Goal: Task Accomplishment & Management: Complete application form

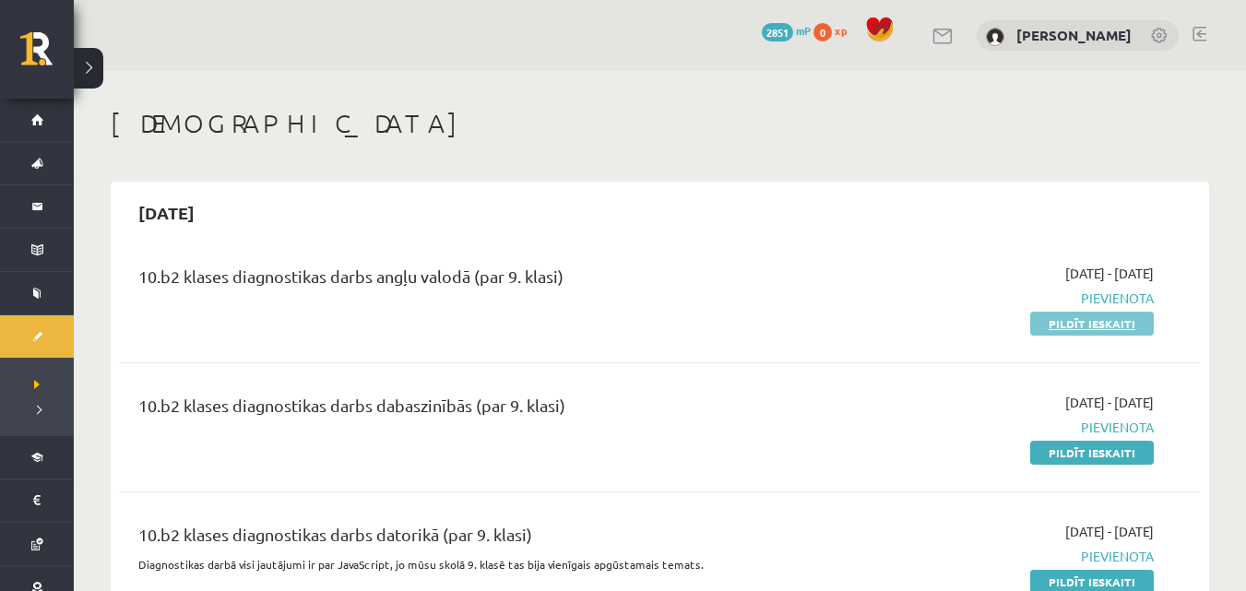
click at [1127, 325] on link "Pildīt ieskaiti" at bounding box center [1092, 324] width 124 height 24
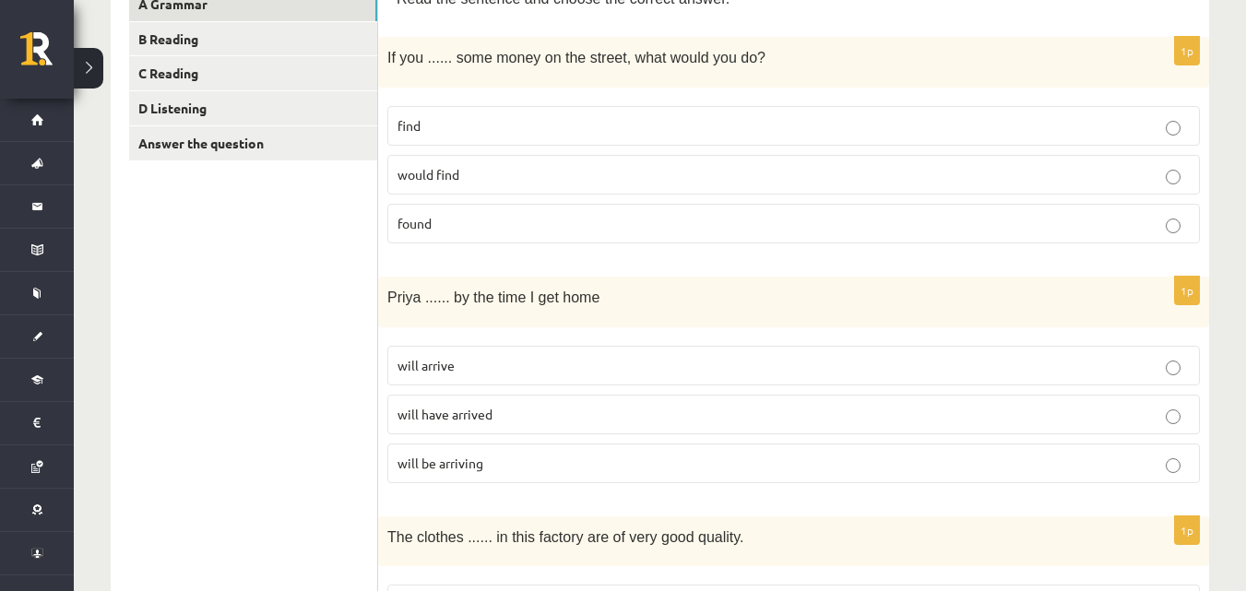
scroll to position [258, 0]
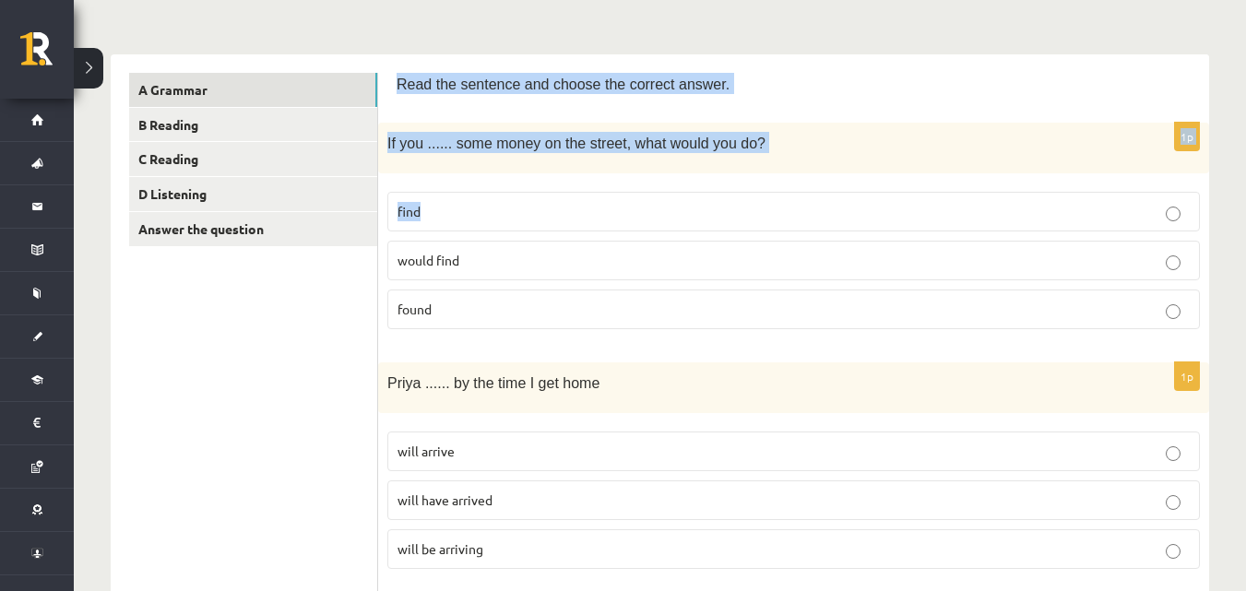
drag, startPoint x: 392, startPoint y: 71, endPoint x: 729, endPoint y: 208, distance: 364.3
click at [407, 84] on span "Read the sentence and choose the correct answer." at bounding box center [562, 85] width 333 height 16
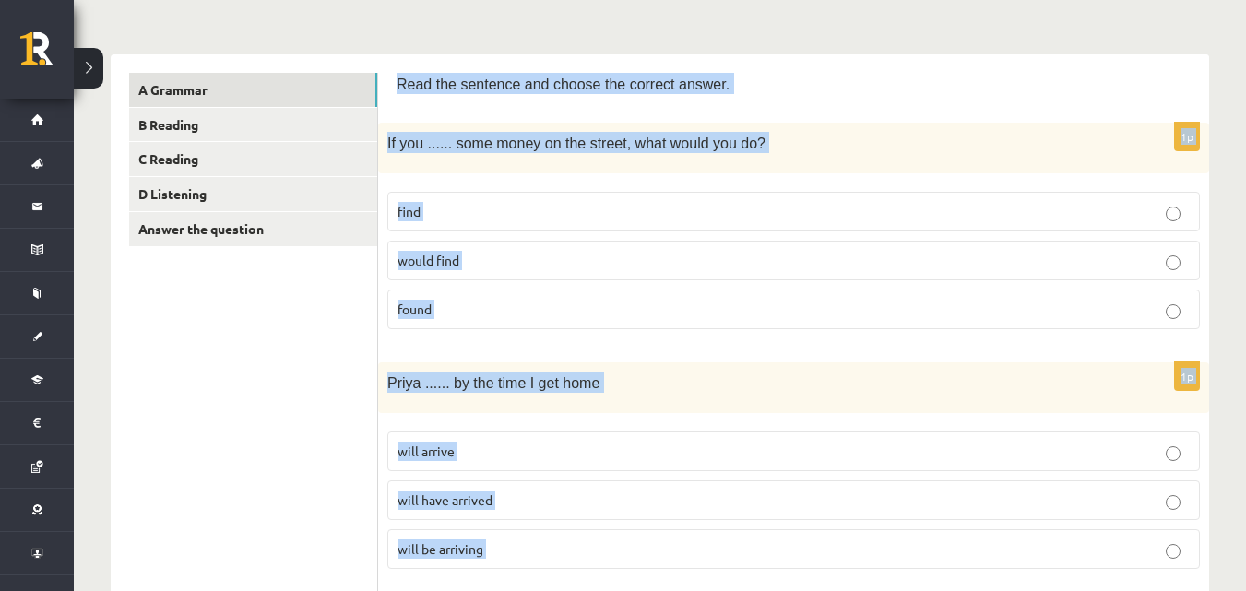
scroll to position [502, 0]
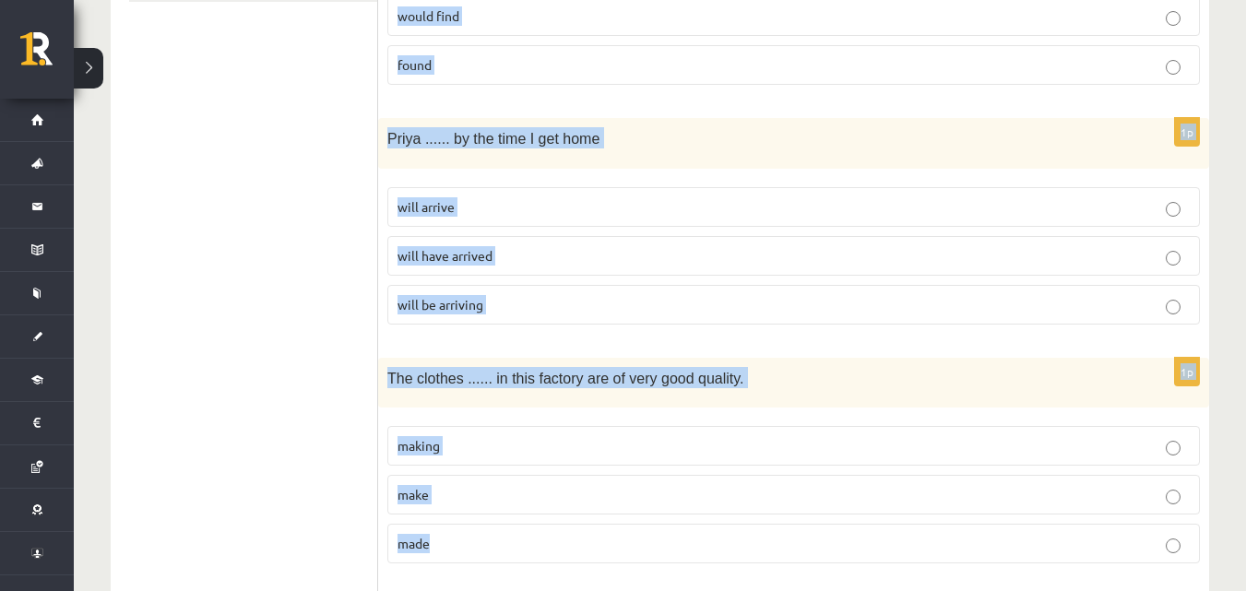
drag, startPoint x: 395, startPoint y: 82, endPoint x: 598, endPoint y: 419, distance: 394.2
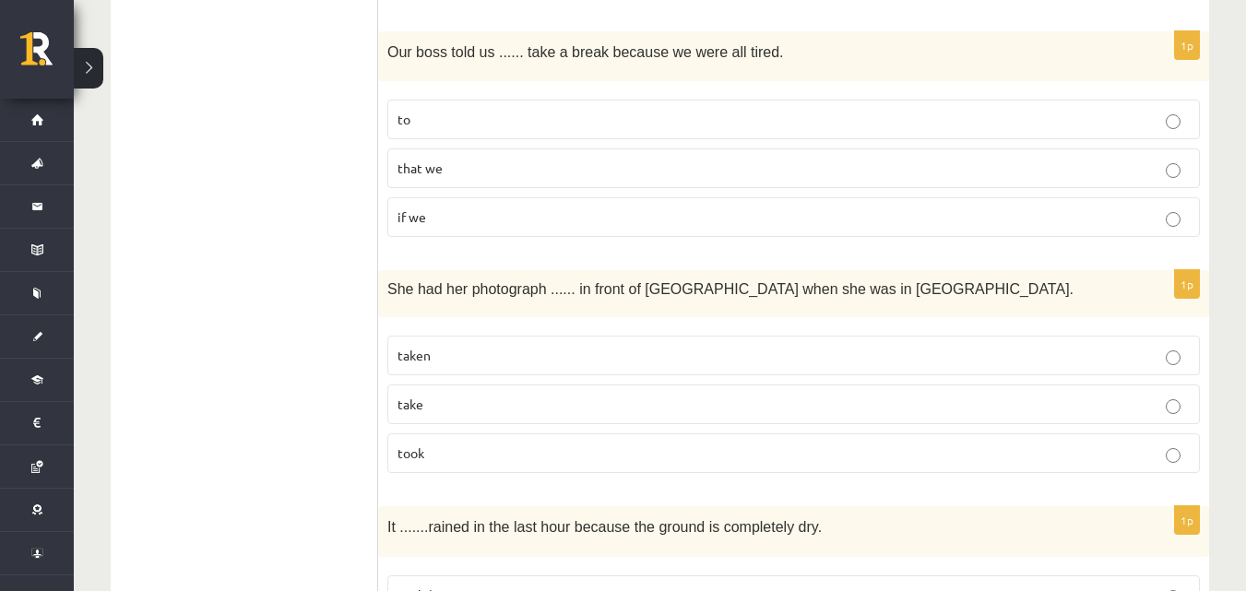
scroll to position [4607, 0]
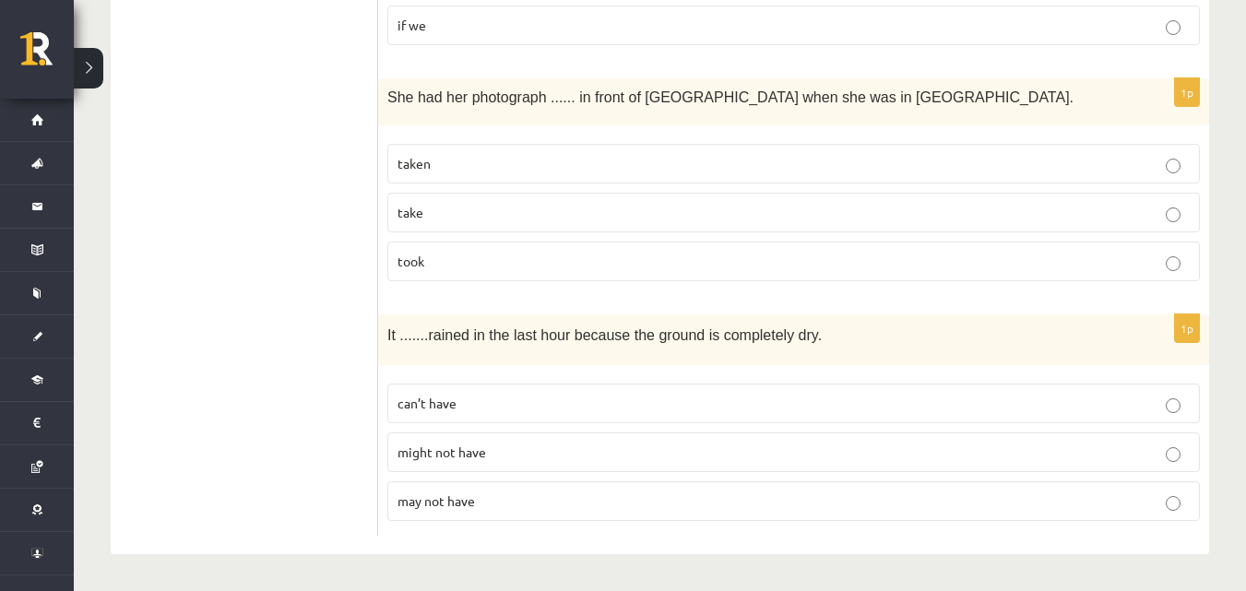
drag, startPoint x: 478, startPoint y: 537, endPoint x: 358, endPoint y: 426, distance: 163.8
copy div "Read the sentence and choose the correct answer. 1p If you ...... some money on…"
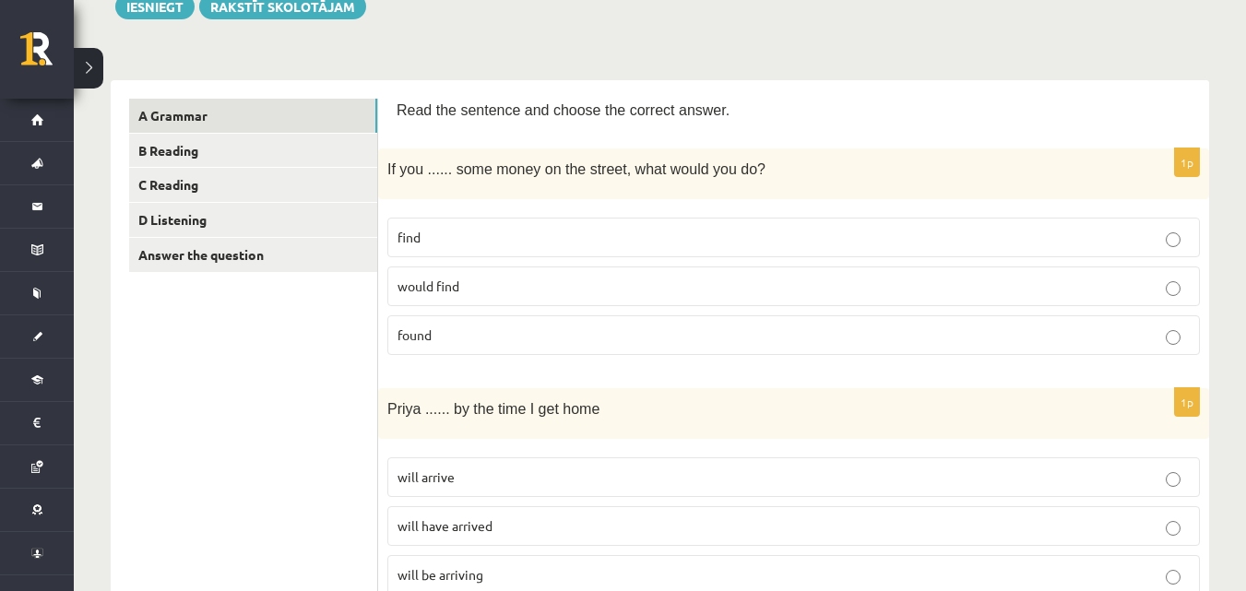
scroll to position [216, 0]
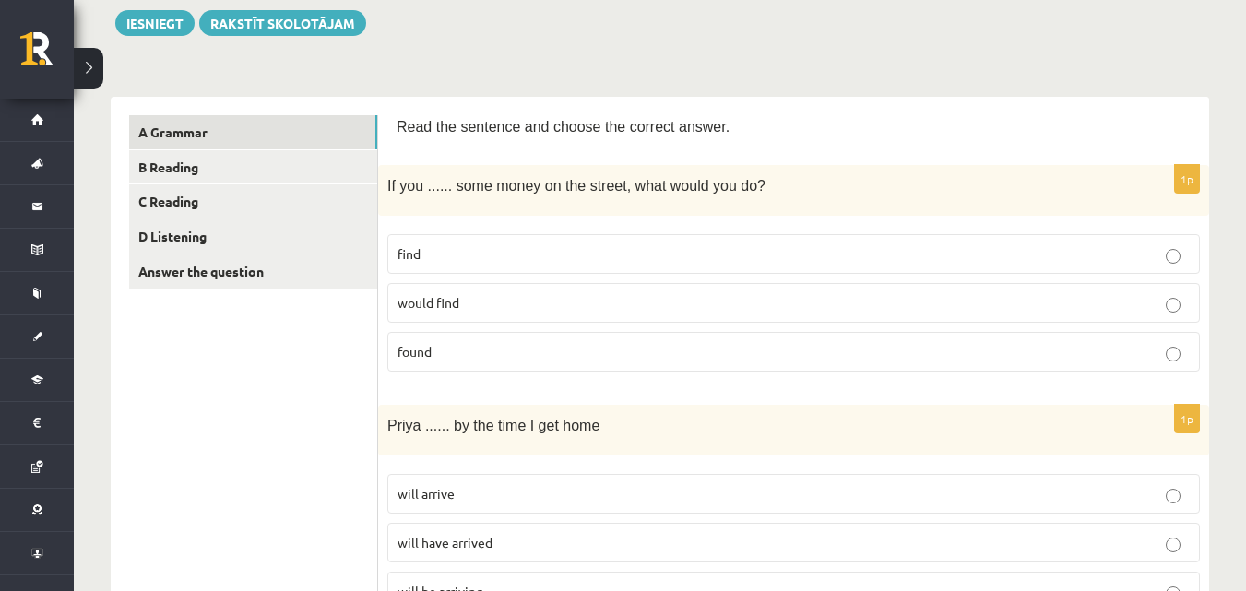
click at [613, 357] on p "found" at bounding box center [793, 351] width 792 height 19
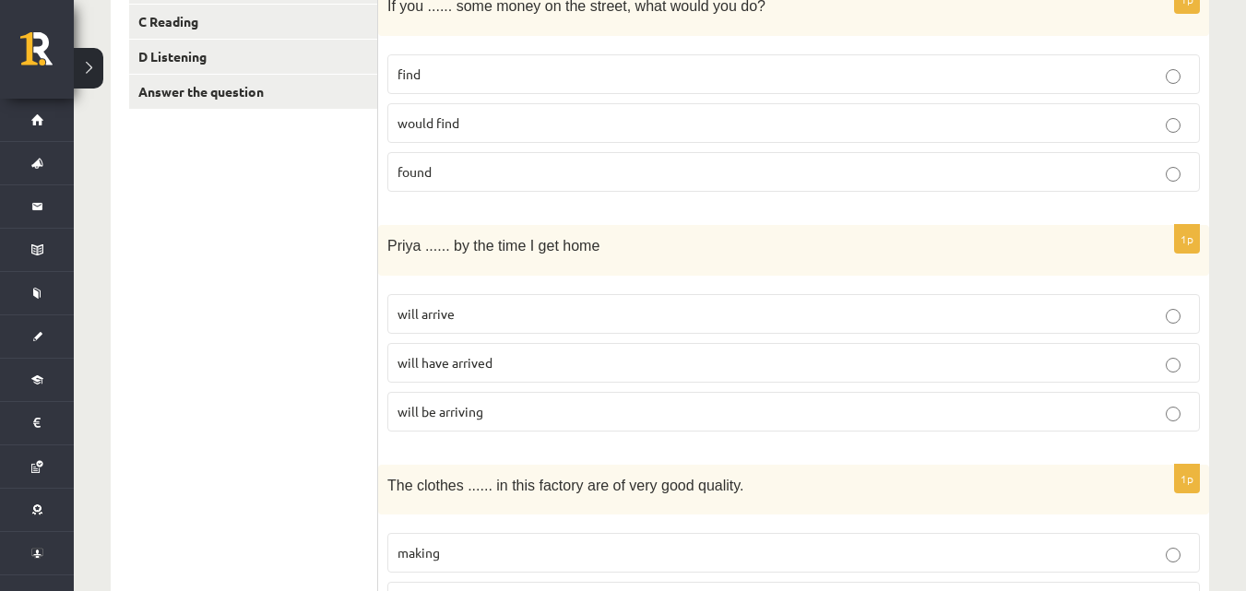
scroll to position [534, 0]
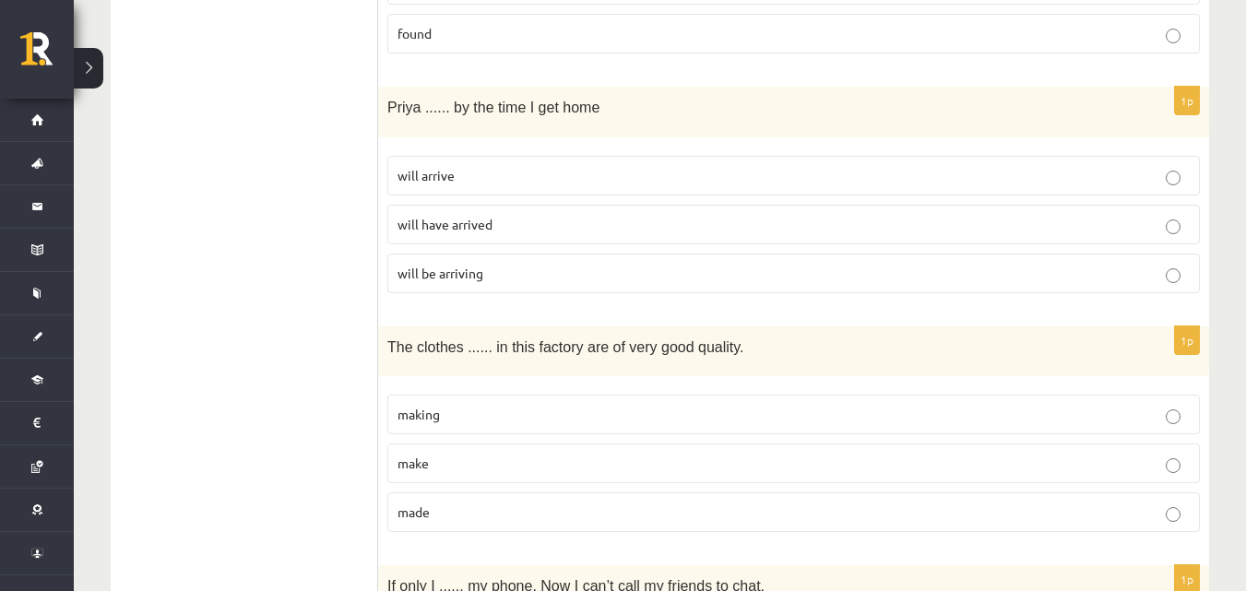
click at [575, 230] on p "will have arrived" at bounding box center [793, 224] width 792 height 19
click at [577, 483] on label "make" at bounding box center [793, 463] width 812 height 40
click at [588, 514] on p "made" at bounding box center [793, 511] width 792 height 19
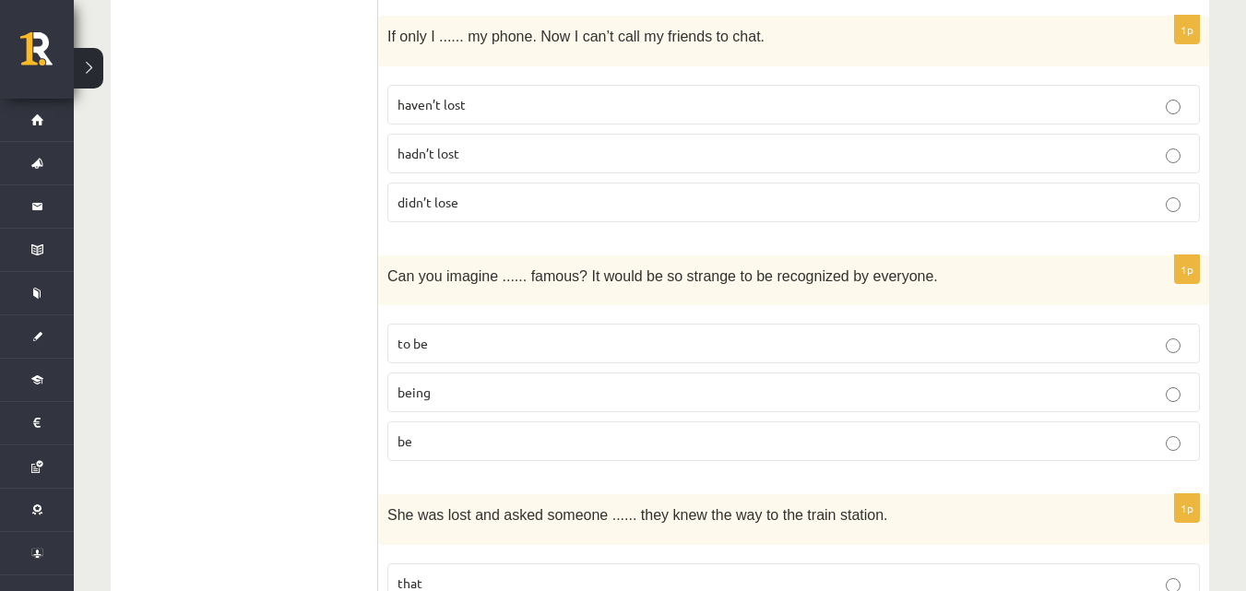
scroll to position [1118, 0]
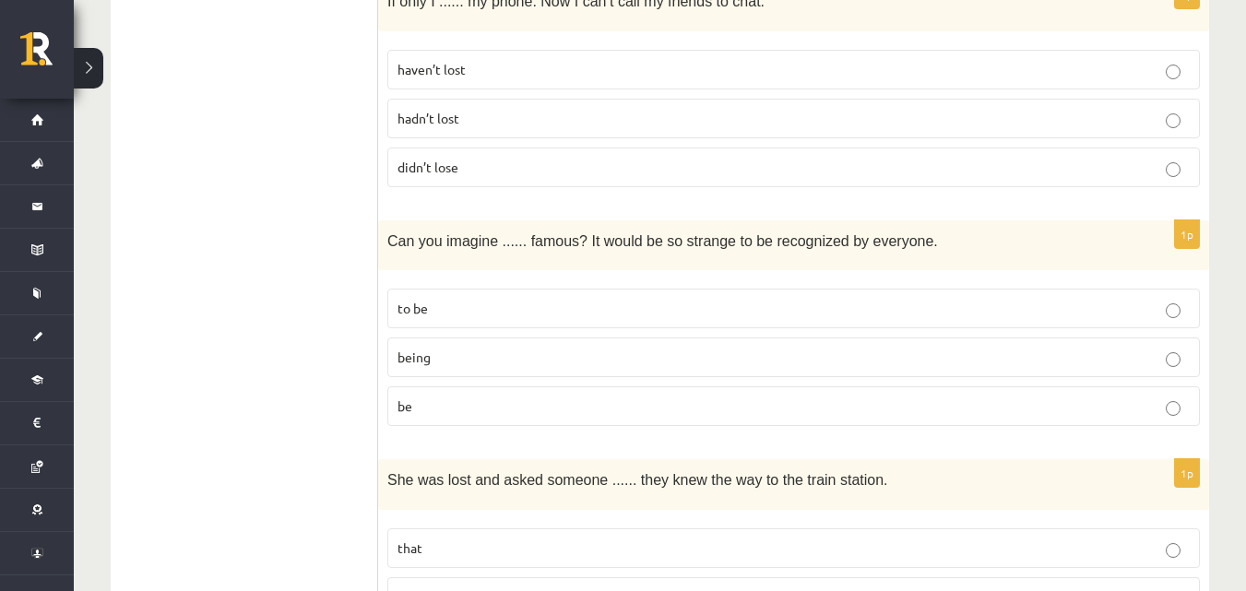
click at [469, 118] on p "hadn’t lost" at bounding box center [793, 118] width 792 height 19
click at [535, 354] on p "being" at bounding box center [793, 357] width 792 height 19
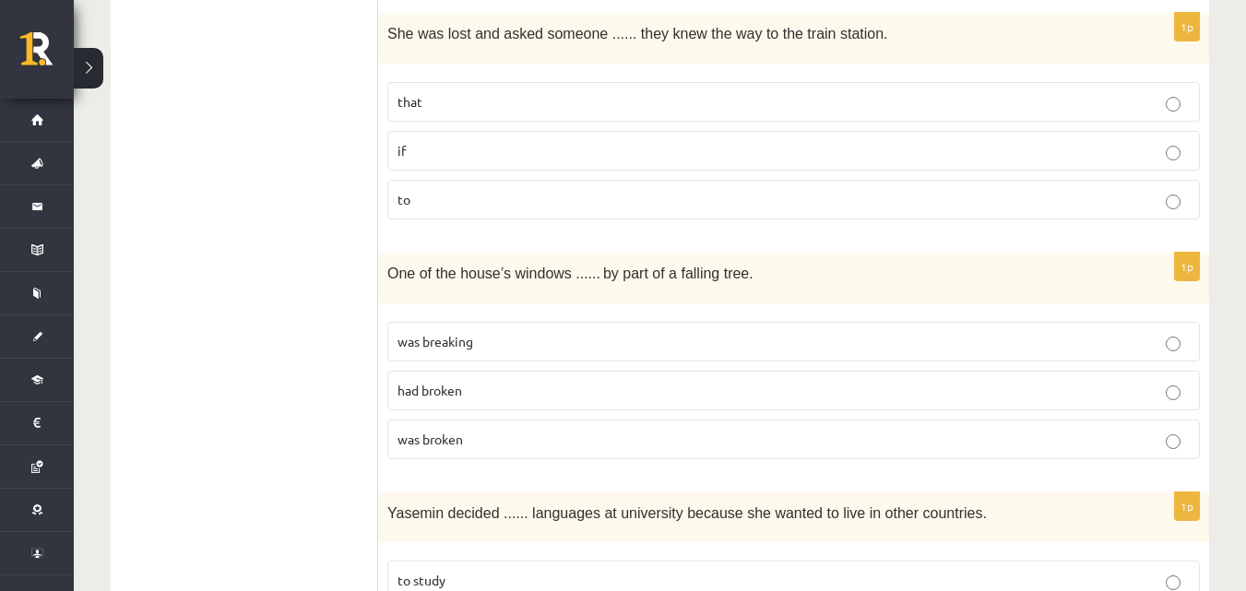
scroll to position [1590, 0]
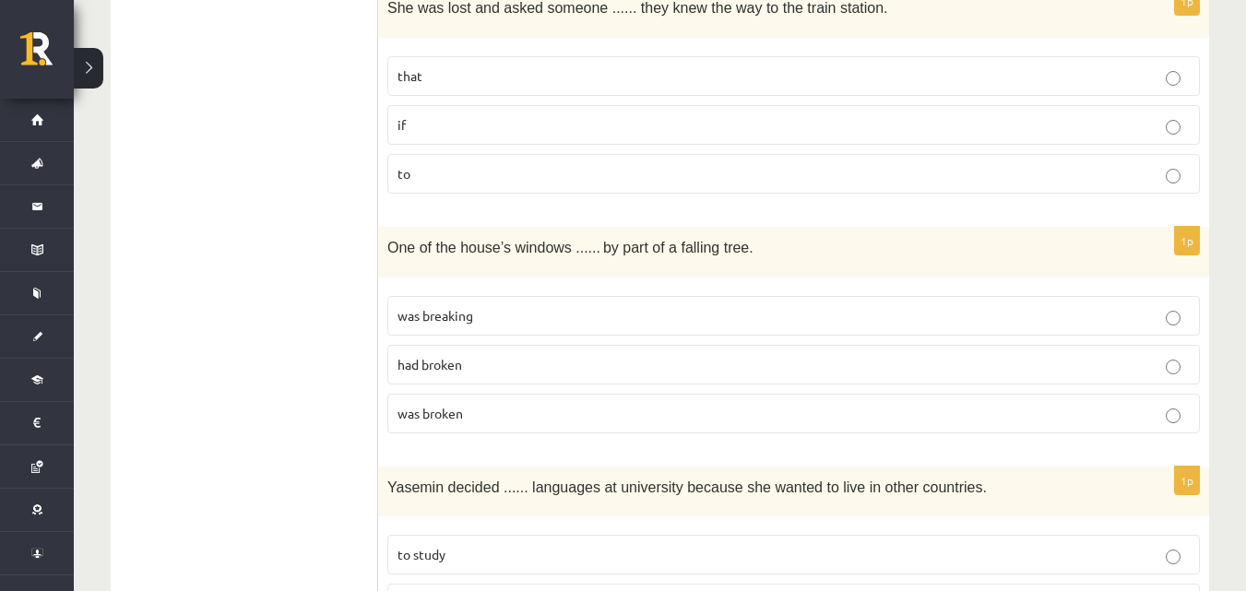
click at [482, 112] on label "if" at bounding box center [793, 125] width 812 height 40
click at [523, 372] on p "had broken" at bounding box center [793, 364] width 792 height 19
click at [547, 410] on p "was broken" at bounding box center [793, 413] width 792 height 19
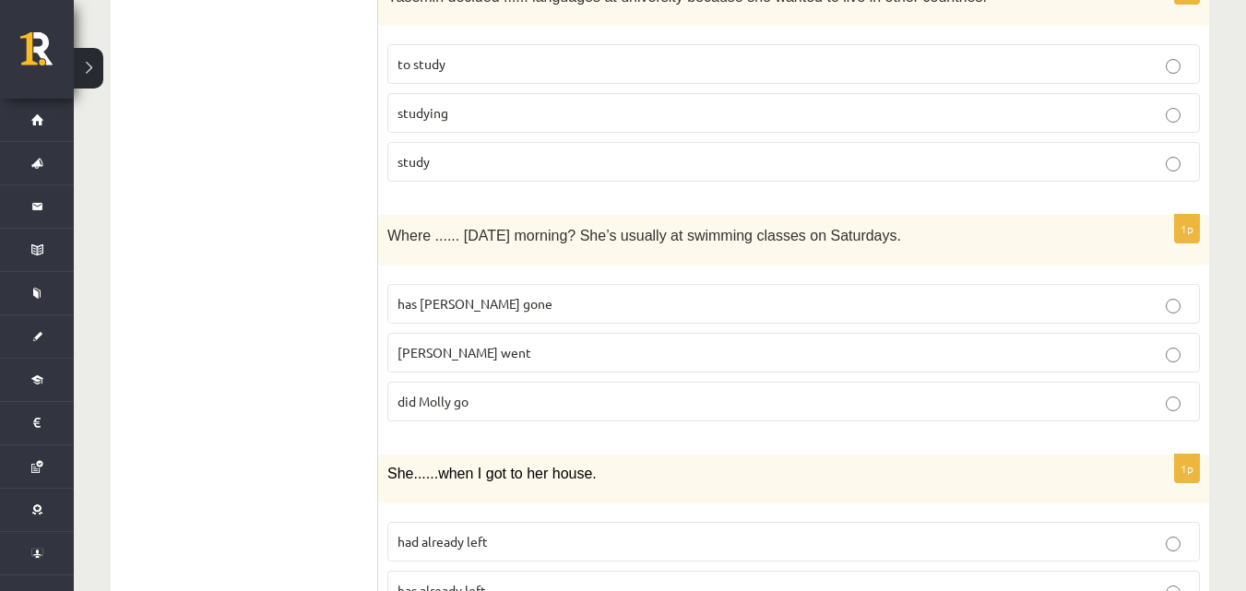
scroll to position [2029, 0]
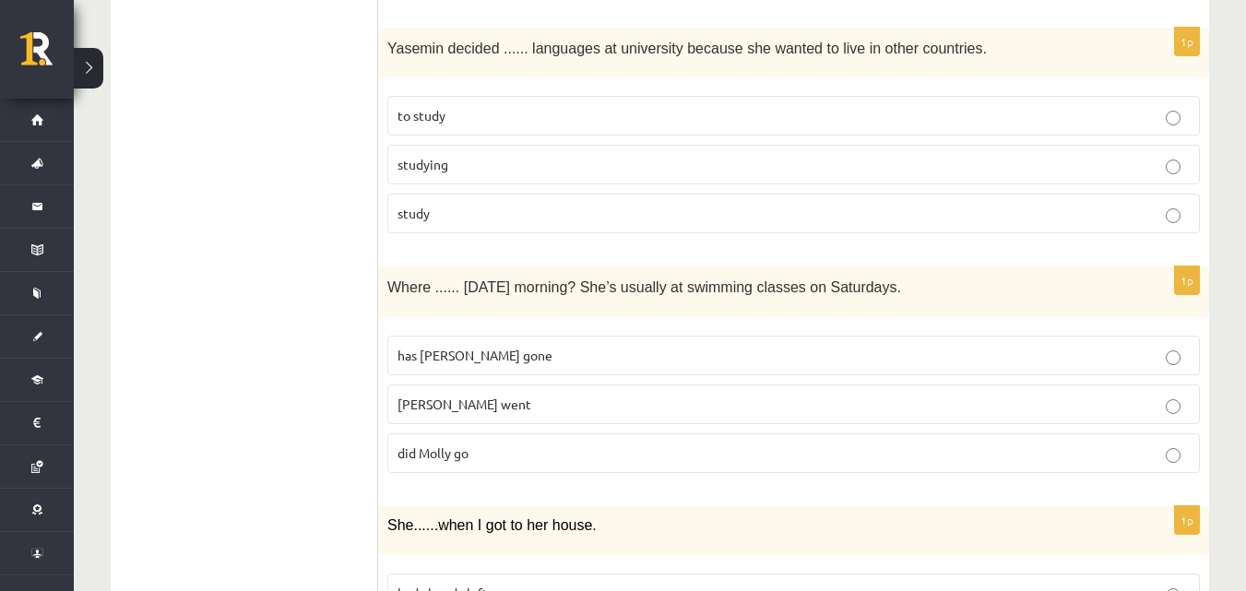
click at [499, 134] on label "to study" at bounding box center [793, 116] width 812 height 40
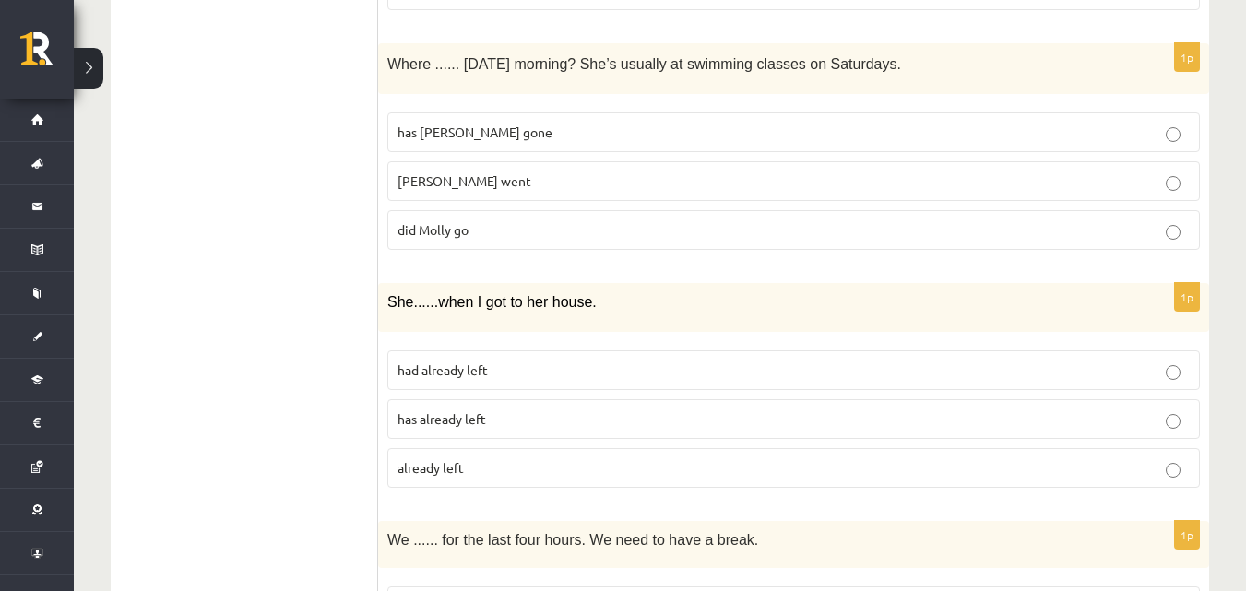
scroll to position [2270, 0]
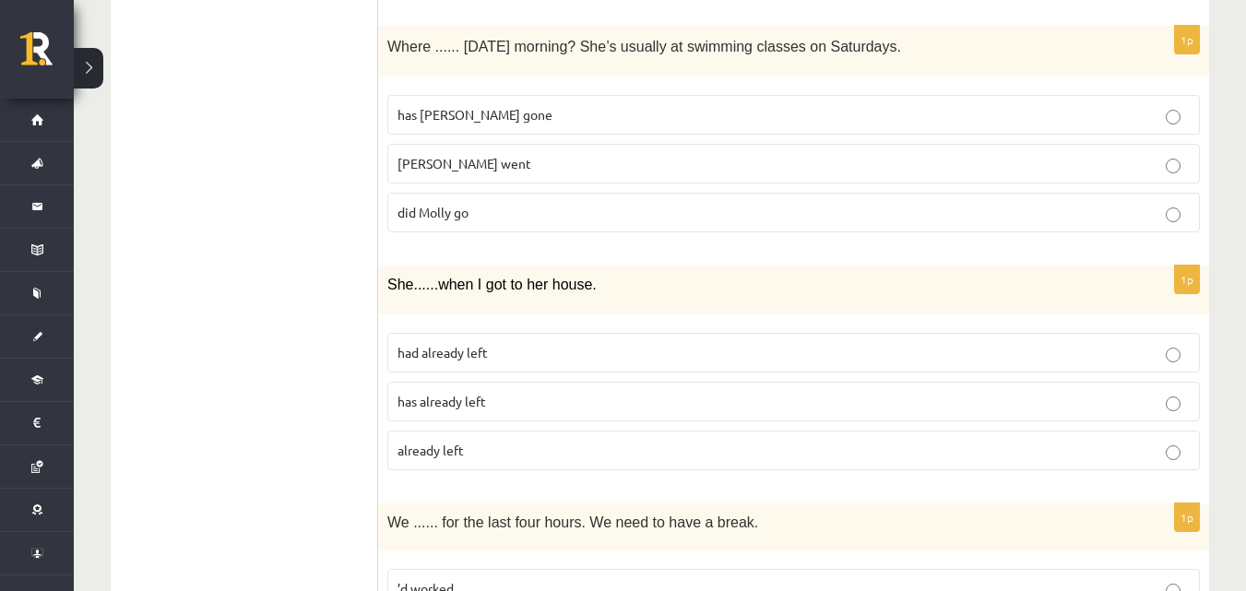
click at [529, 227] on label "did Molly go" at bounding box center [793, 213] width 812 height 40
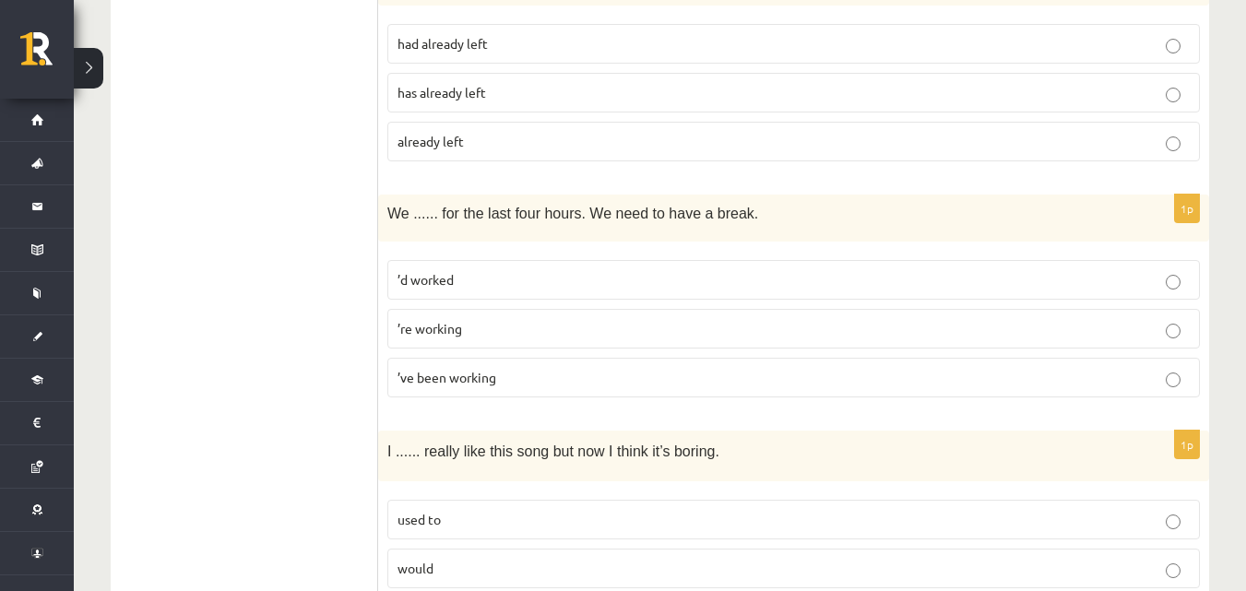
scroll to position [2596, 0]
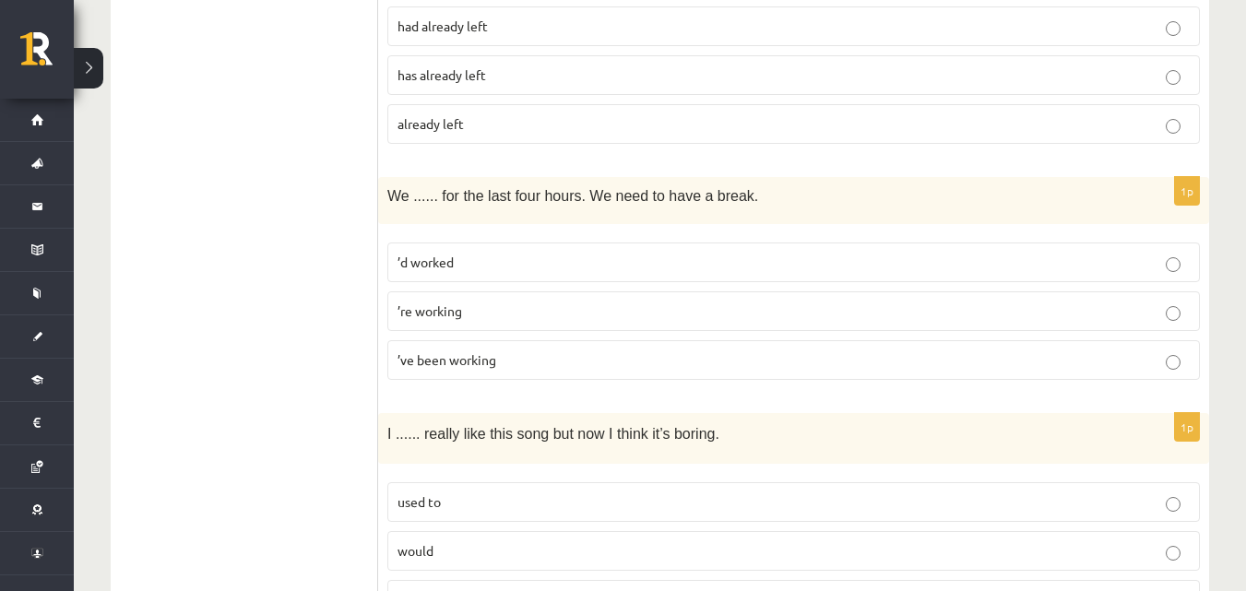
click at [511, 38] on label "had already left" at bounding box center [793, 26] width 812 height 40
click at [526, 375] on label "’ve been working" at bounding box center [793, 360] width 812 height 40
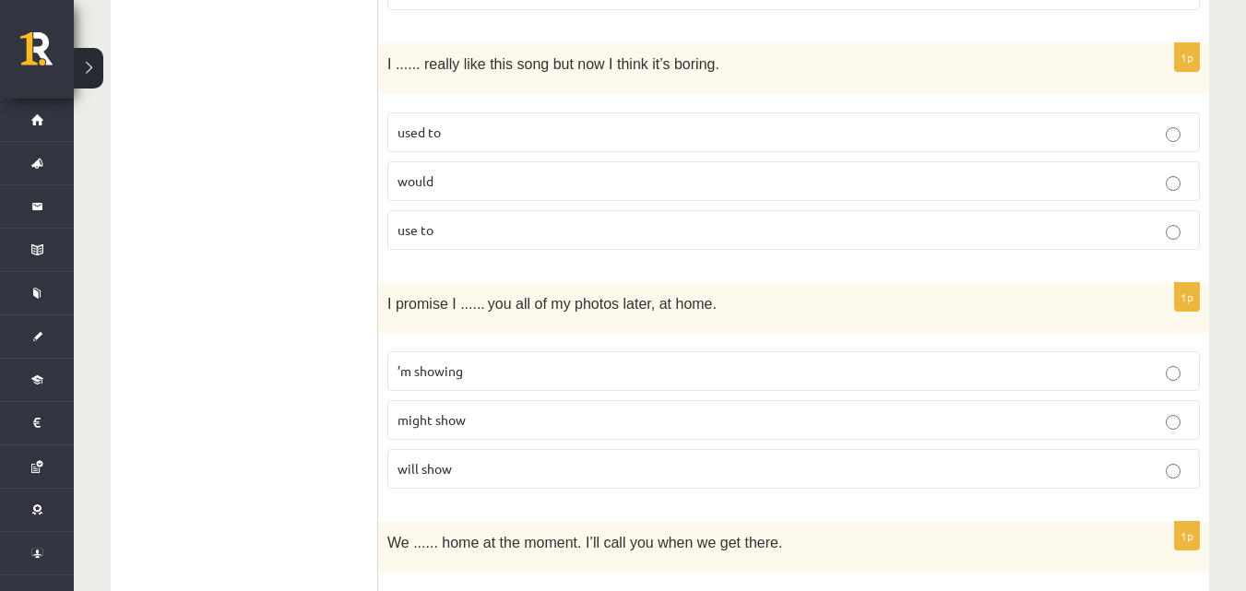
scroll to position [2992, 0]
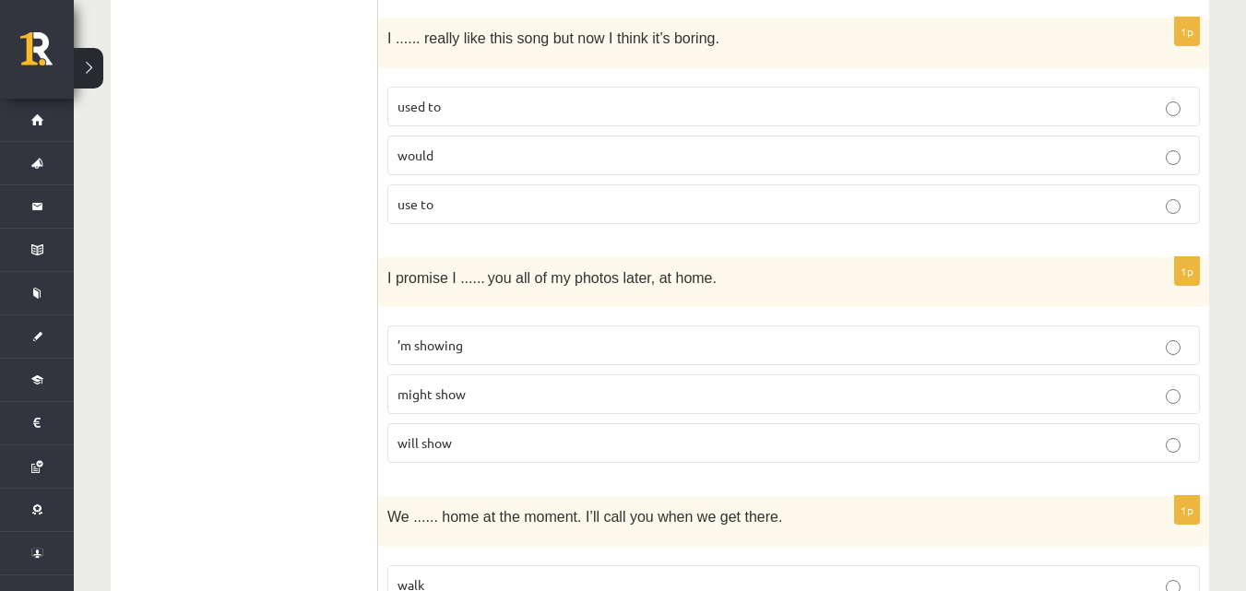
click at [543, 101] on p "used to" at bounding box center [793, 106] width 792 height 19
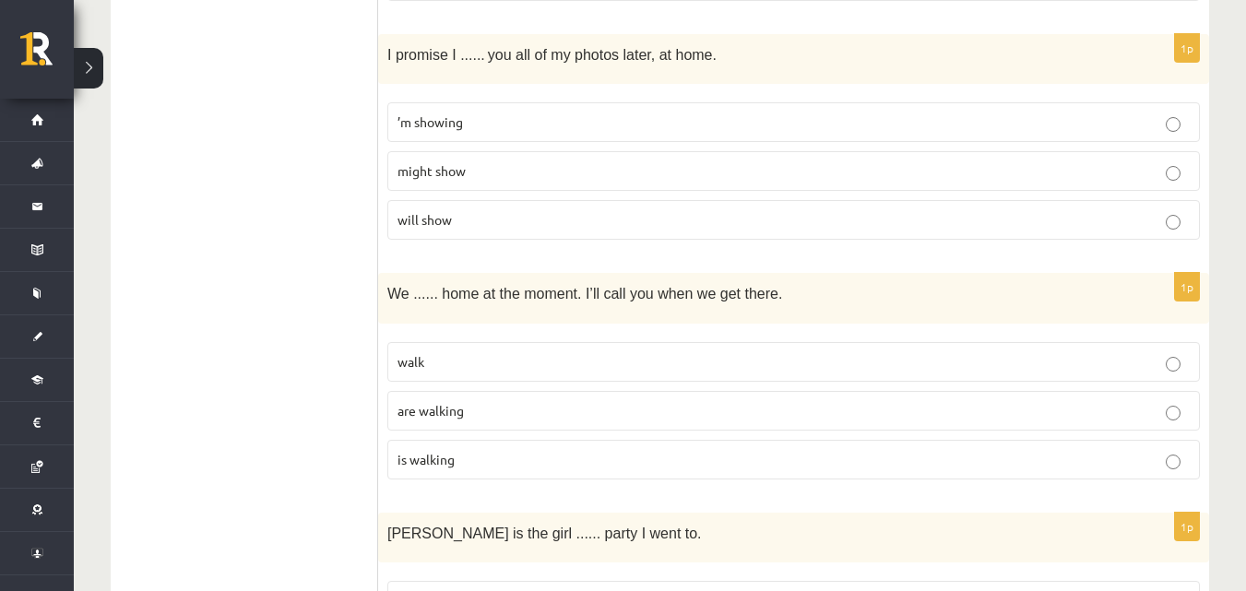
scroll to position [3224, 0]
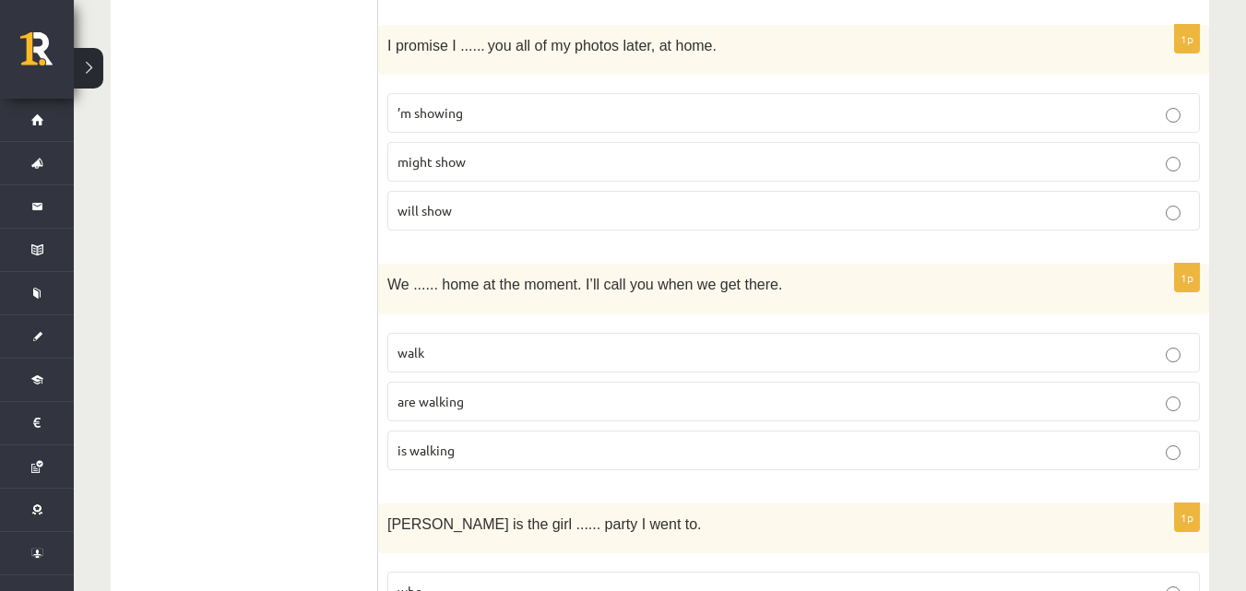
click at [529, 218] on p "will show" at bounding box center [793, 210] width 792 height 19
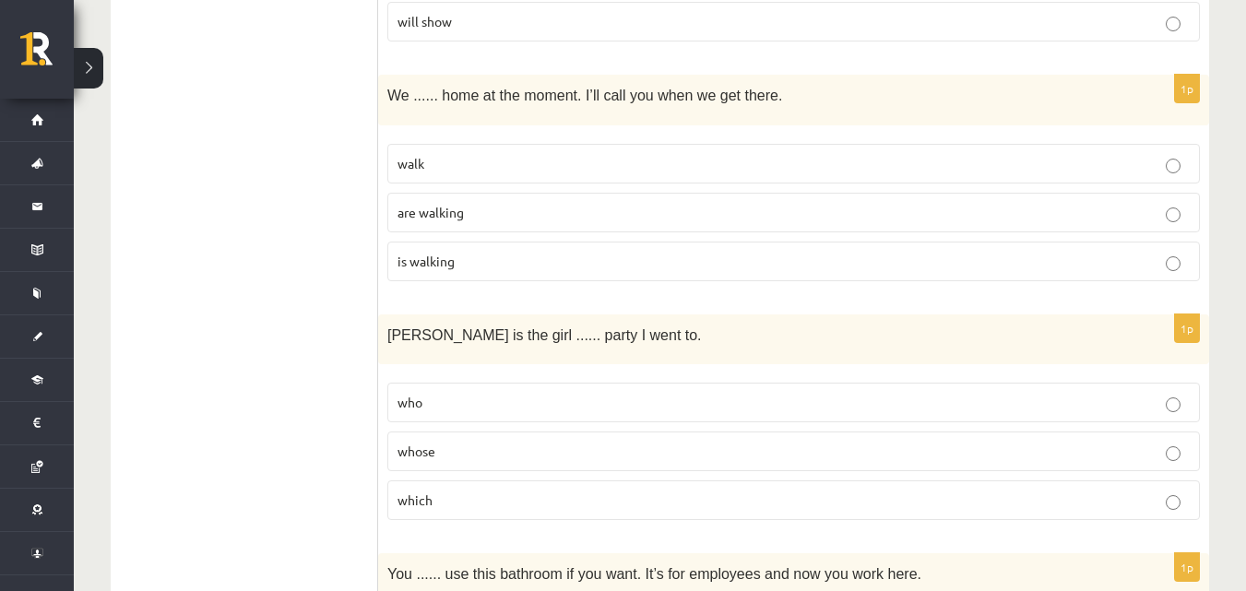
scroll to position [3447, 0]
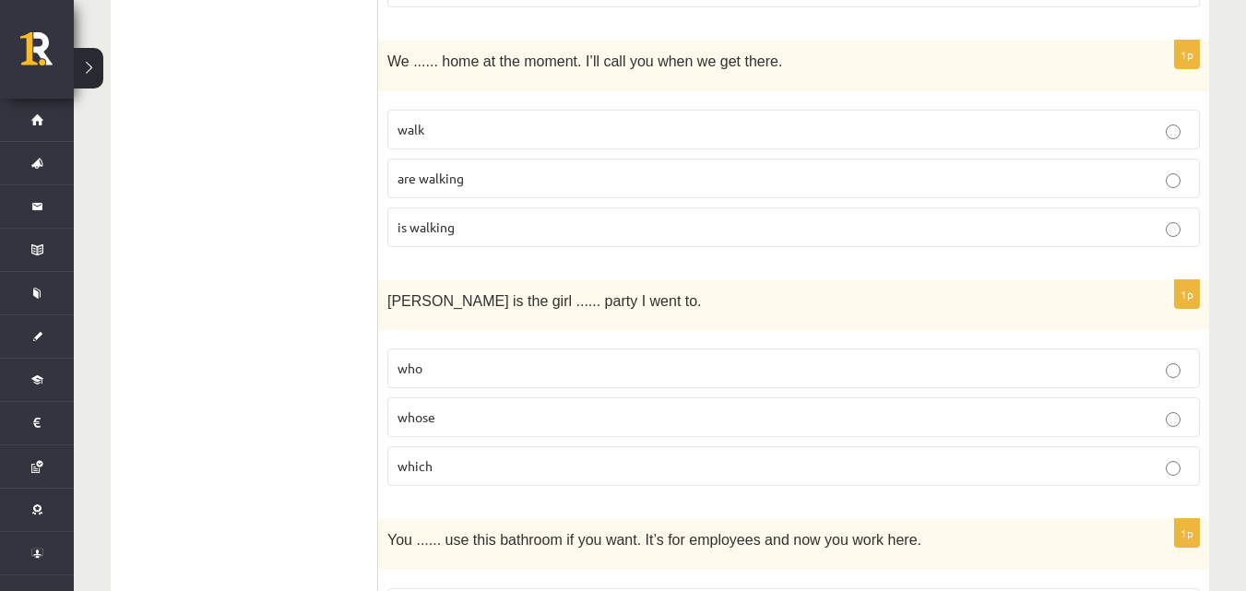
click at [499, 187] on p "are walking" at bounding box center [793, 178] width 792 height 19
click at [873, 429] on label "whose" at bounding box center [793, 417] width 812 height 40
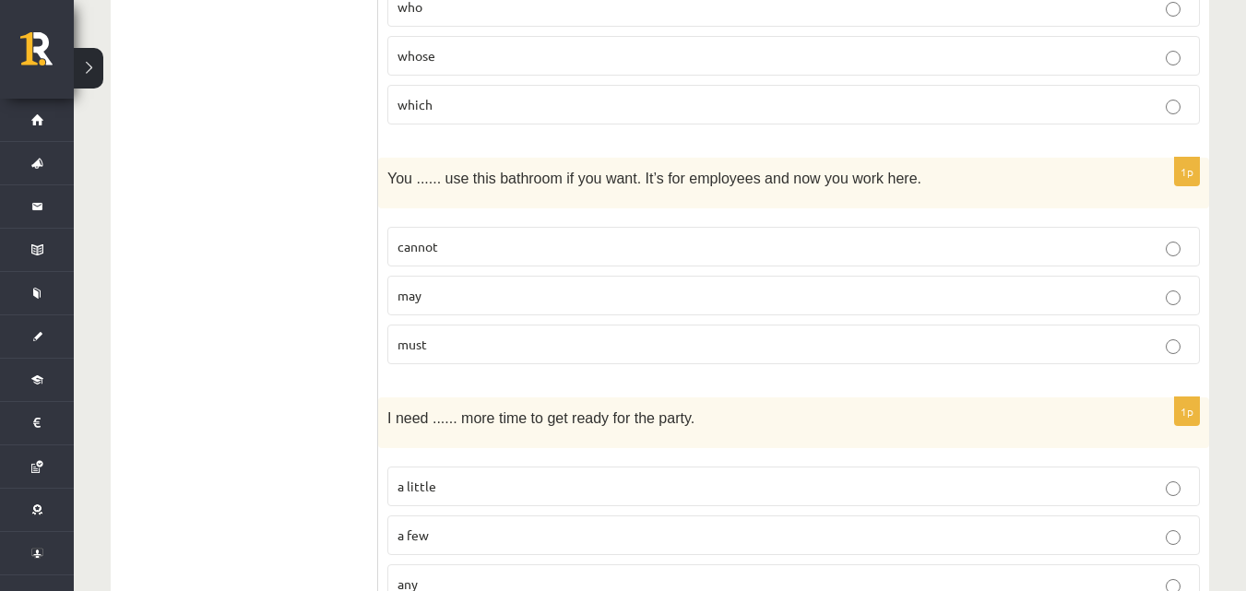
scroll to position [3799, 0]
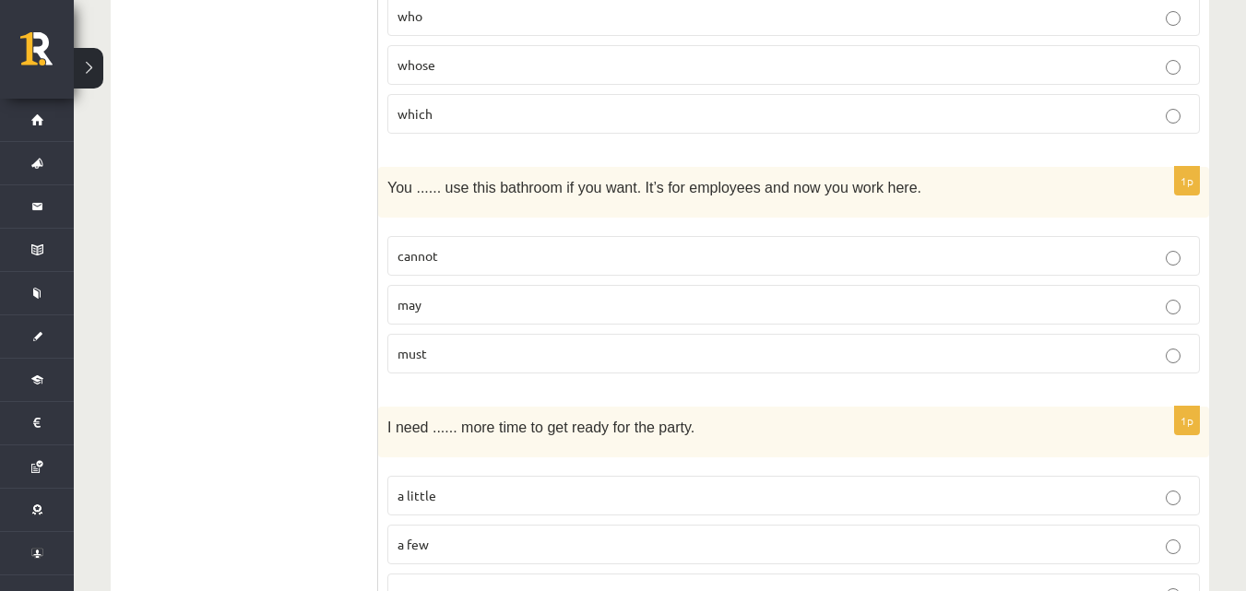
click at [627, 311] on p "may" at bounding box center [793, 304] width 792 height 19
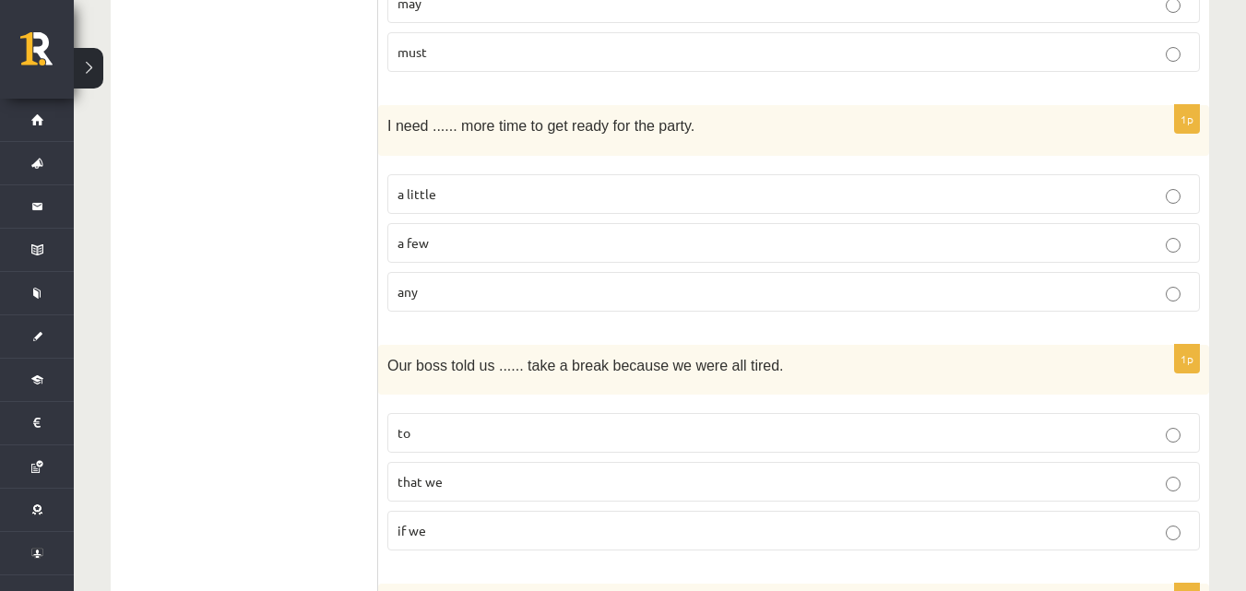
scroll to position [4075, 0]
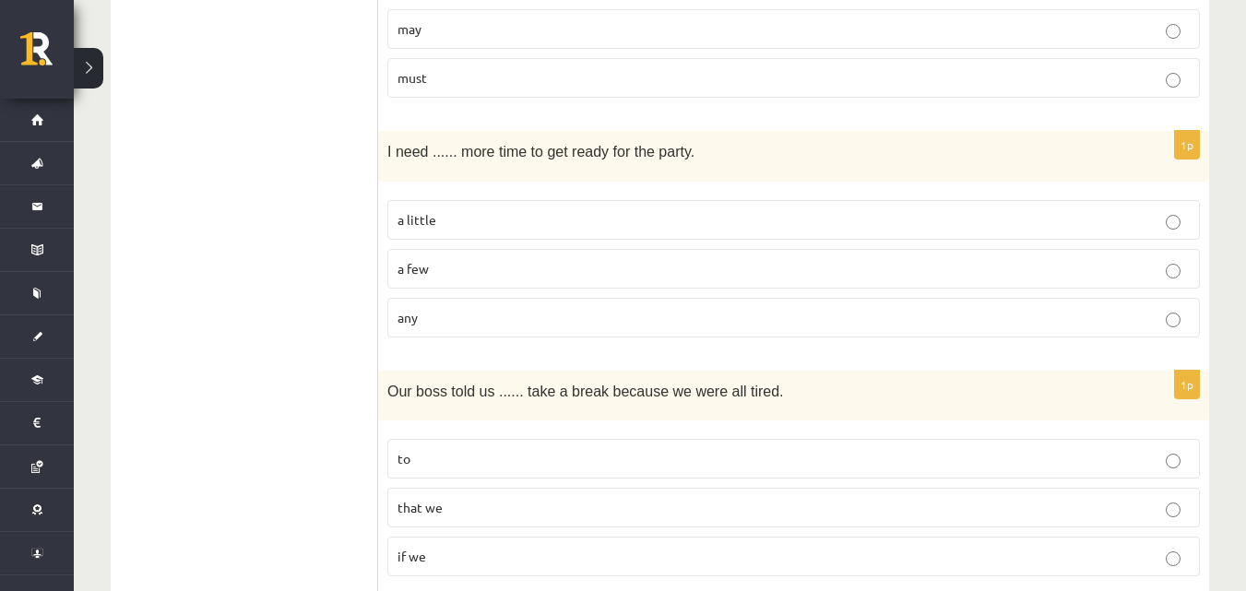
click at [484, 221] on p "a little" at bounding box center [793, 219] width 792 height 19
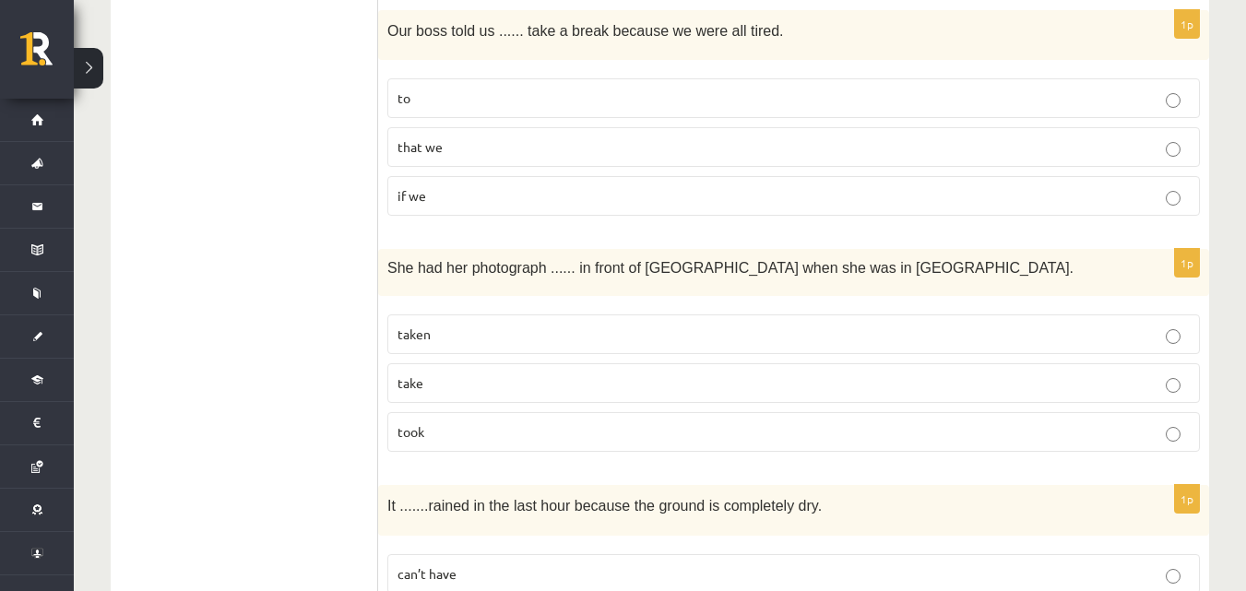
scroll to position [4470, 0]
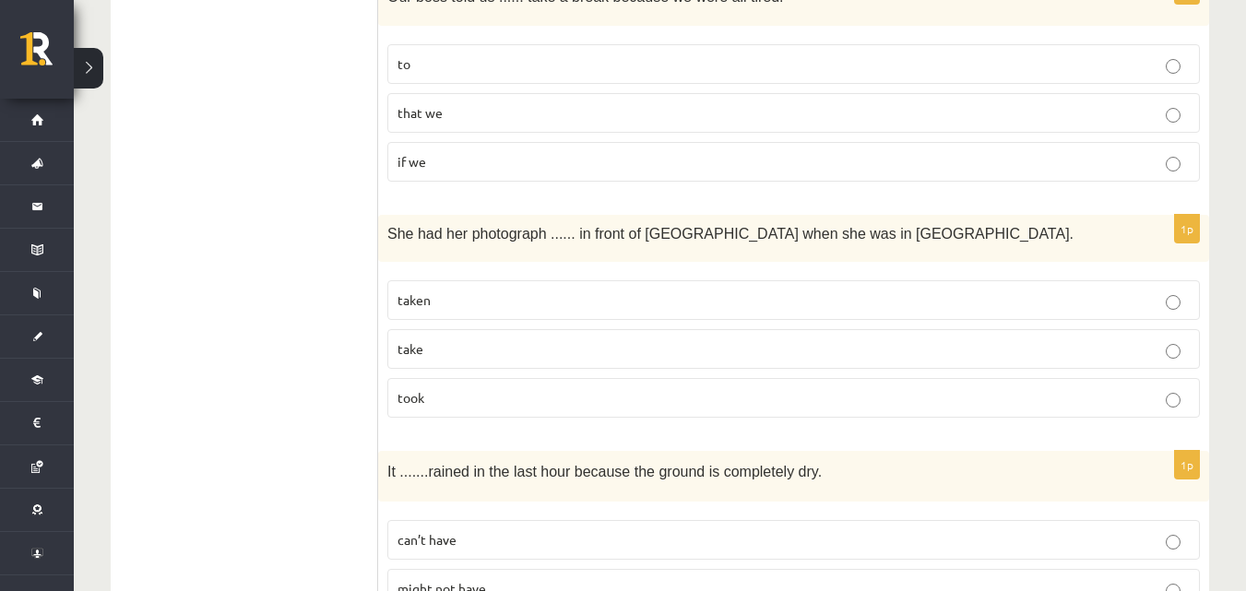
click at [455, 74] on p "to" at bounding box center [793, 63] width 792 height 19
click at [480, 293] on p "taken" at bounding box center [793, 299] width 792 height 19
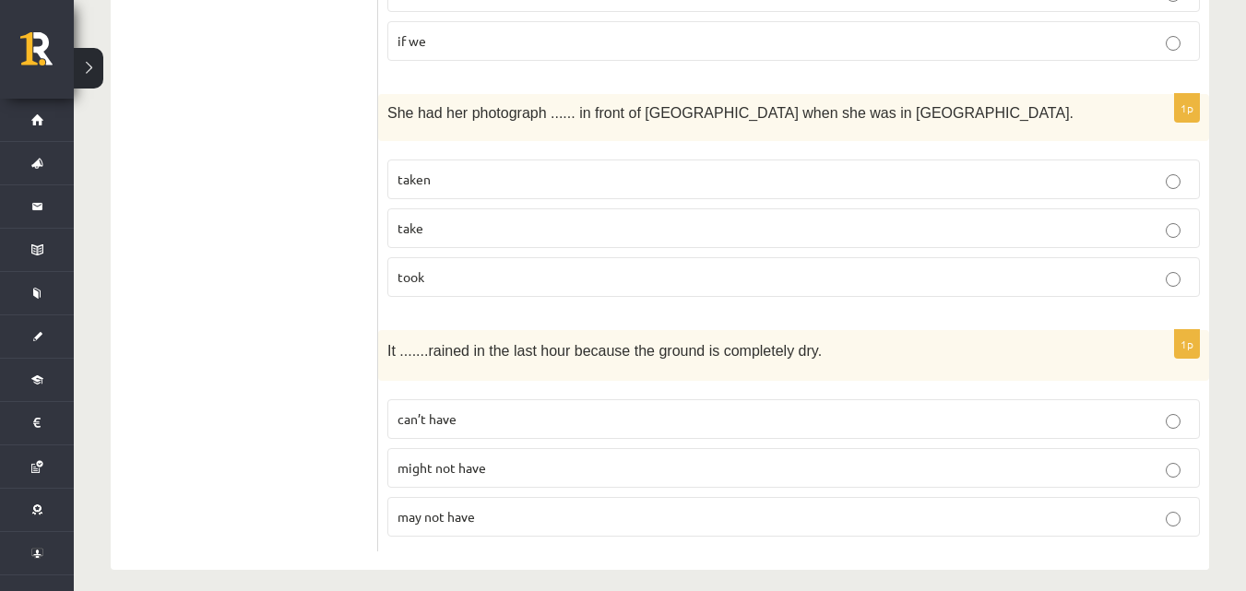
scroll to position [4607, 0]
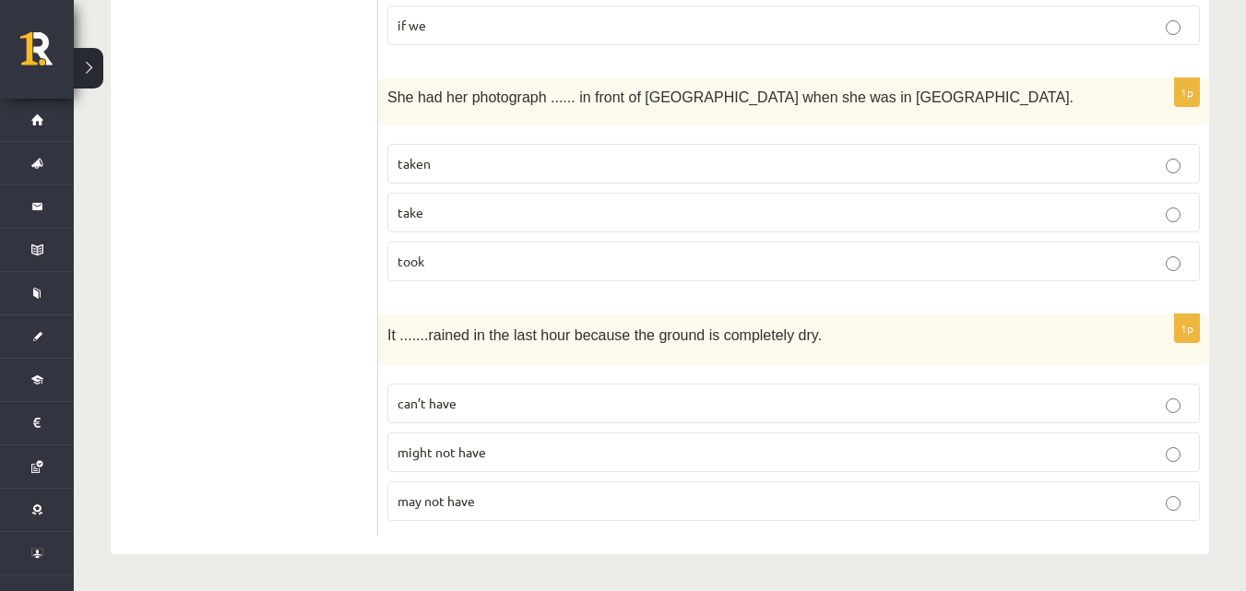
click at [547, 401] on p "can’t have" at bounding box center [793, 403] width 792 height 19
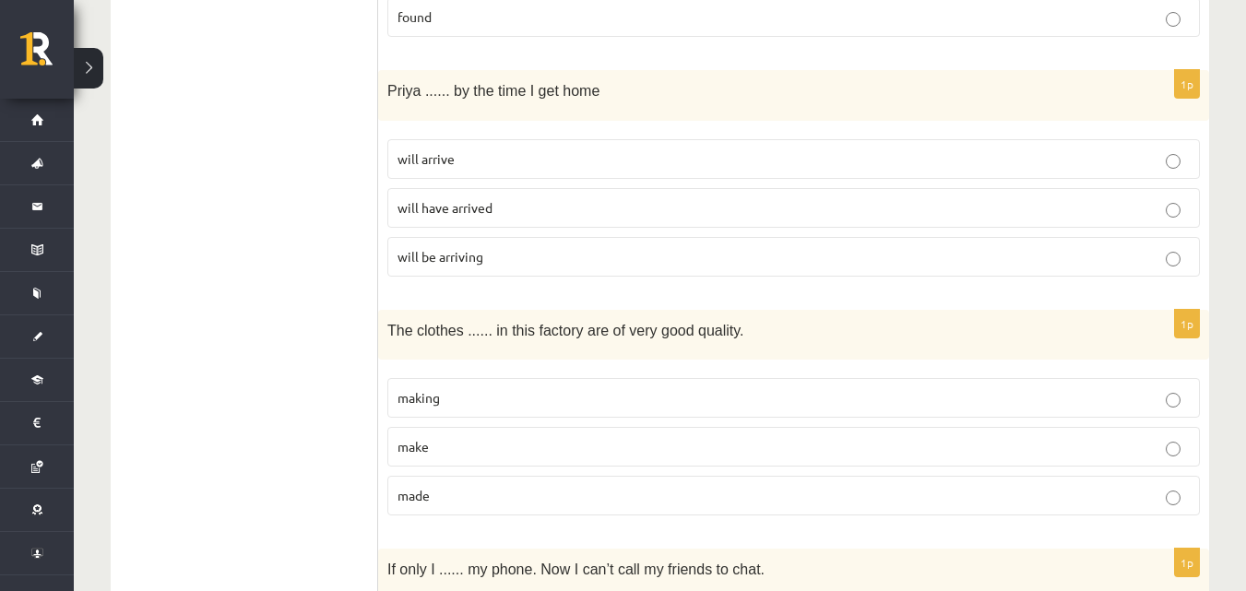
scroll to position [0, 0]
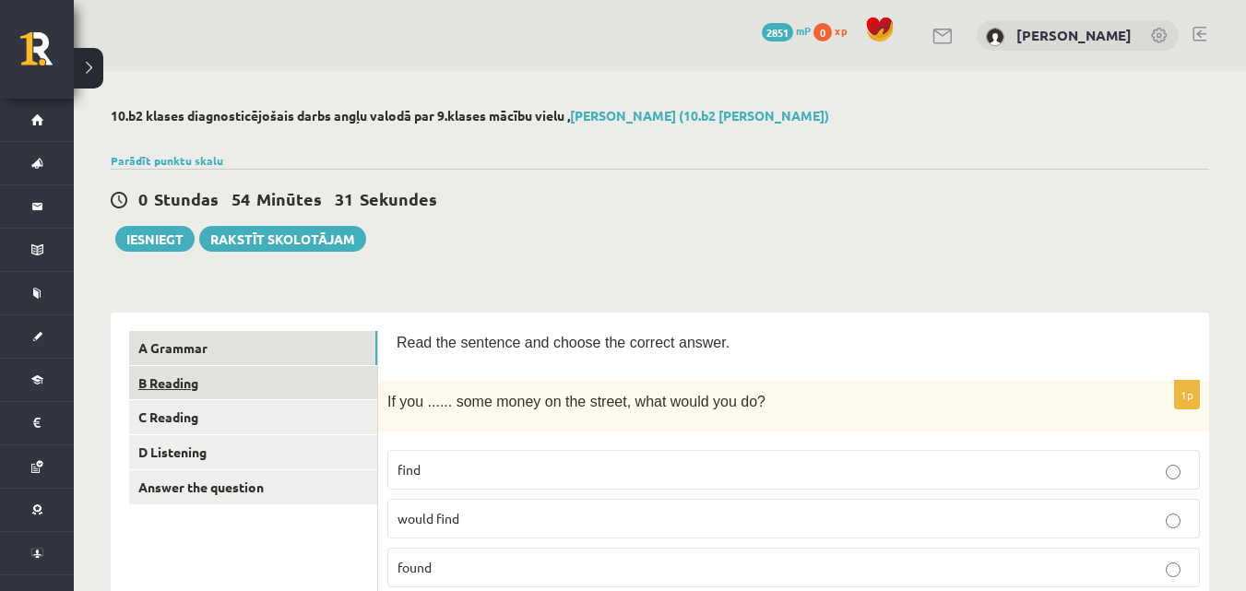
click at [223, 387] on link "B Reading" at bounding box center [253, 383] width 248 height 34
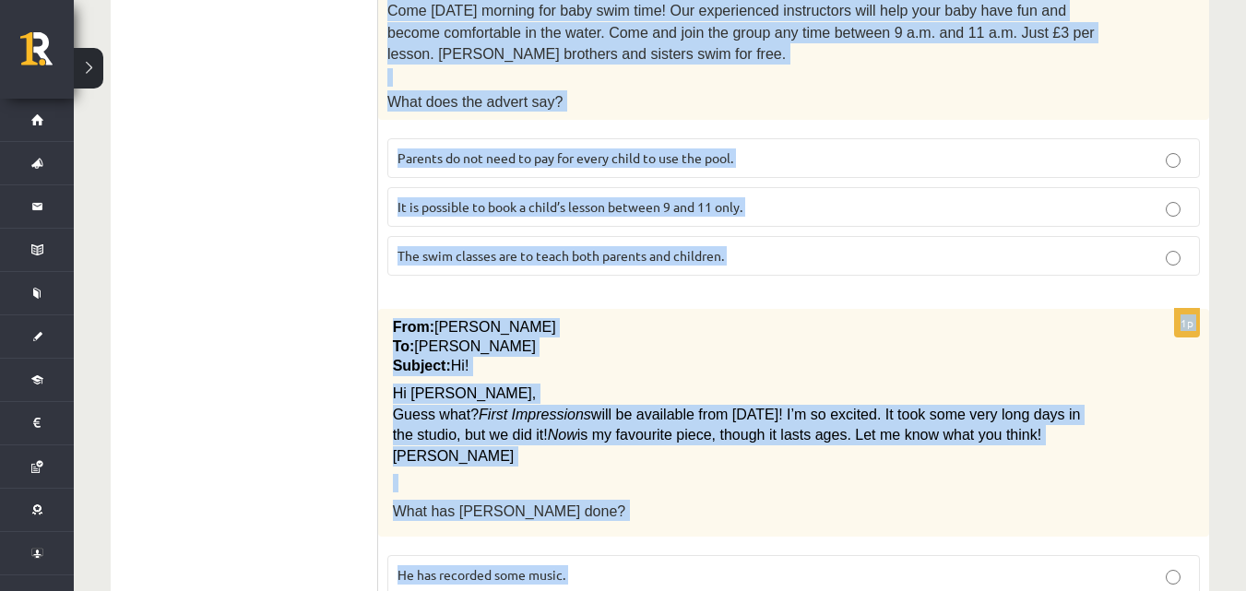
scroll to position [2078, 0]
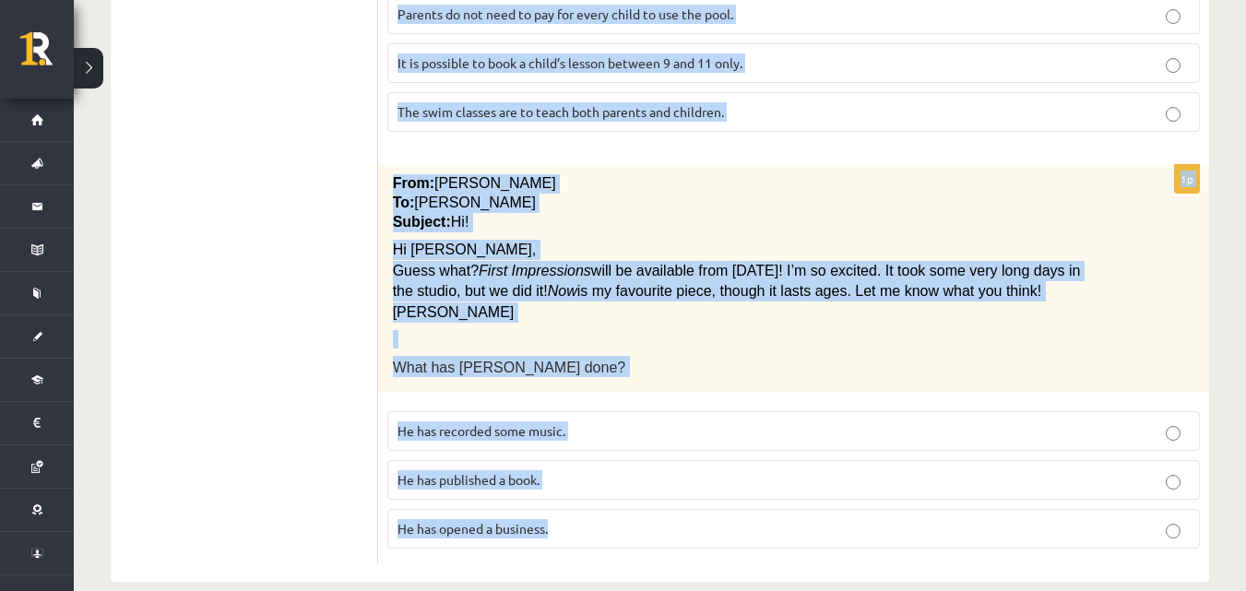
drag, startPoint x: 388, startPoint y: 331, endPoint x: 691, endPoint y: 625, distance: 421.8
copy form "Read the text and choose the correct answer. 1p Review: The Journey by Elizabet…"
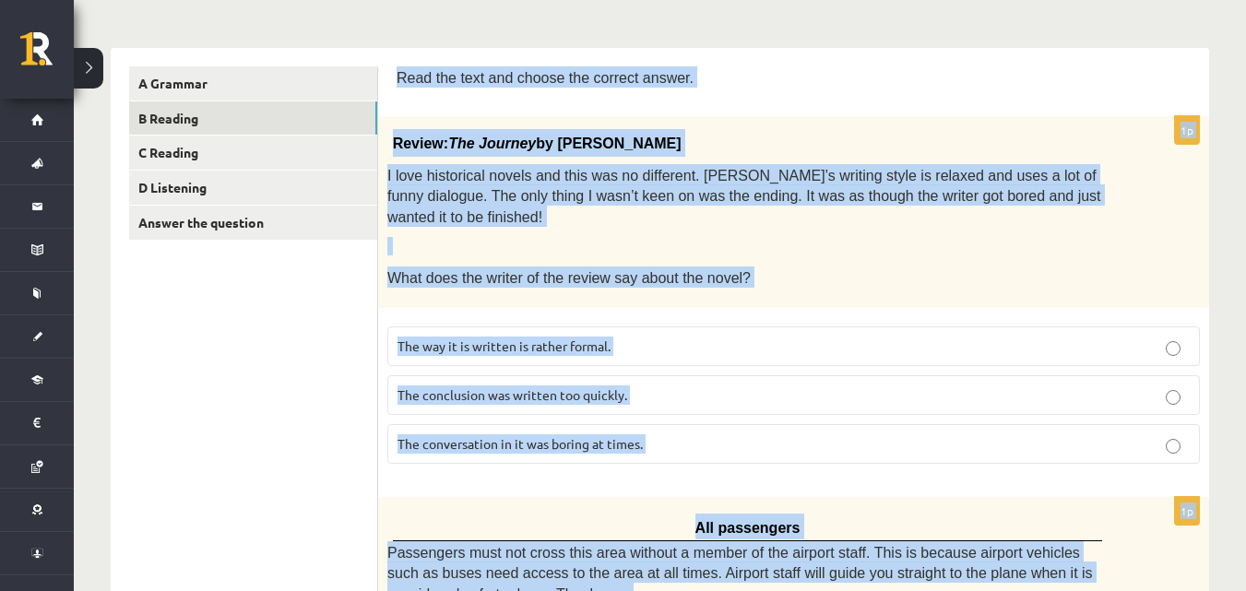
scroll to position [326, 0]
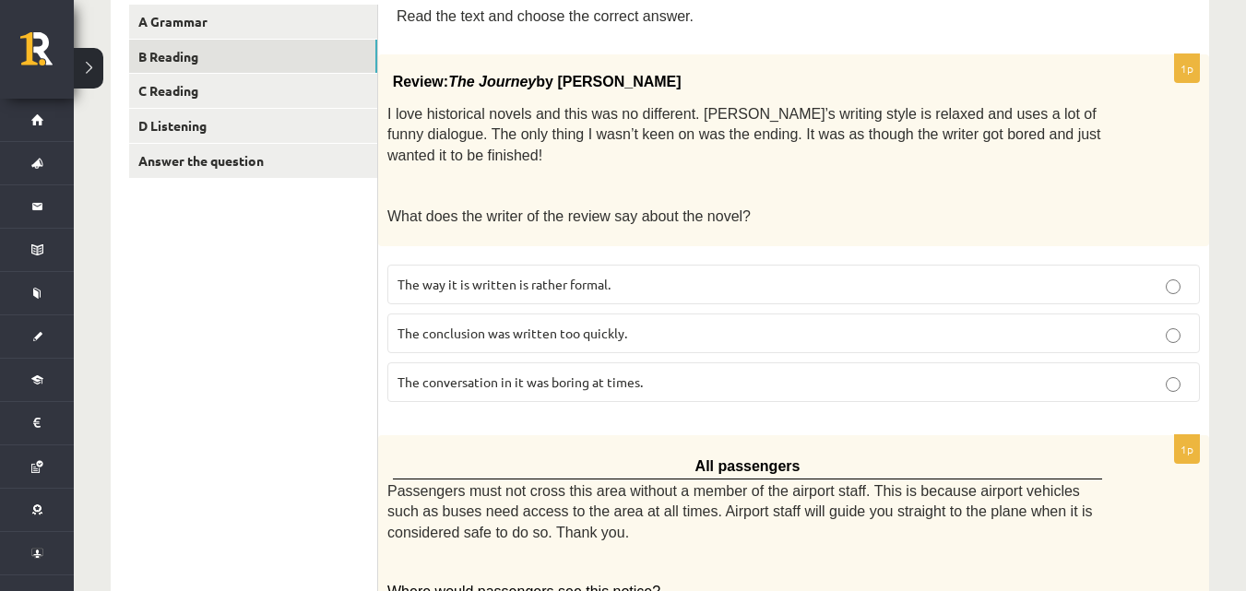
click at [509, 325] on span "The conclusion was written too quickly." at bounding box center [512, 333] width 230 height 17
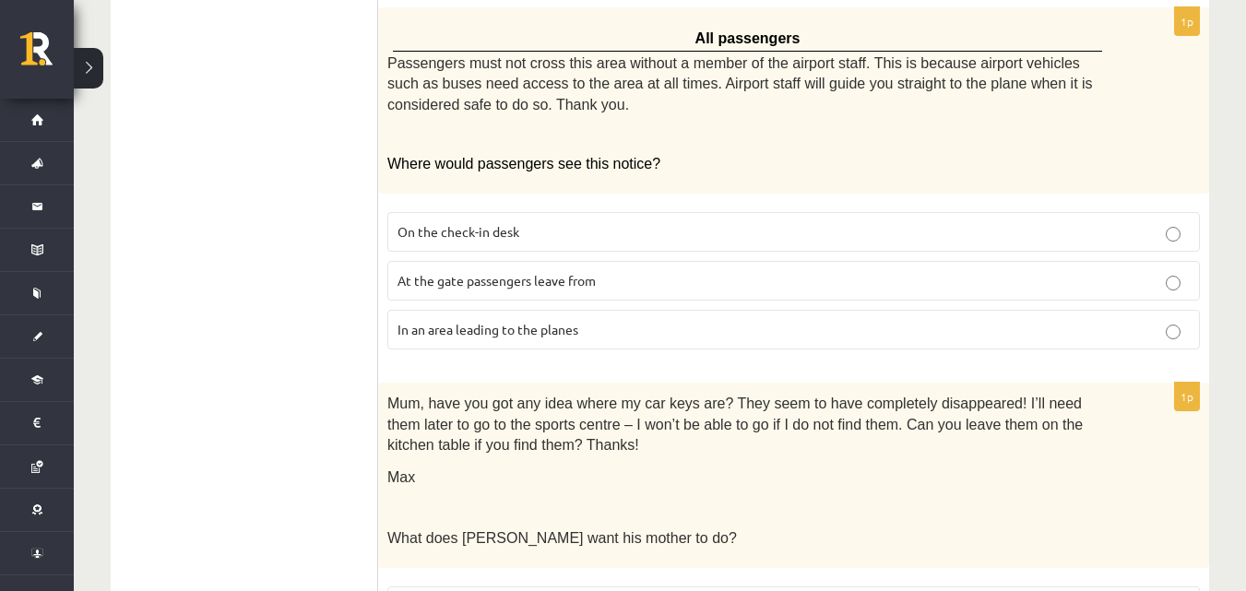
scroll to position [759, 0]
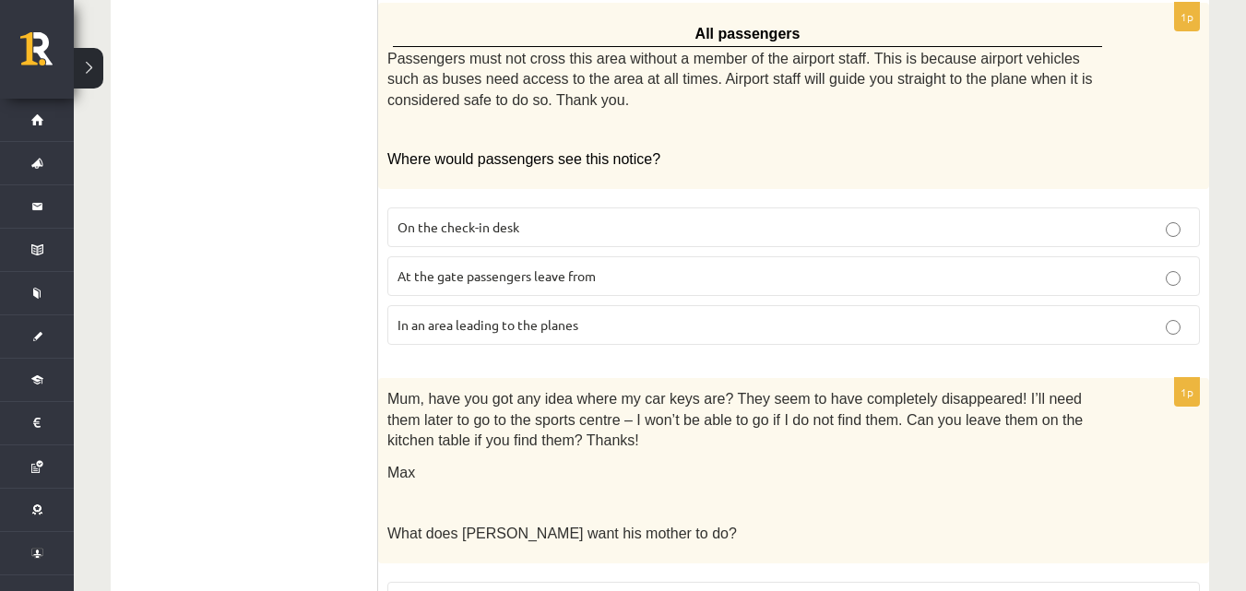
click at [553, 315] on label "In an area leading to the planes" at bounding box center [793, 325] width 812 height 40
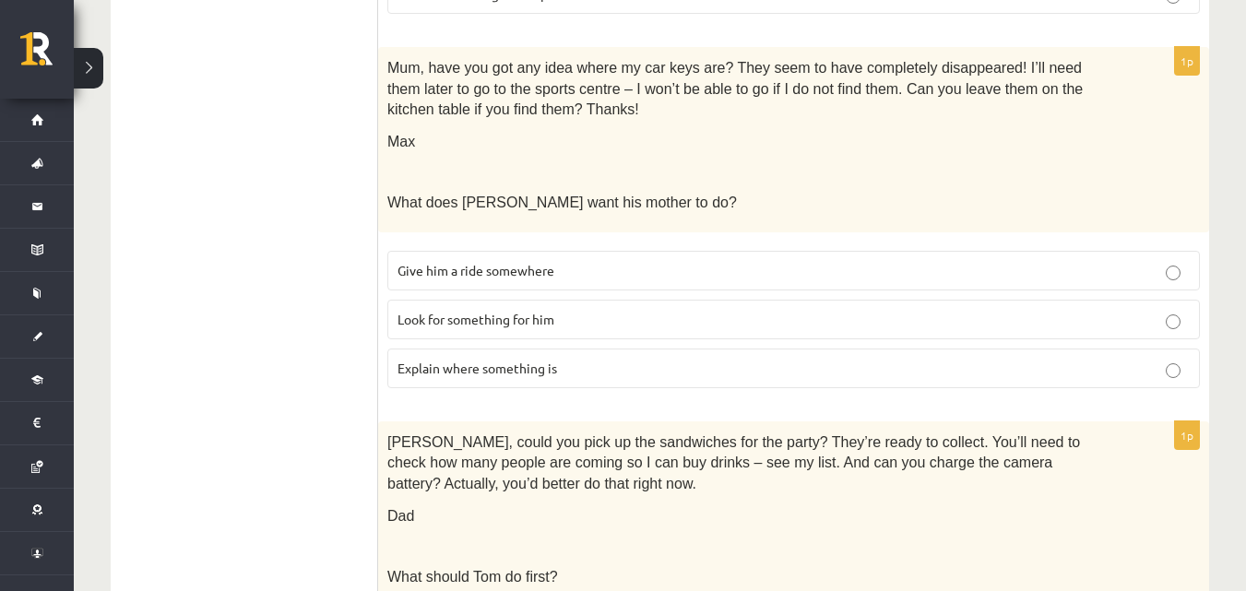
scroll to position [1103, 0]
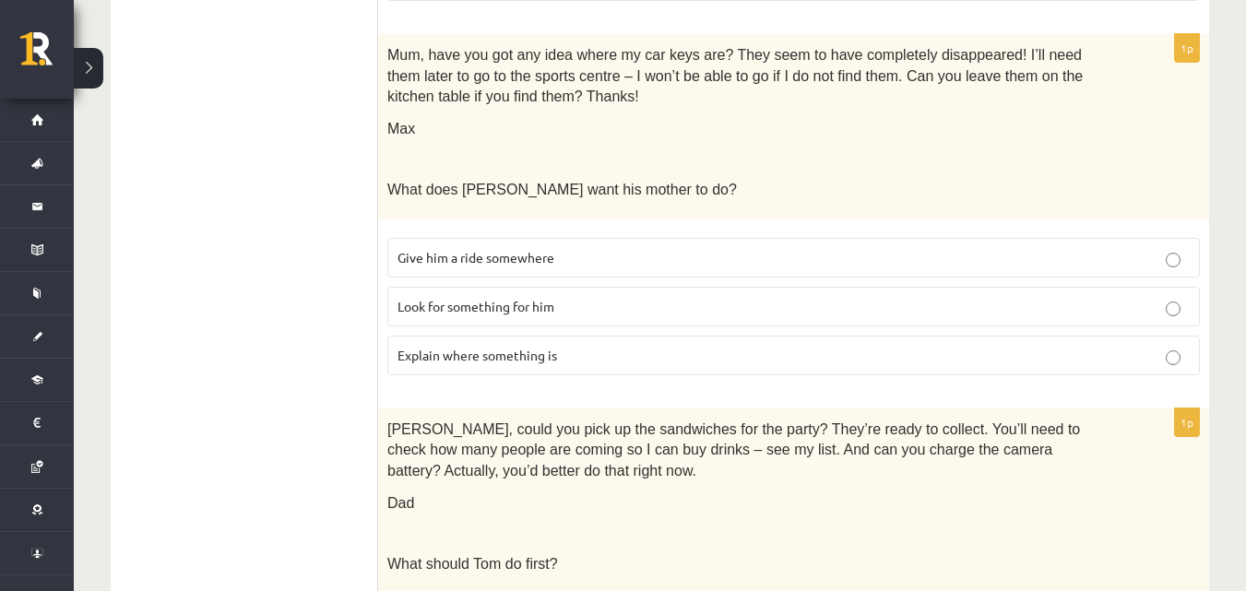
click at [517, 298] on span "Look for something for him" at bounding box center [475, 306] width 157 height 17
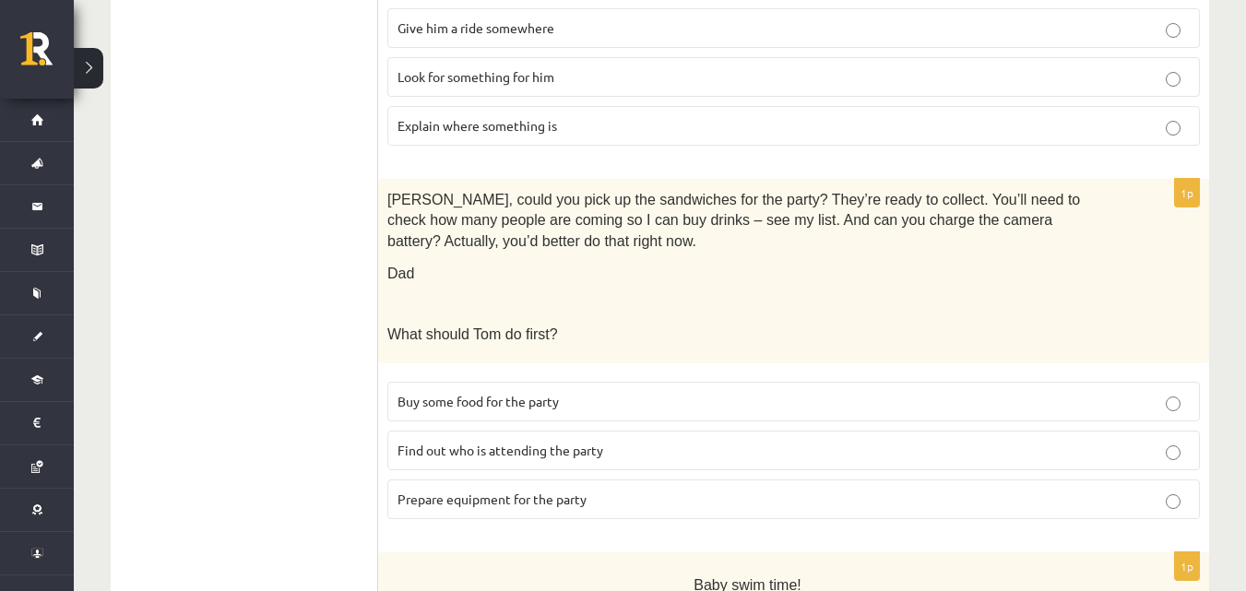
scroll to position [1416, 0]
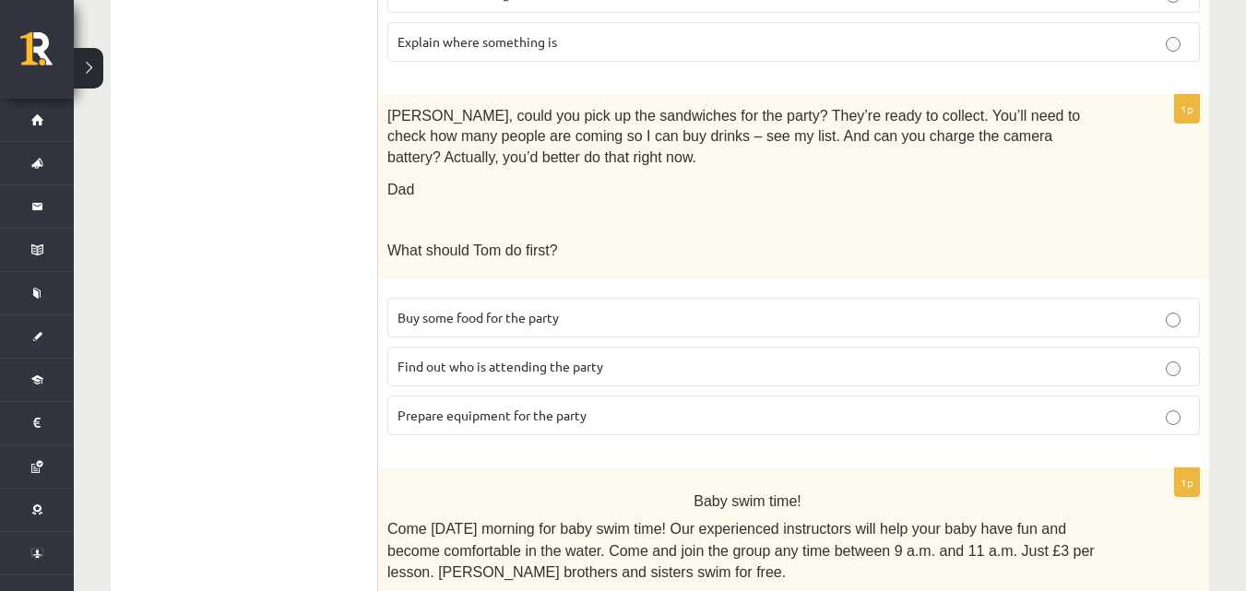
click at [535, 396] on label "Prepare equipment for the party" at bounding box center [793, 416] width 812 height 40
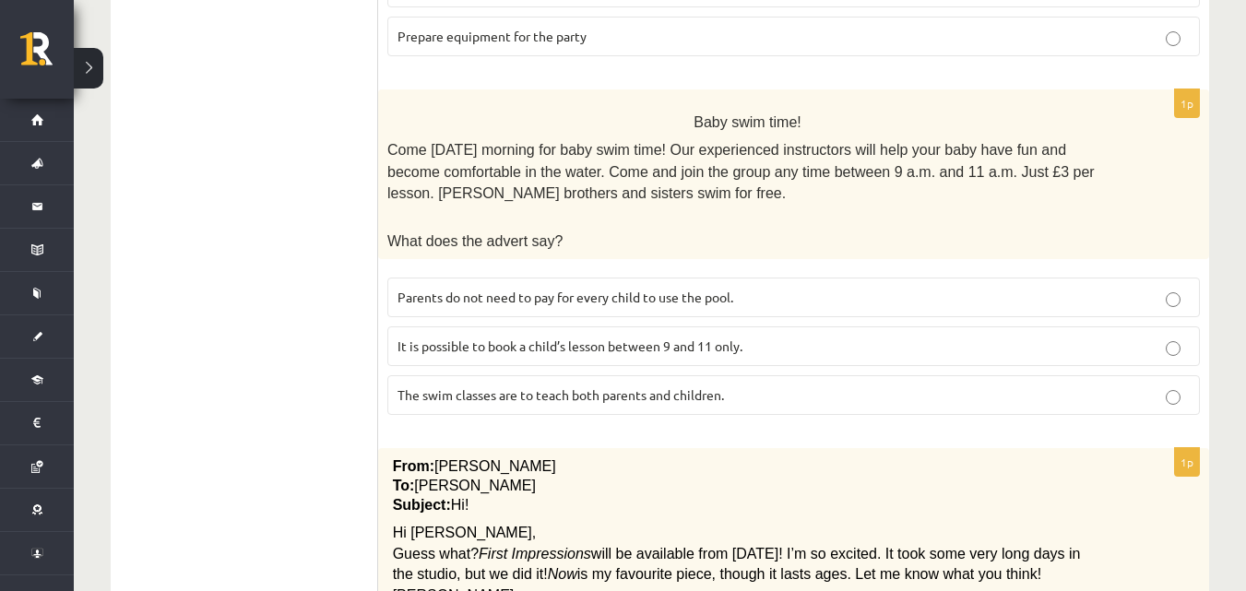
scroll to position [1800, 0]
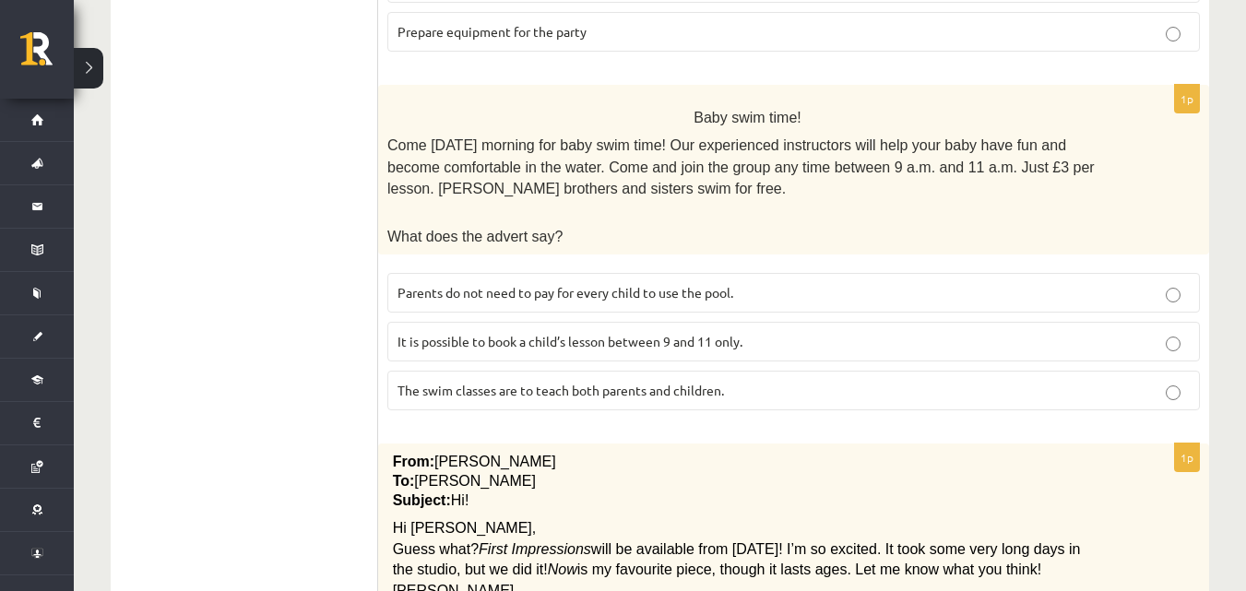
click at [738, 280] on label "Parents do not need to pay for every child to use the pool." at bounding box center [793, 293] width 812 height 40
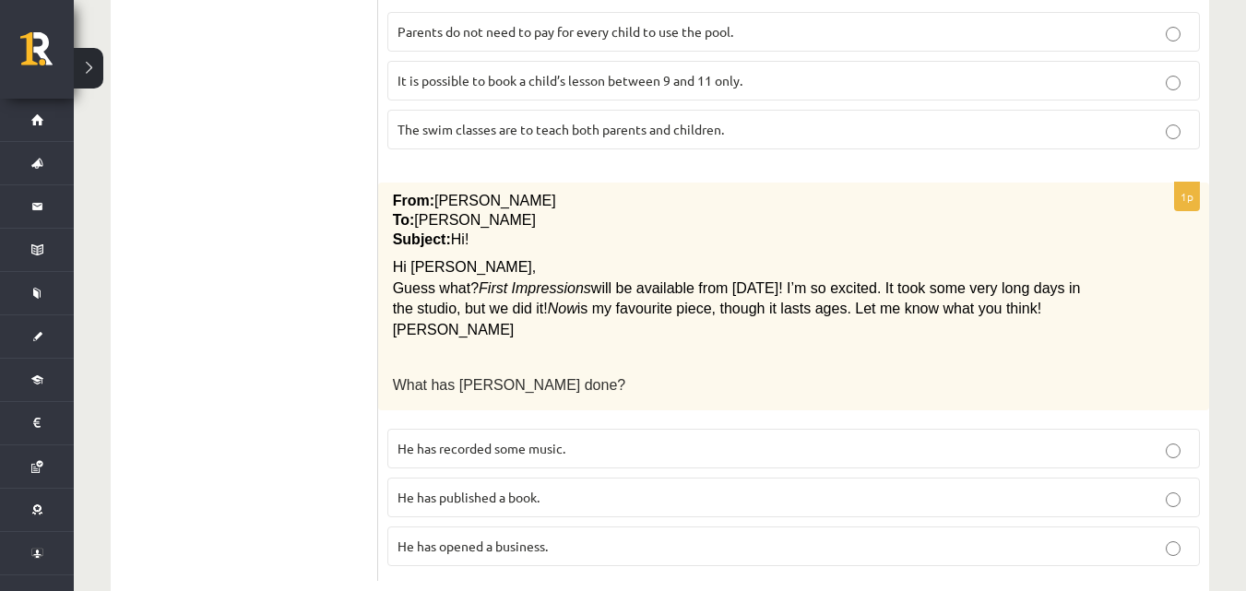
scroll to position [2078, 0]
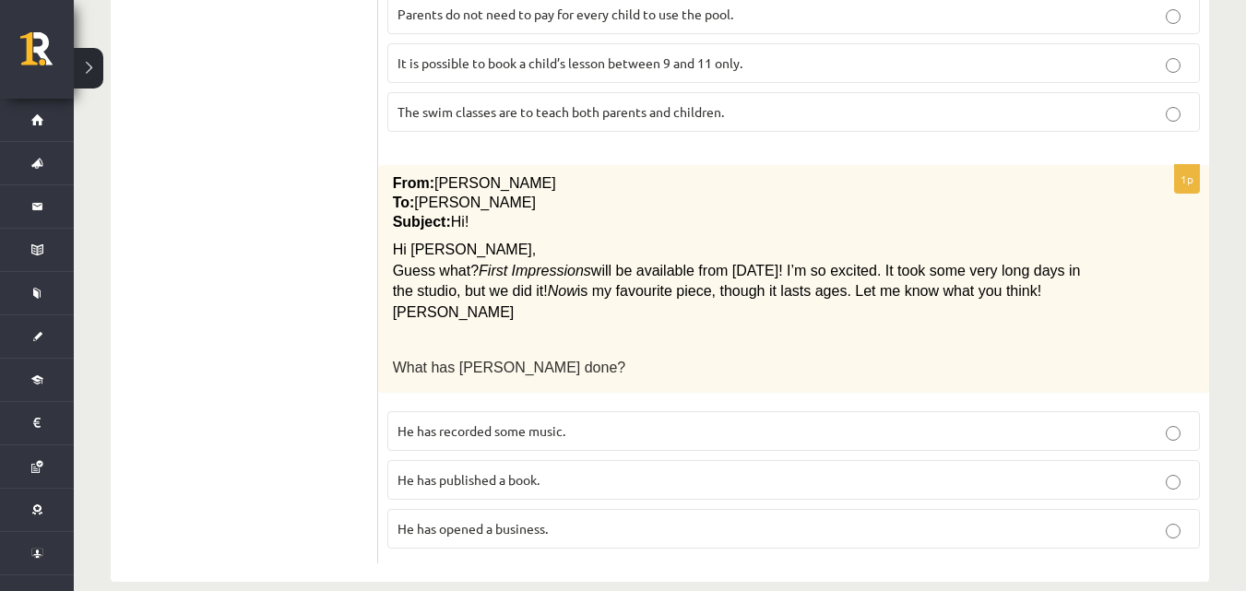
click at [581, 421] on p "He has recorded some music." at bounding box center [793, 430] width 792 height 19
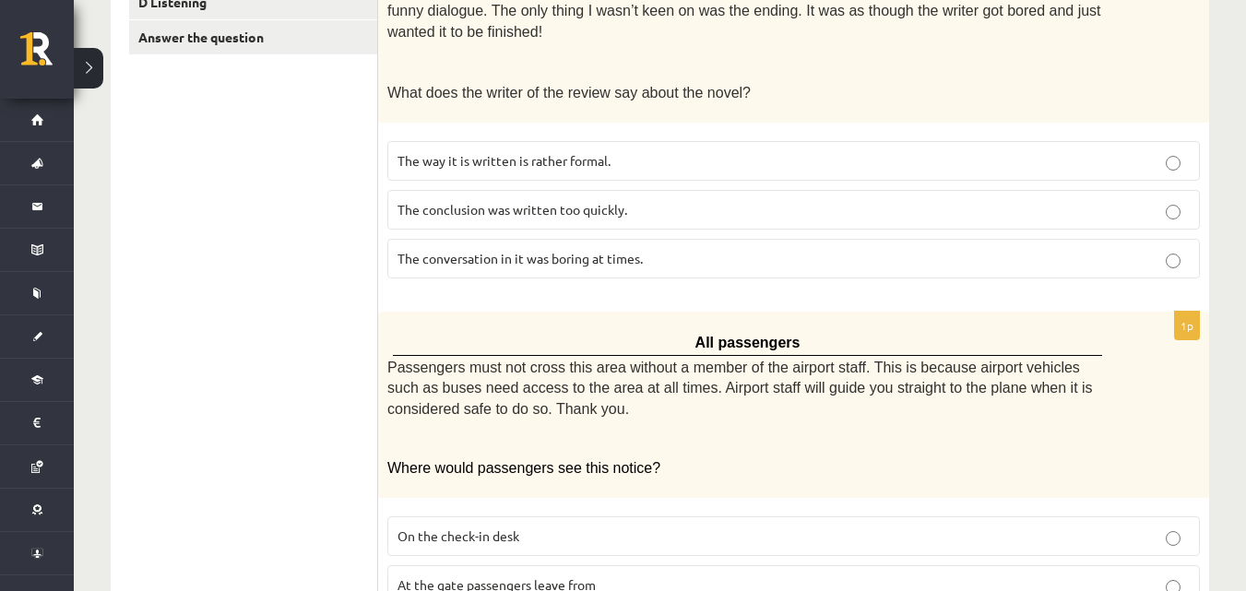
scroll to position [0, 0]
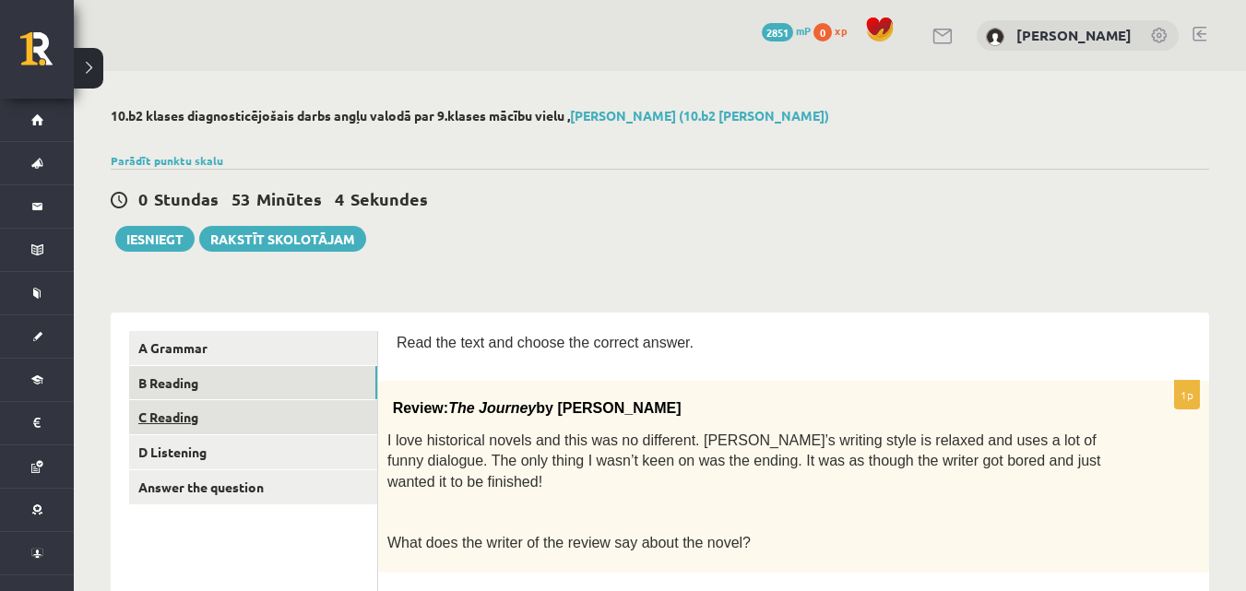
click at [237, 429] on link "C Reading" at bounding box center [253, 417] width 248 height 34
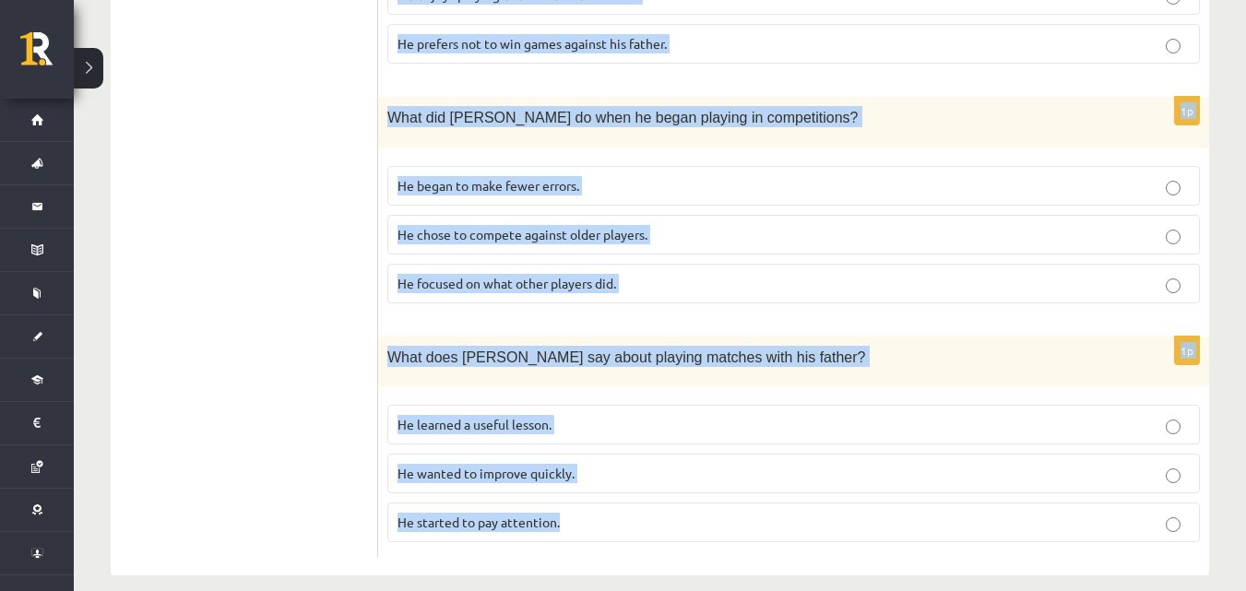
scroll to position [1744, 0]
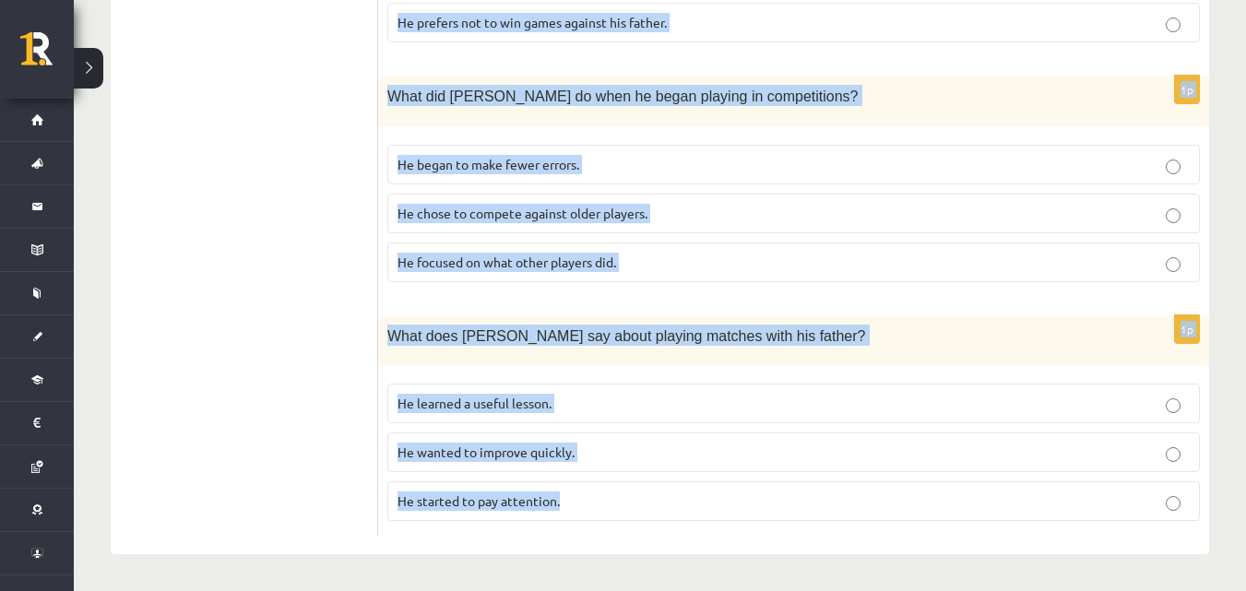
drag, startPoint x: 391, startPoint y: 333, endPoint x: 639, endPoint y: 627, distance: 384.7
copy form "Read the article about chess and choose the correct answer for each question. P…"
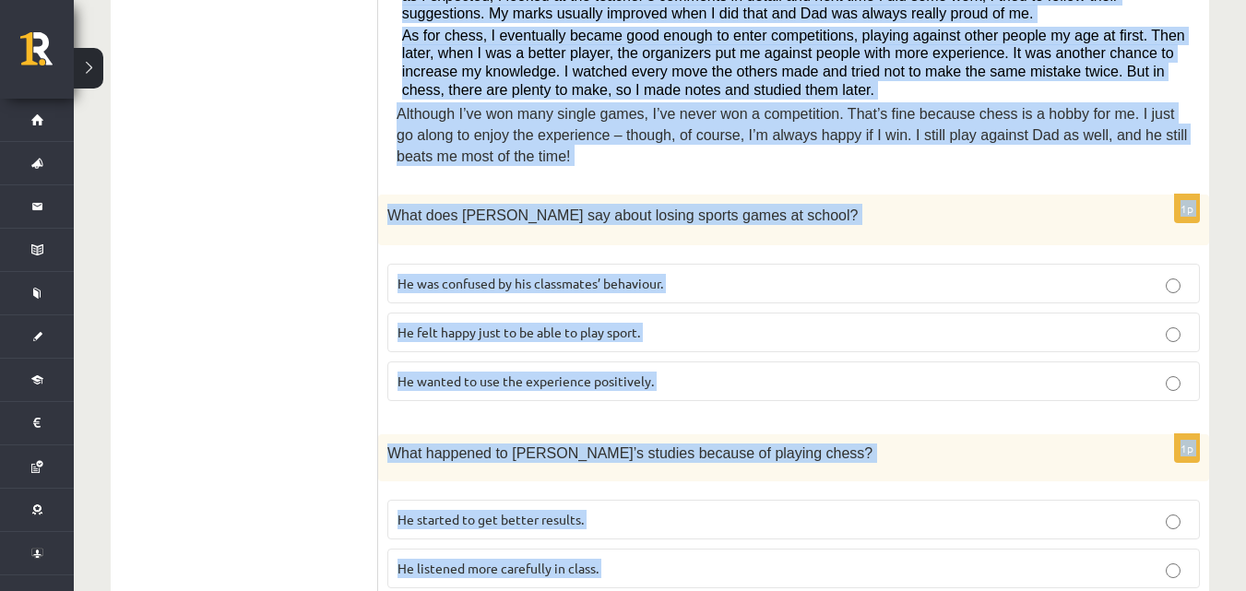
scroll to position [697, 0]
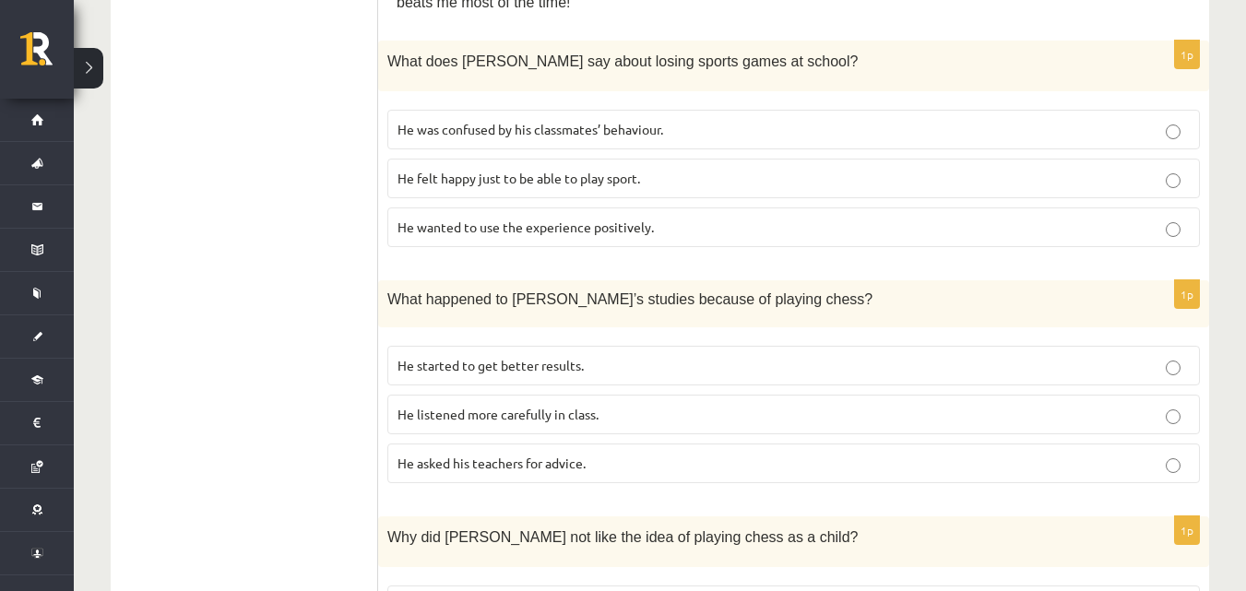
scroll to position [840, 0]
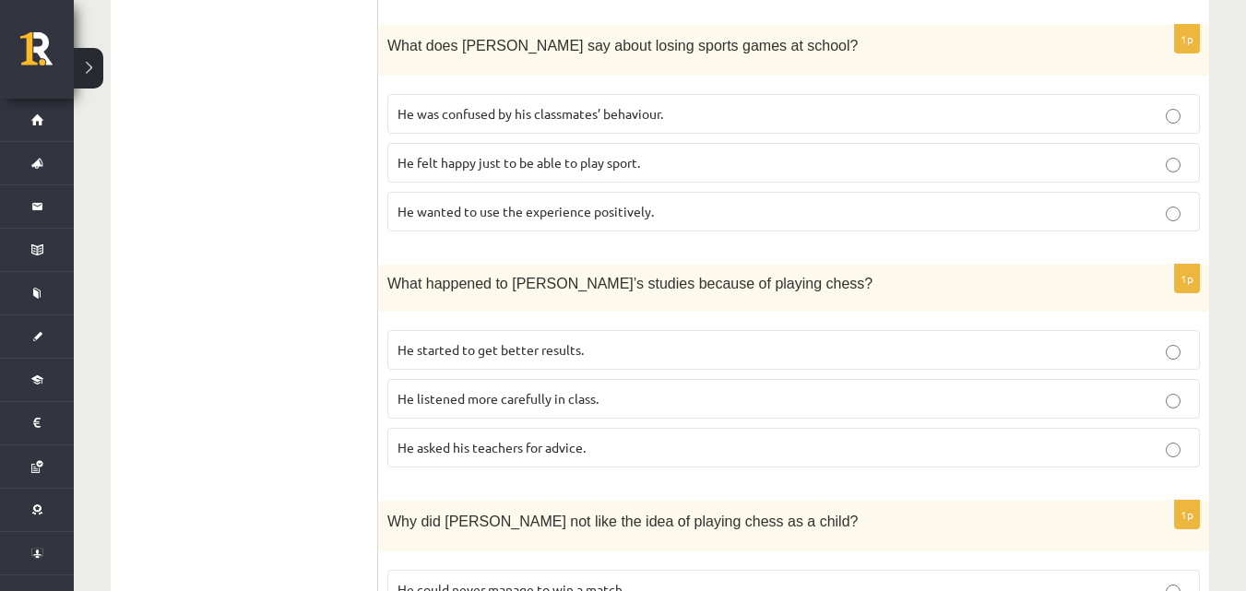
click at [581, 202] on p "He wanted to use the experience positively." at bounding box center [793, 211] width 792 height 19
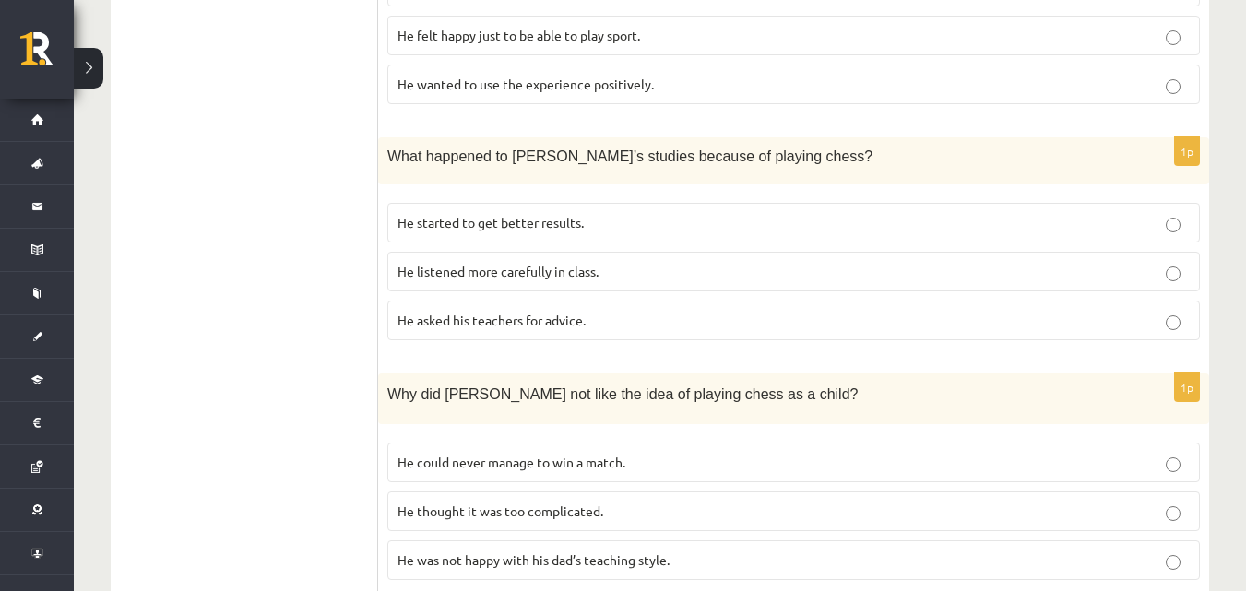
scroll to position [1013, 0]
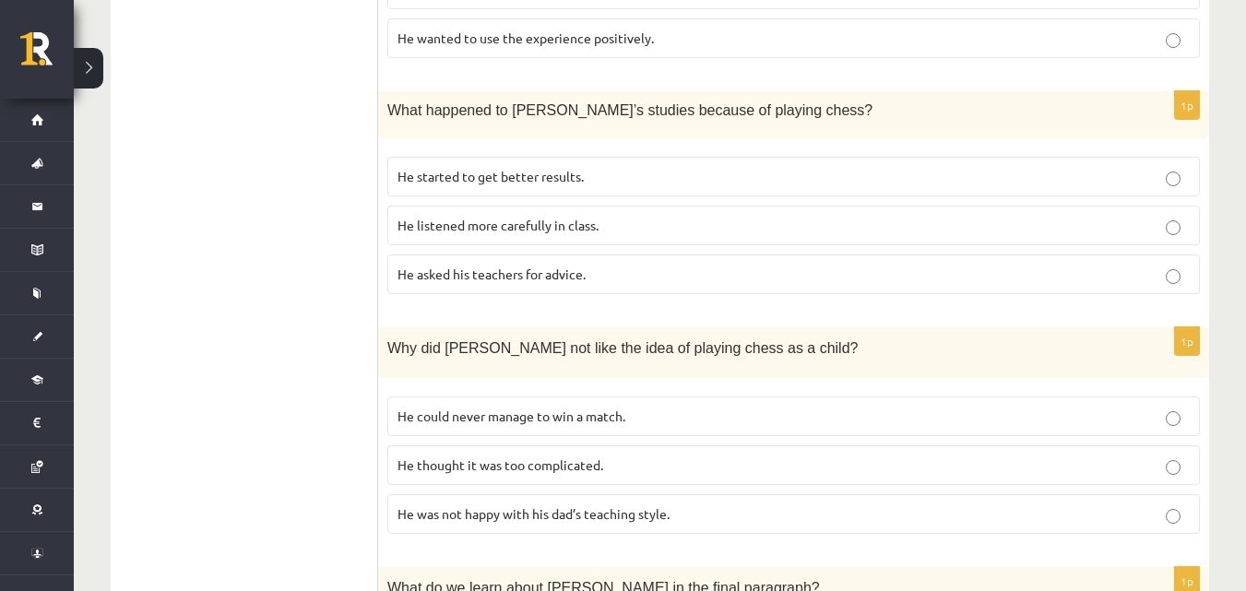
click at [508, 169] on span "He started to get better results." at bounding box center [490, 176] width 186 height 17
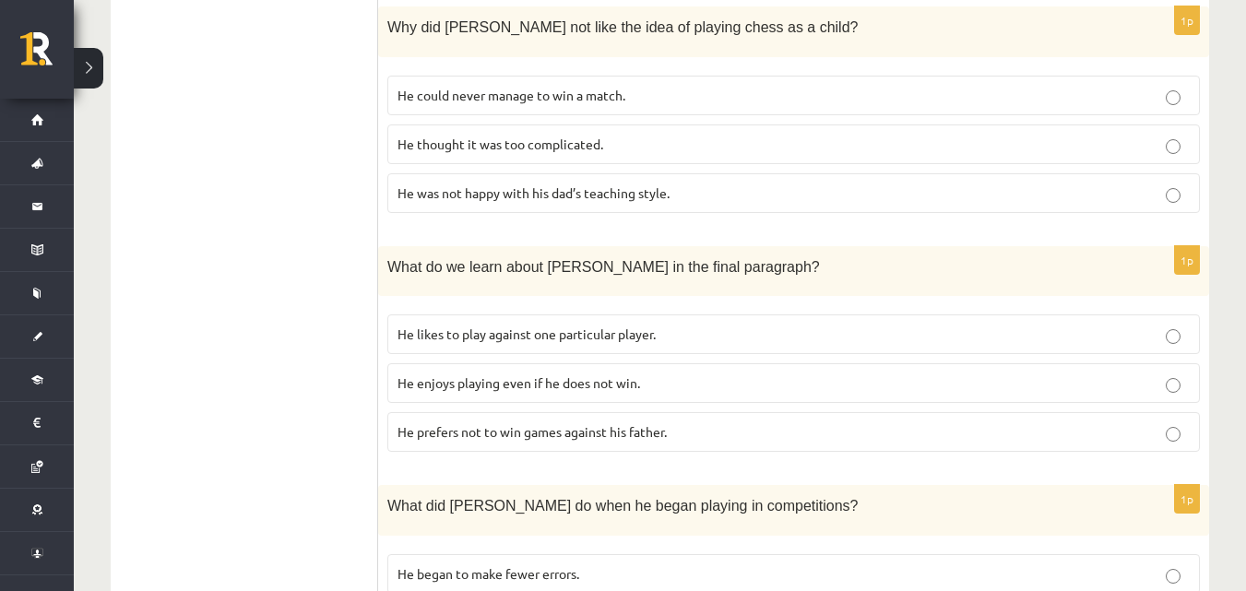
scroll to position [1338, 0]
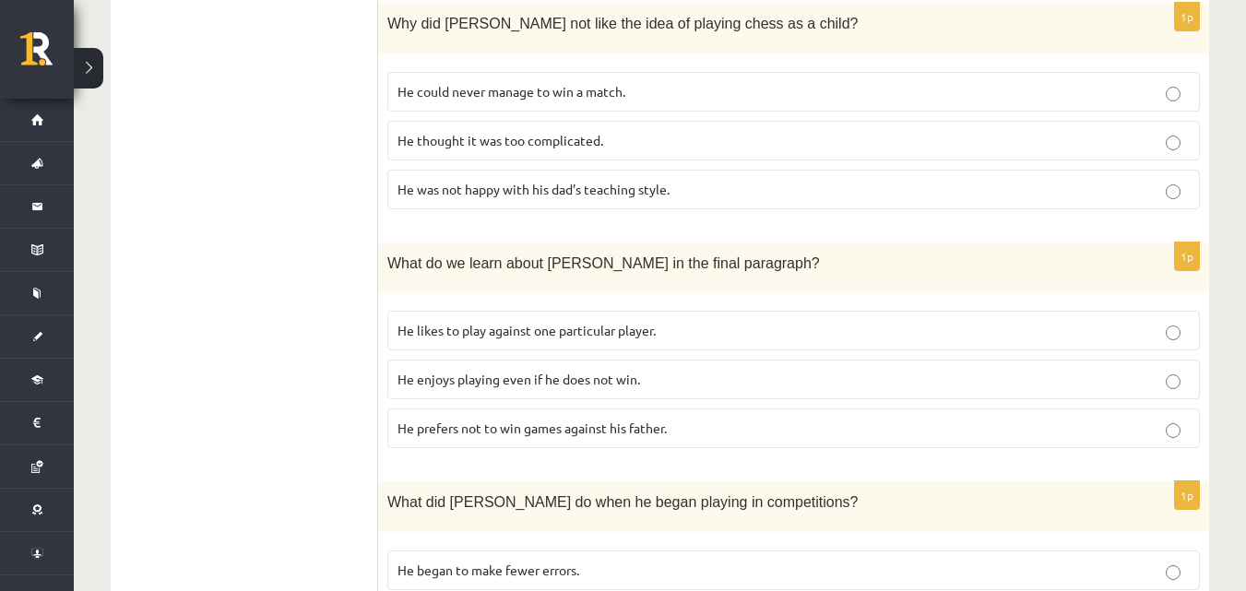
click at [544, 131] on p "He thought it was too complicated." at bounding box center [793, 140] width 792 height 19
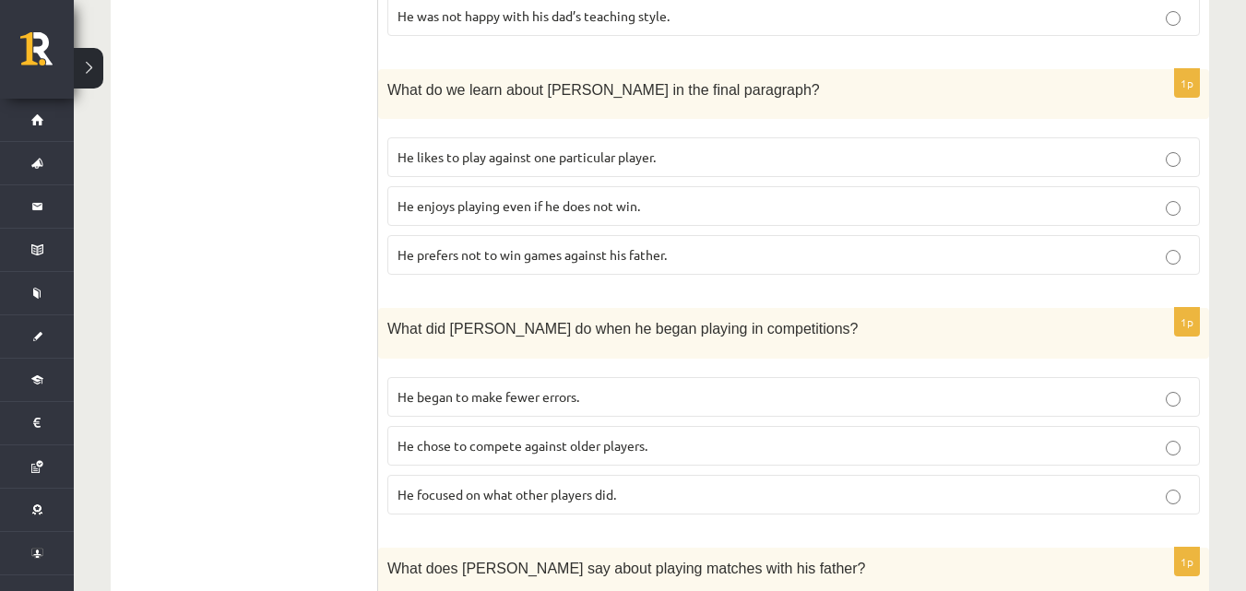
scroll to position [1530, 0]
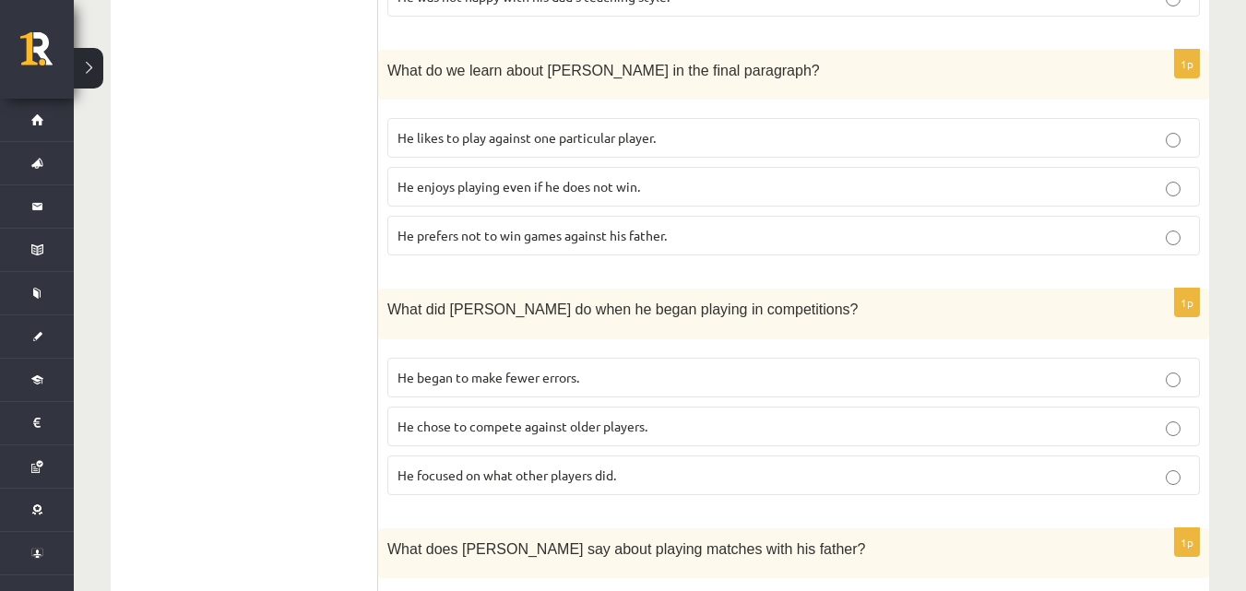
click at [566, 222] on label "He prefers not to win games against his father." at bounding box center [793, 236] width 812 height 40
click at [1033, 184] on p "He enjoys playing even if he does not win." at bounding box center [793, 186] width 792 height 19
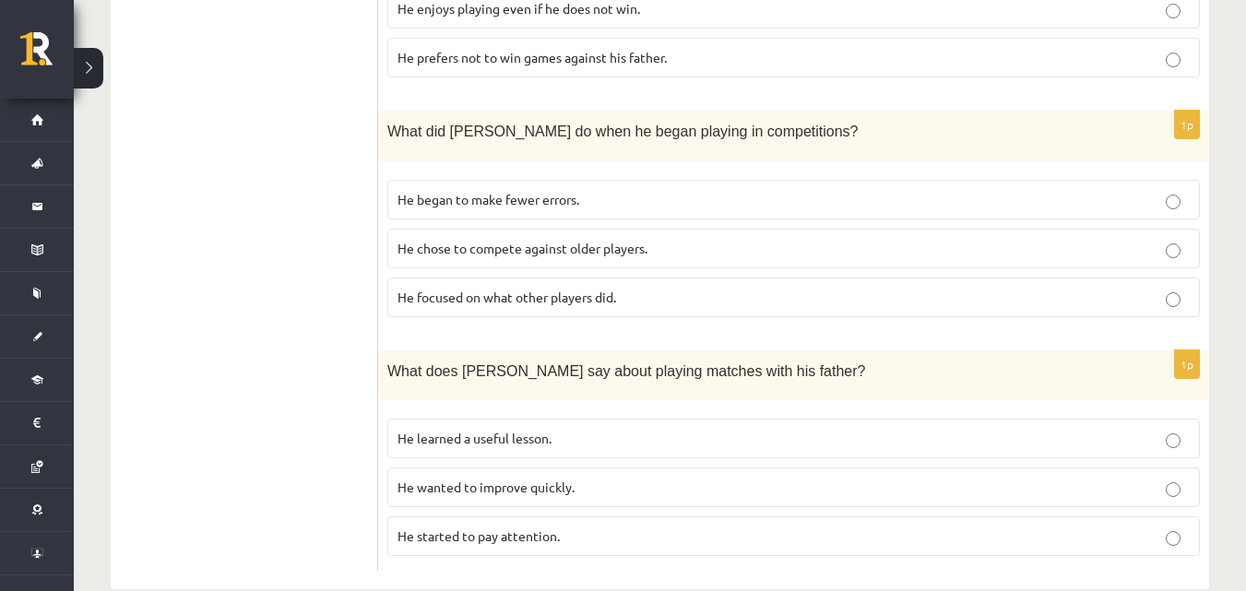
scroll to position [1744, 0]
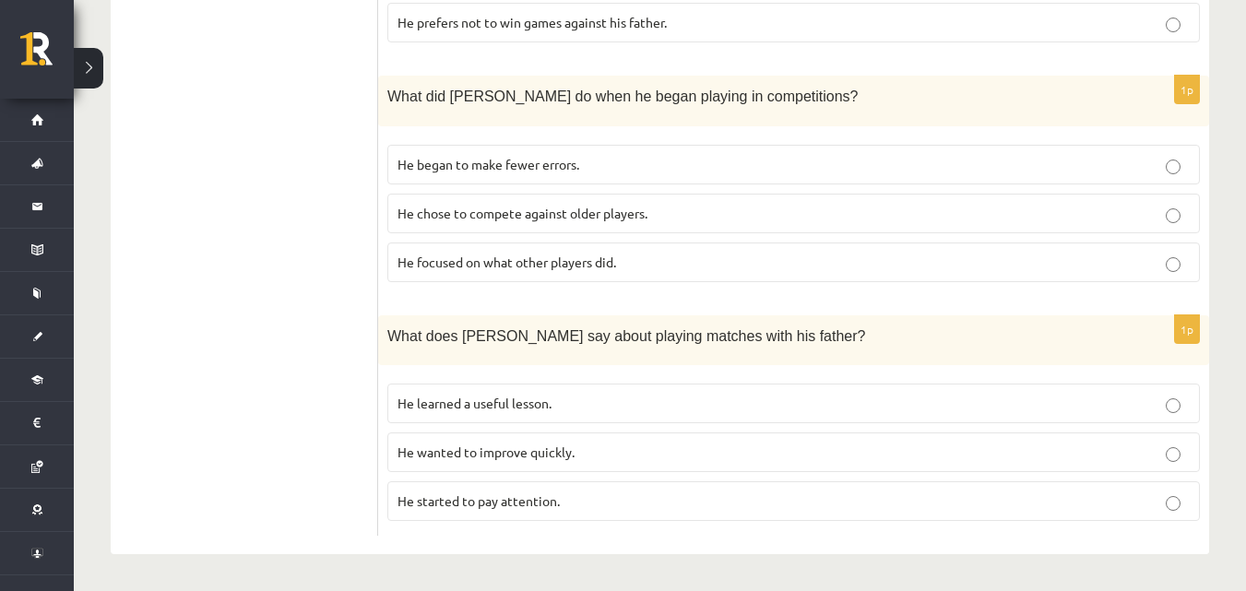
click at [599, 201] on label "He chose to compete against older players." at bounding box center [793, 214] width 812 height 40
click at [688, 255] on p "He focused on what other players did." at bounding box center [793, 262] width 792 height 19
click at [573, 408] on p "He learned a useful lesson." at bounding box center [793, 403] width 792 height 19
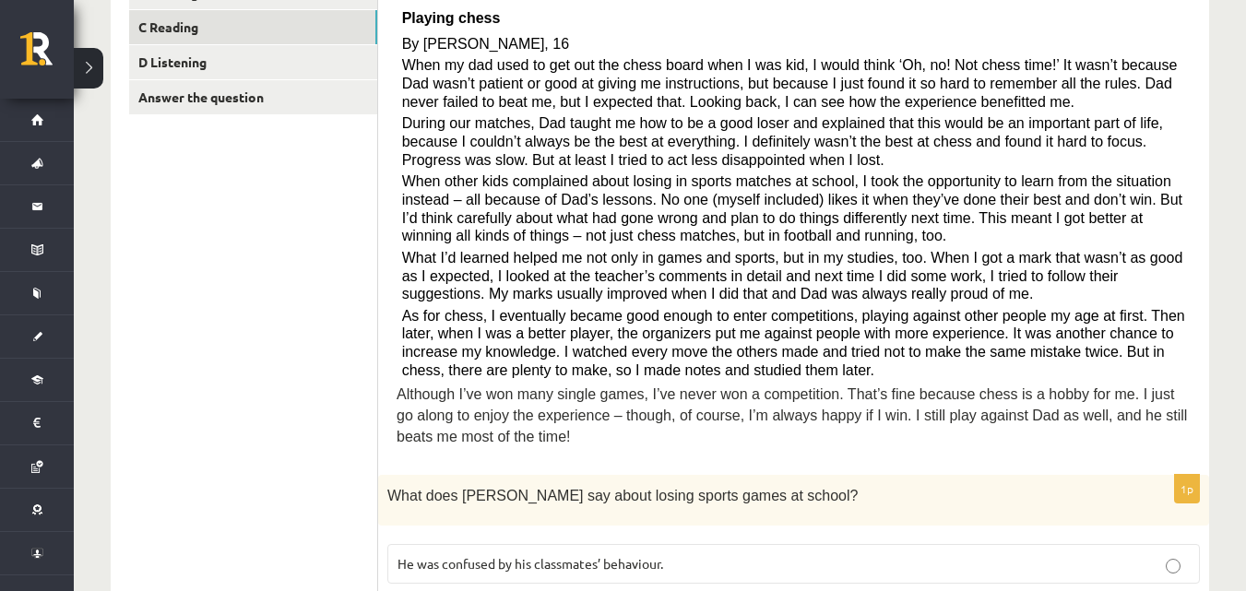
scroll to position [293, 0]
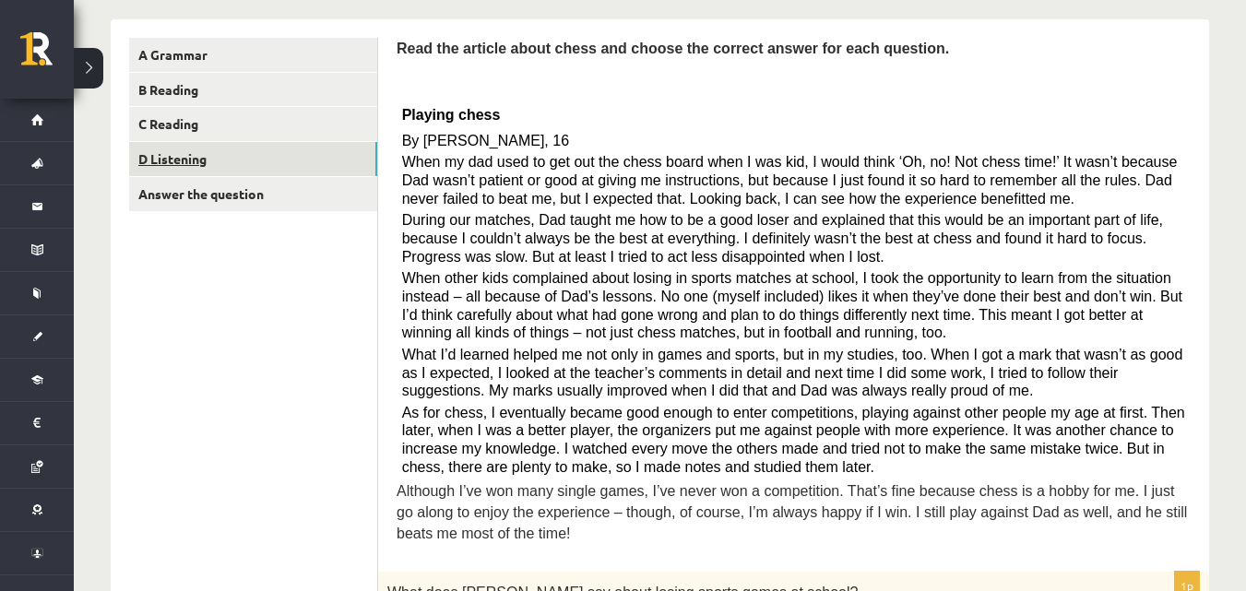
click at [270, 160] on link "D Listening" at bounding box center [253, 159] width 248 height 34
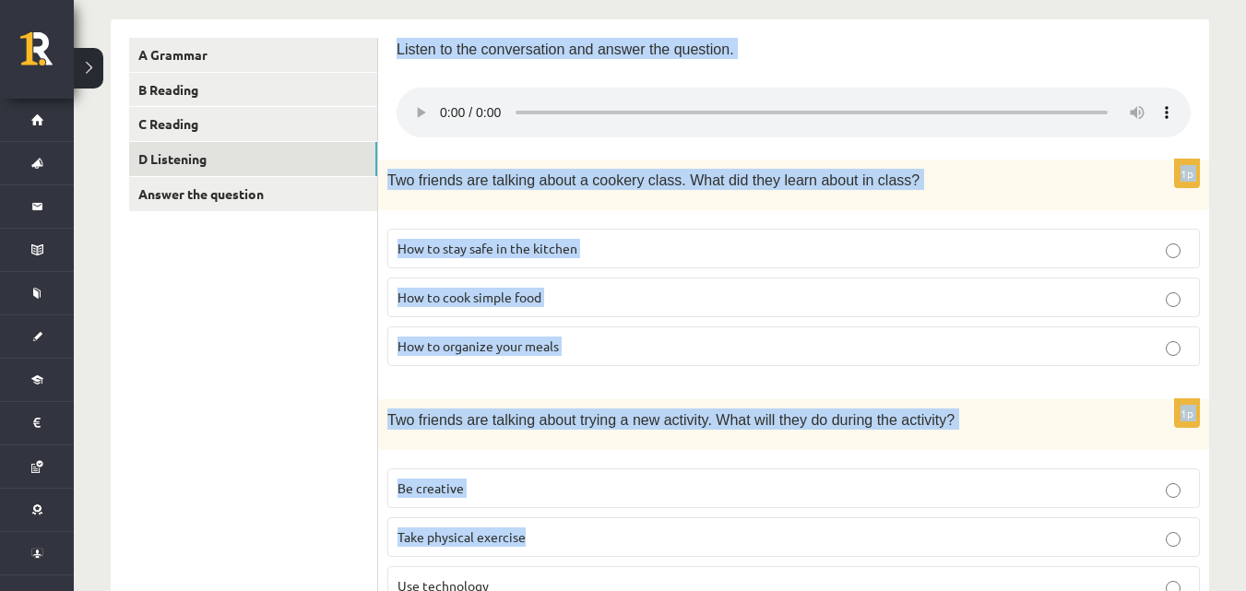
drag, startPoint x: 390, startPoint y: 44, endPoint x: 788, endPoint y: 531, distance: 629.0
click at [752, 45] on p "Listen to the conversation and answer the question." at bounding box center [793, 48] width 794 height 21
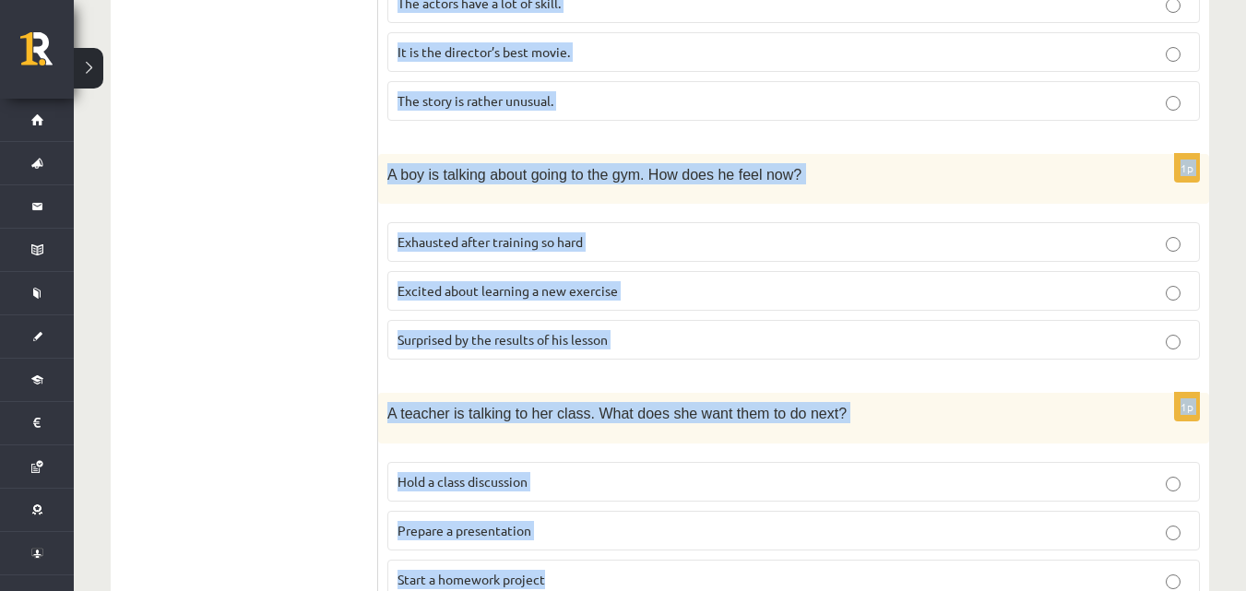
scroll to position [1337, 0]
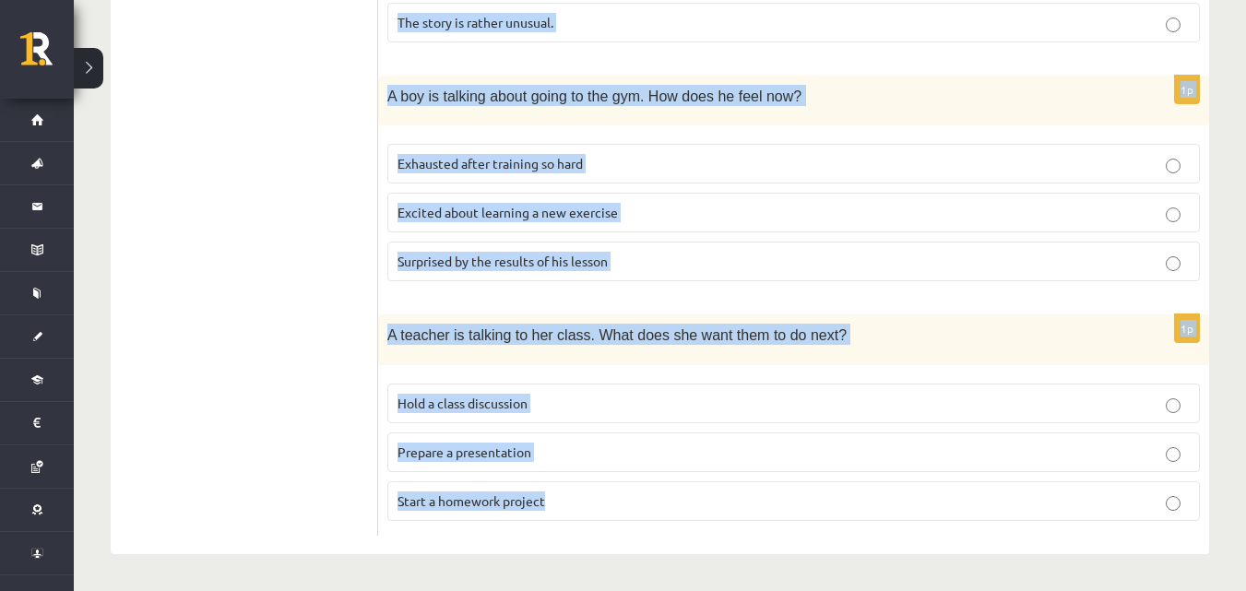
drag, startPoint x: 394, startPoint y: 27, endPoint x: 807, endPoint y: 627, distance: 728.6
copy form "Listen to the conversation and answer the question. 1p Two friends are talking …"
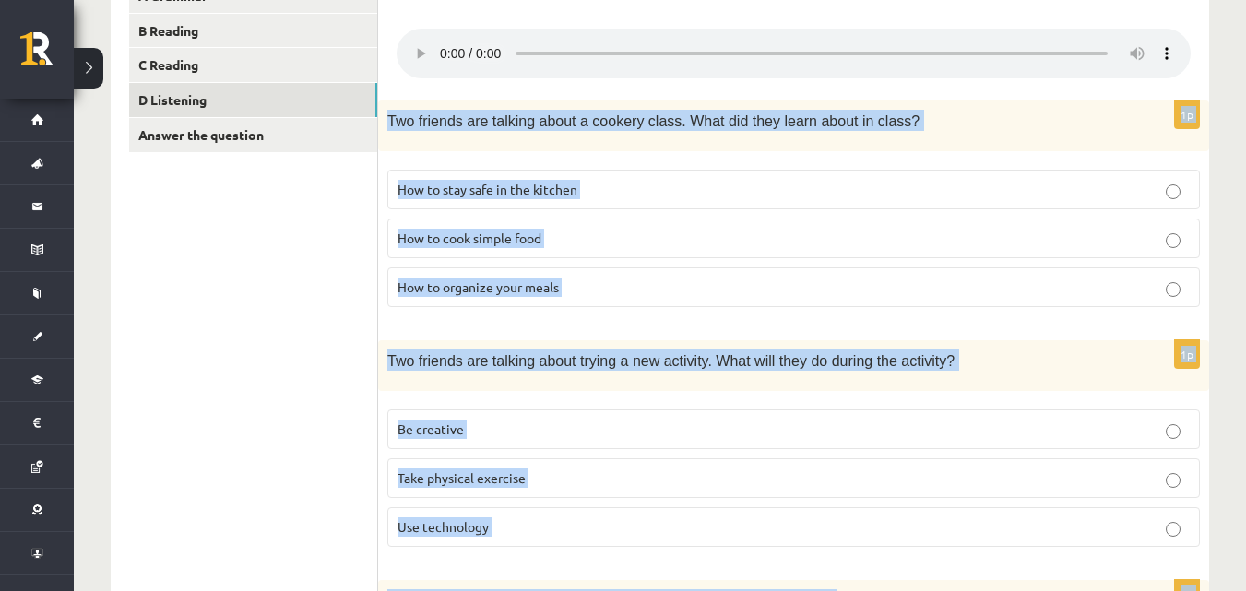
scroll to position [359, 0]
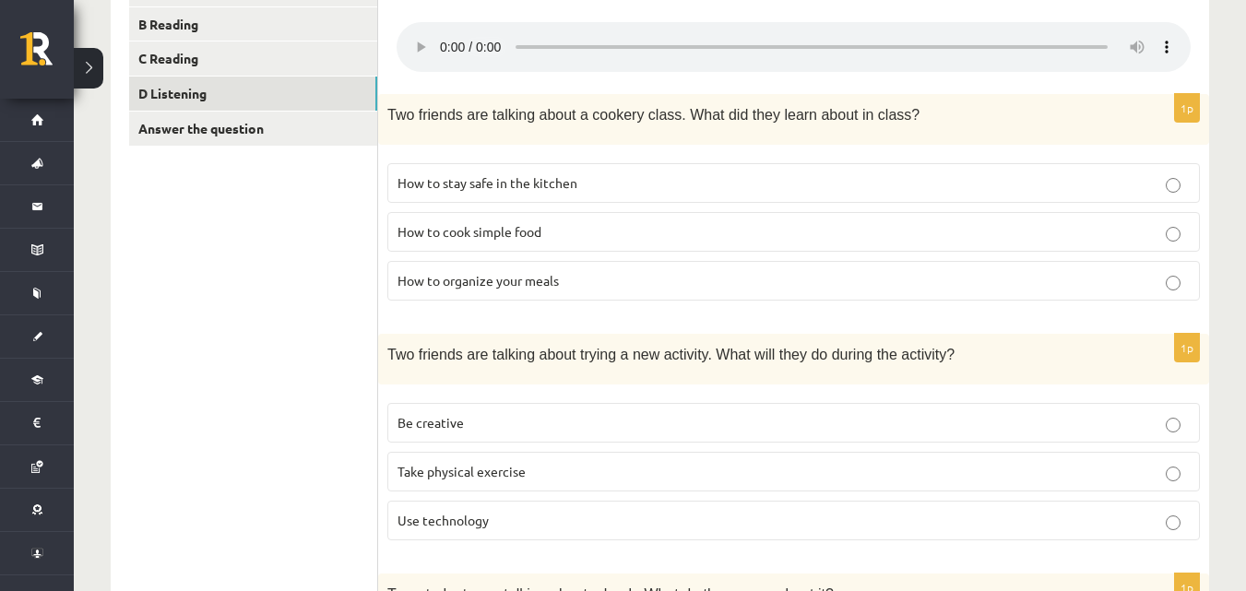
click at [557, 223] on p "How to cook simple food" at bounding box center [793, 231] width 792 height 19
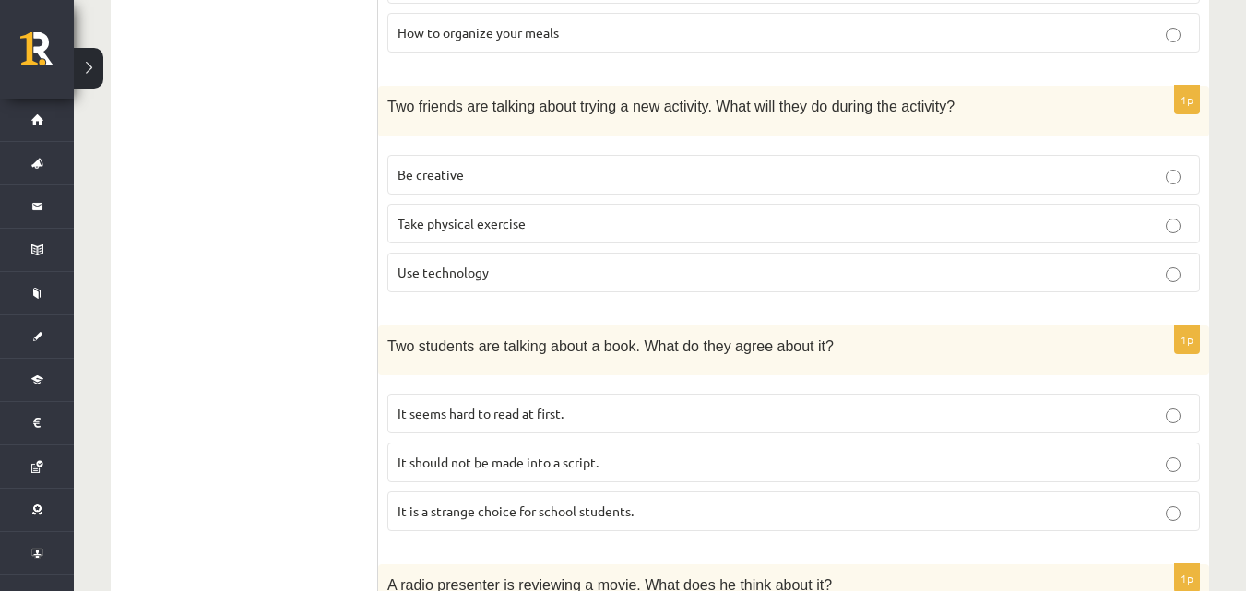
scroll to position [632, 0]
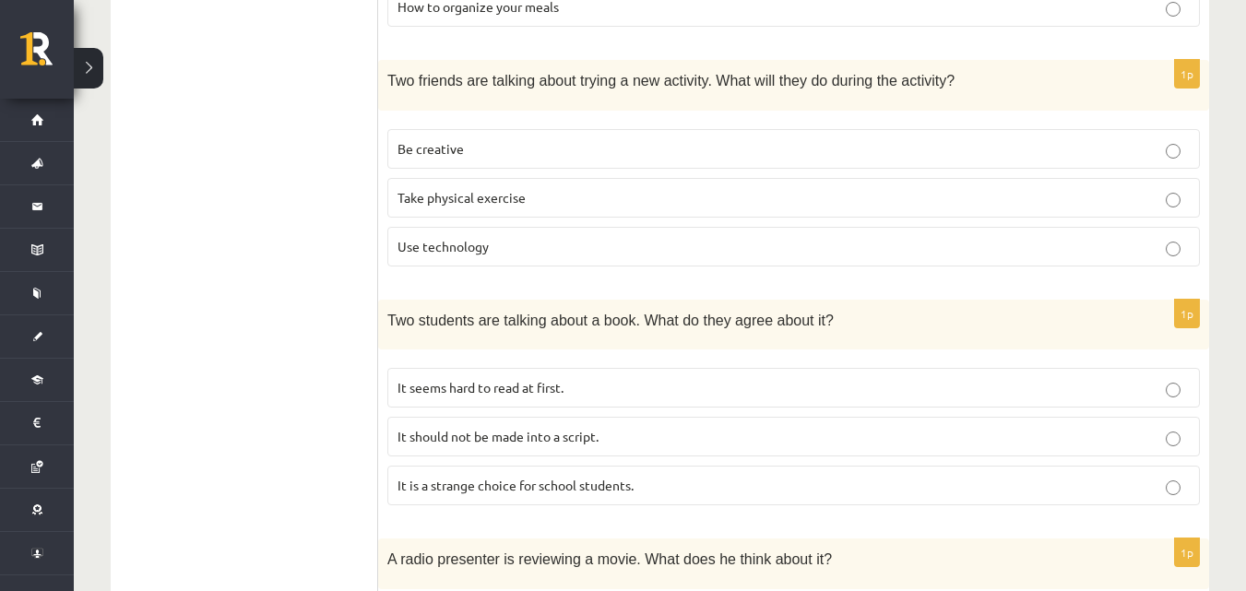
click at [580, 202] on p "Take physical exercise" at bounding box center [793, 197] width 792 height 19
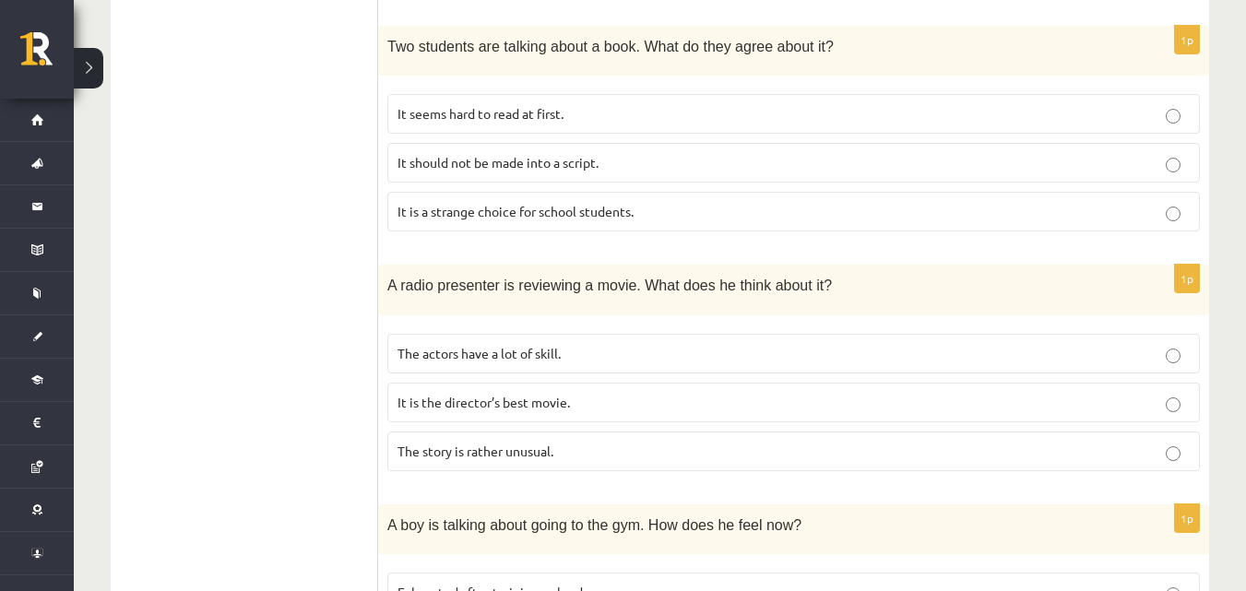
scroll to position [928, 0]
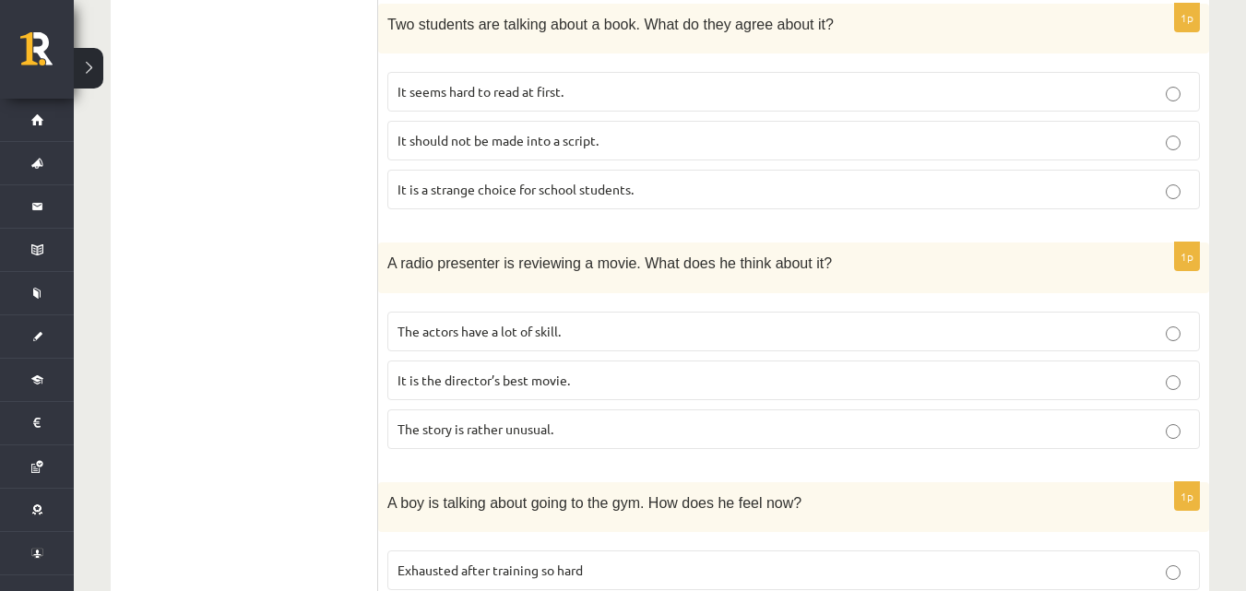
click at [623, 114] on fieldset "It seems hard to read at first. It should not be made into a script. It is a st…" at bounding box center [793, 139] width 812 height 152
click at [643, 96] on p "It seems hard to read at first." at bounding box center [793, 91] width 792 height 19
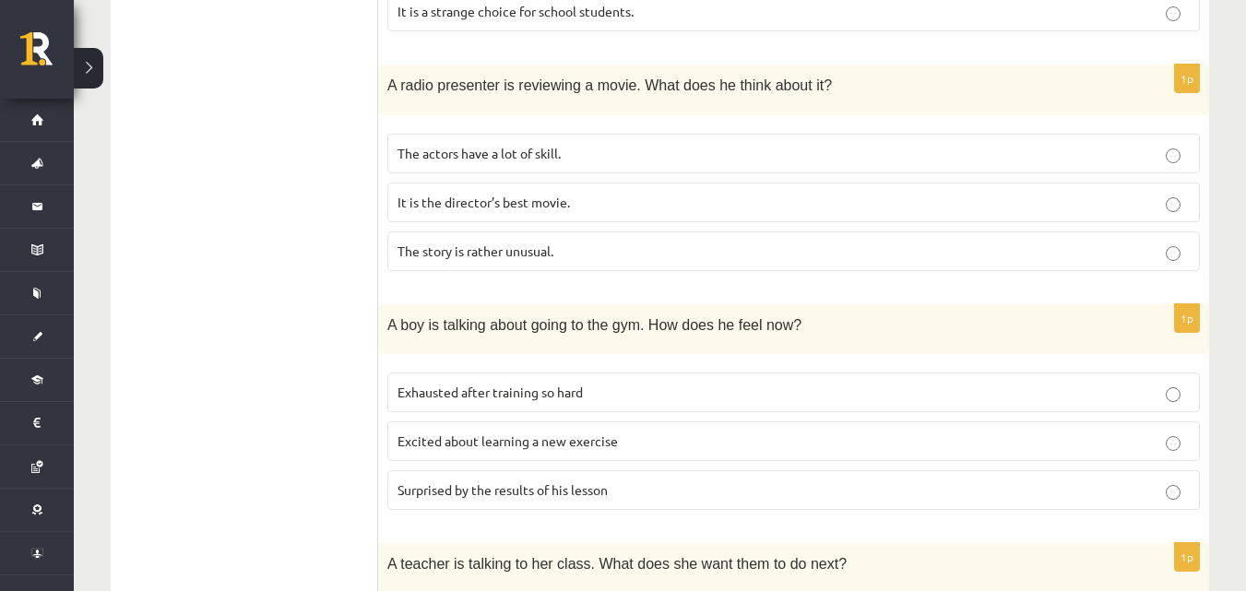
scroll to position [1132, 0]
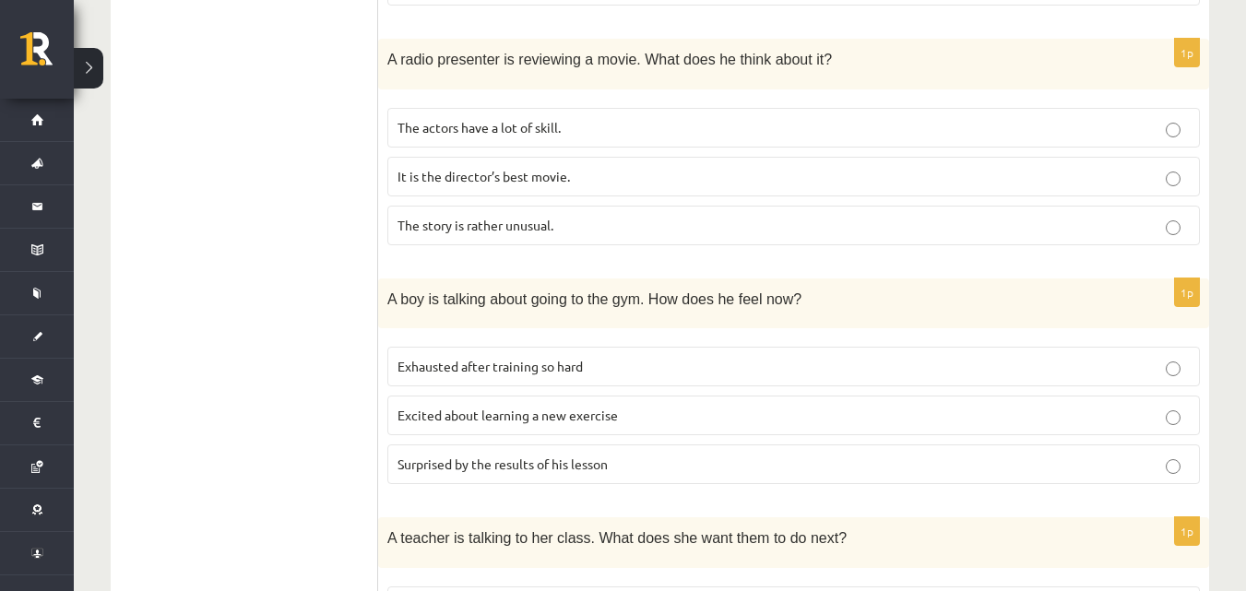
click at [625, 124] on p "The actors have a lot of skill." at bounding box center [793, 127] width 792 height 19
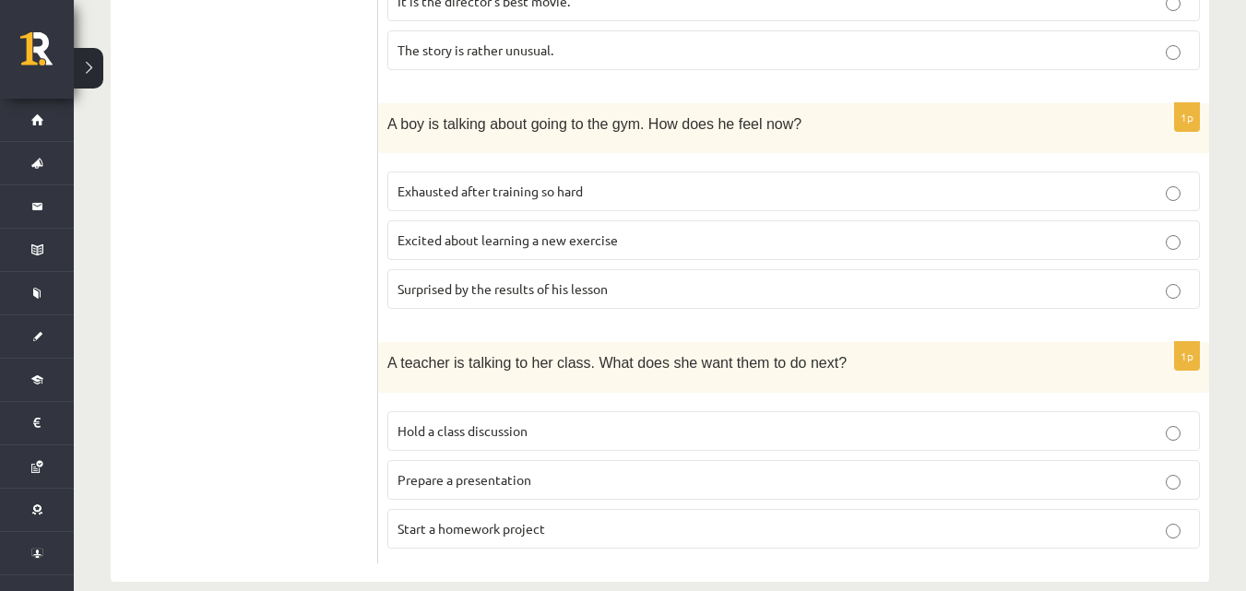
scroll to position [1337, 0]
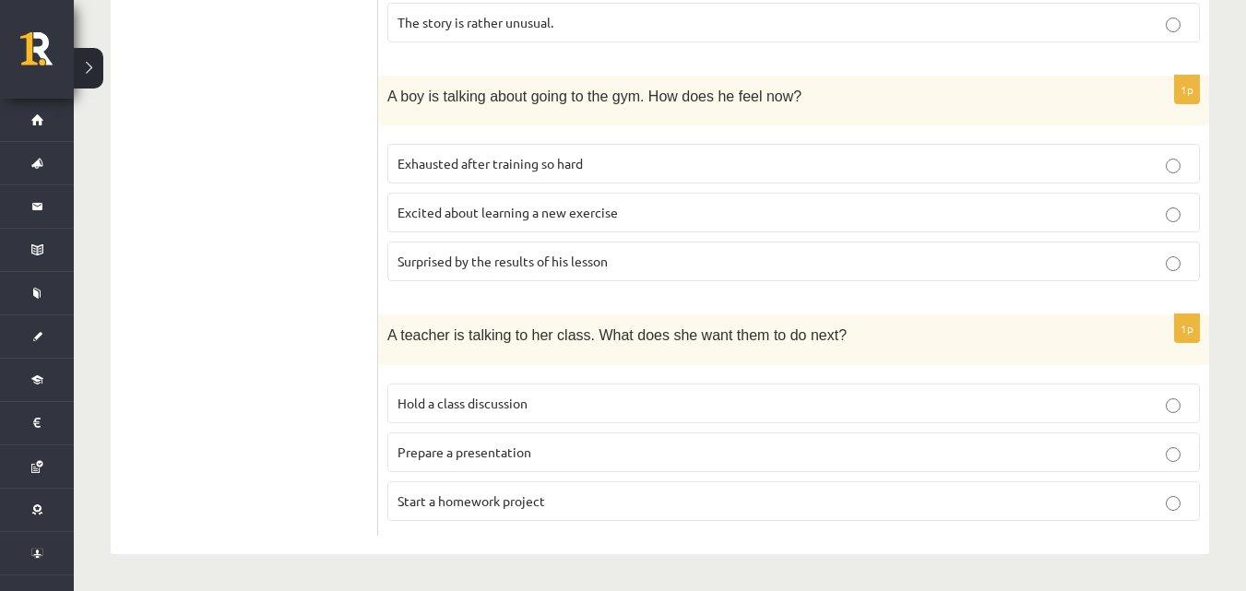
click at [645, 258] on p "Surprised by the results of his lesson" at bounding box center [793, 261] width 792 height 19
click at [495, 453] on span "Prepare a presentation" at bounding box center [464, 451] width 134 height 17
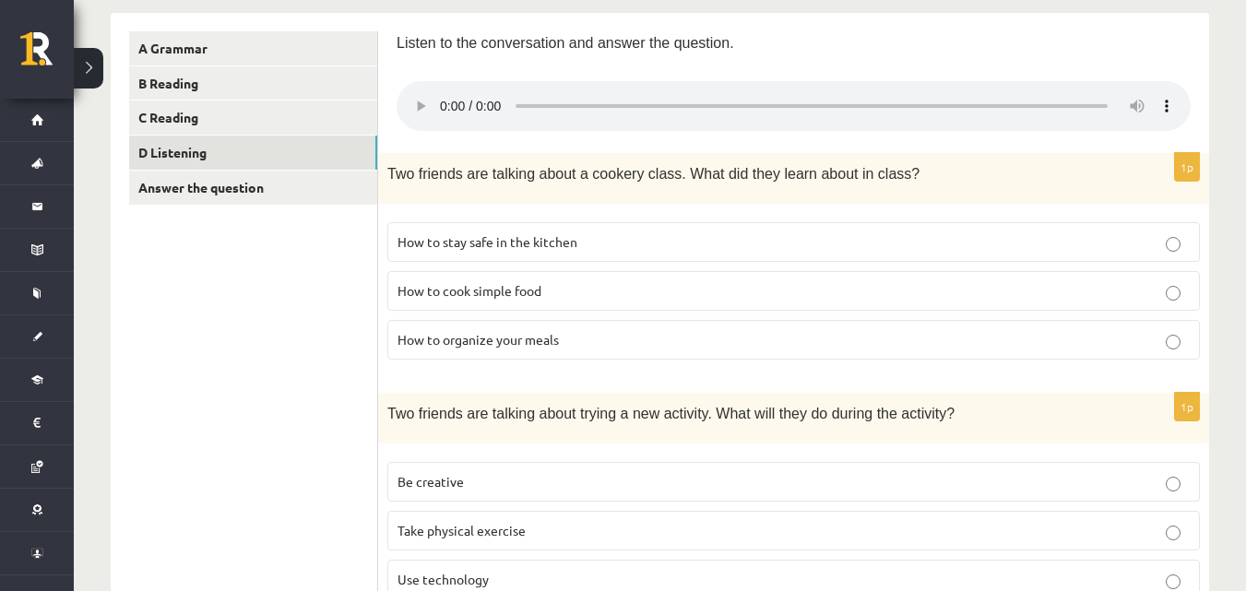
scroll to position [175, 0]
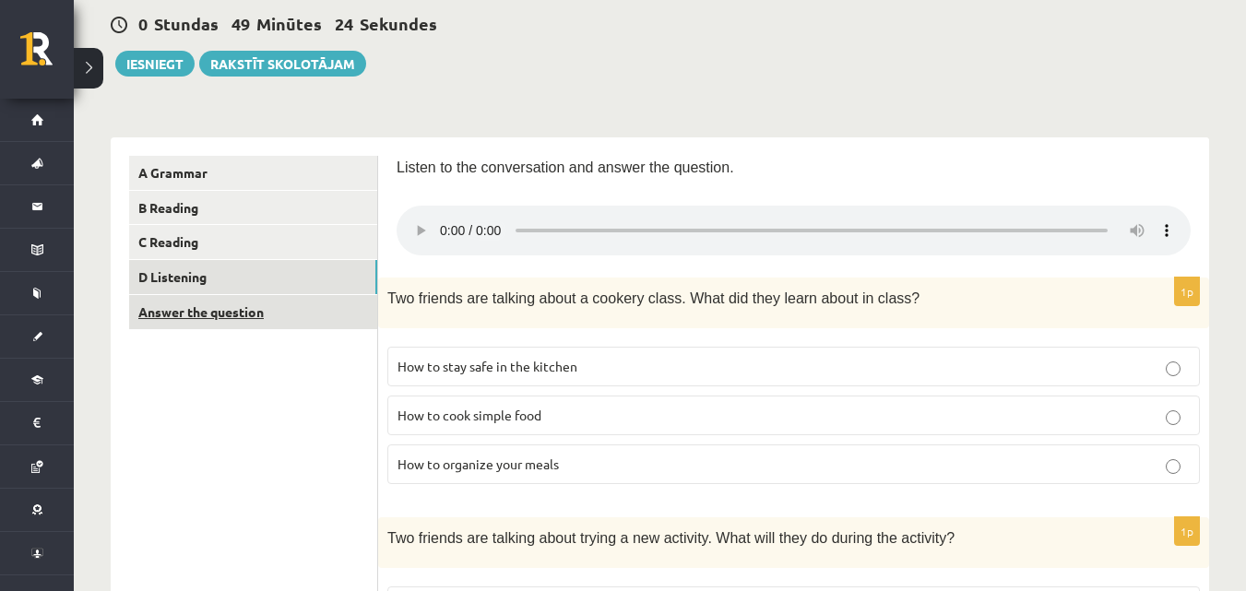
click at [247, 310] on link "Answer the question" at bounding box center [253, 312] width 248 height 34
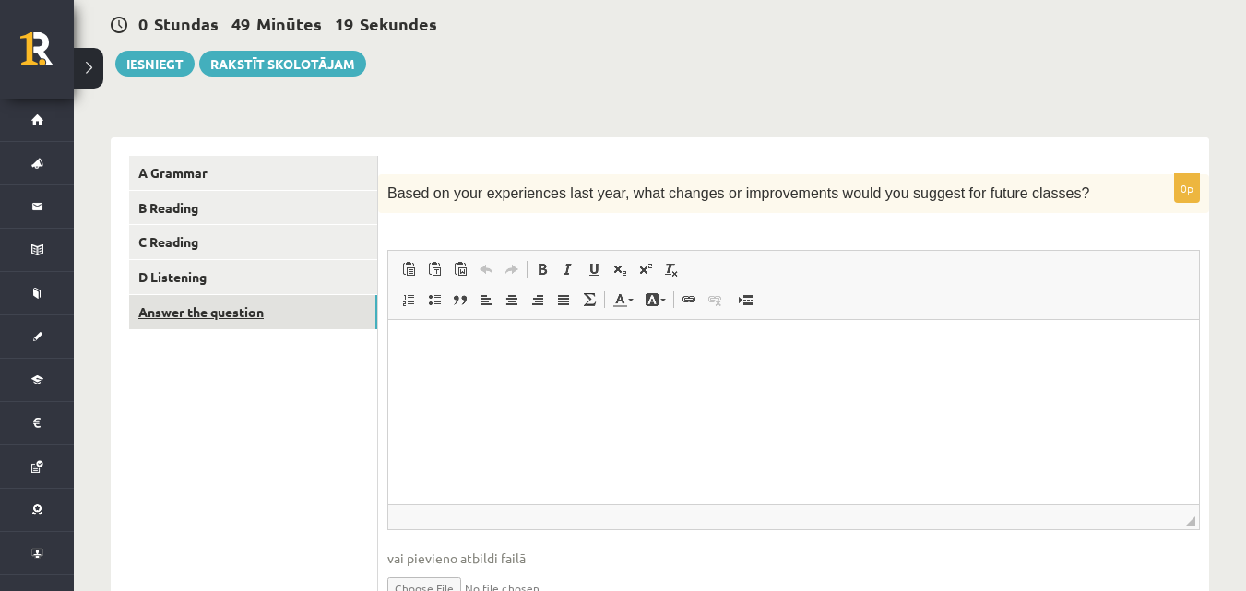
scroll to position [0, 0]
click at [520, 194] on span "Based on your experiences last year, what changes or improvements would you sug…" at bounding box center [738, 193] width 702 height 16
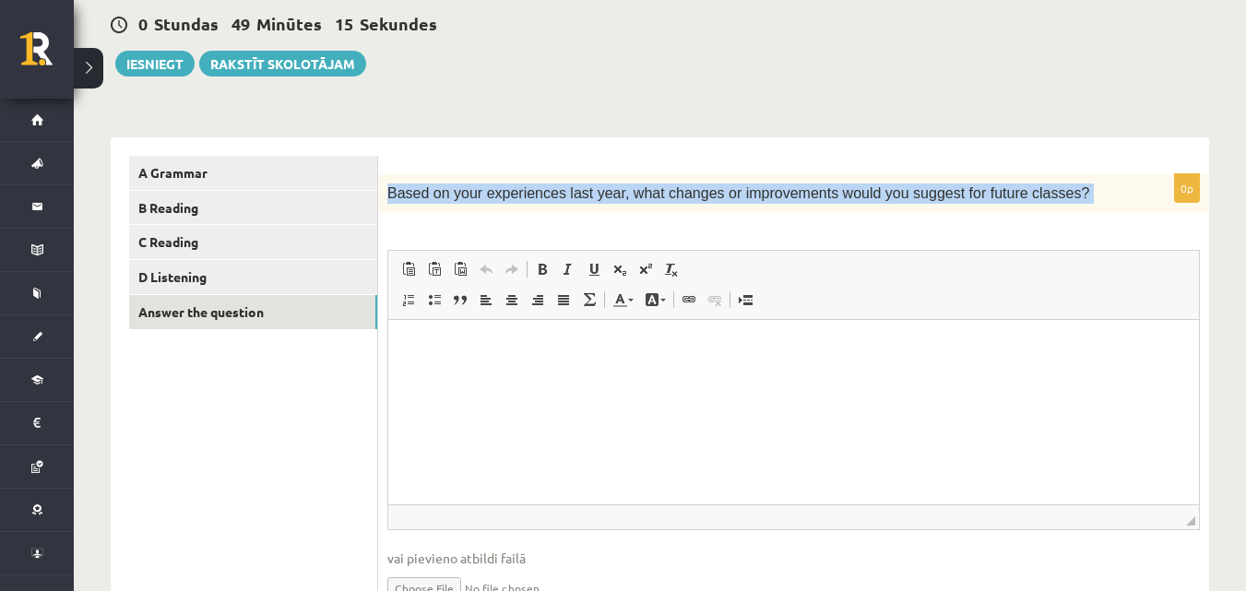
click at [520, 194] on span "Based on your experiences last year, what changes or improvements would you sug…" at bounding box center [738, 193] width 702 height 16
copy div "Based on your experiences last year, what changes or improvements would you sug…"
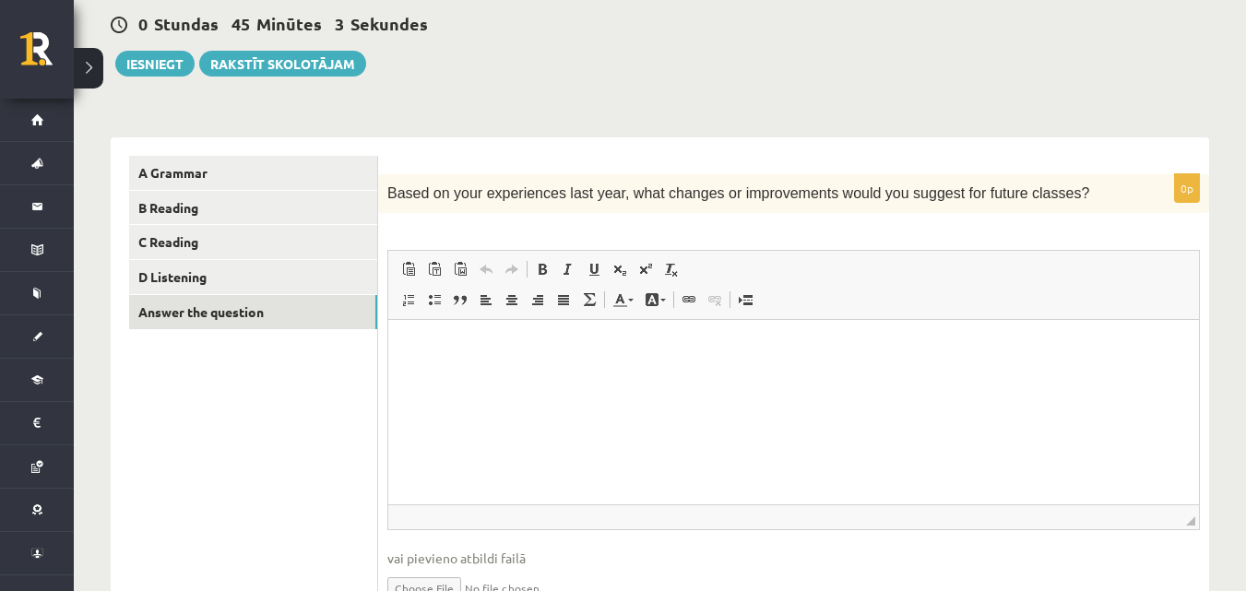
click at [541, 376] on html at bounding box center [793, 348] width 810 height 56
click at [513, 376] on html at bounding box center [793, 348] width 810 height 56
paste body "Bagātinātā teksta redaktors, wiswyg-editor-user-answer-47024872216640"
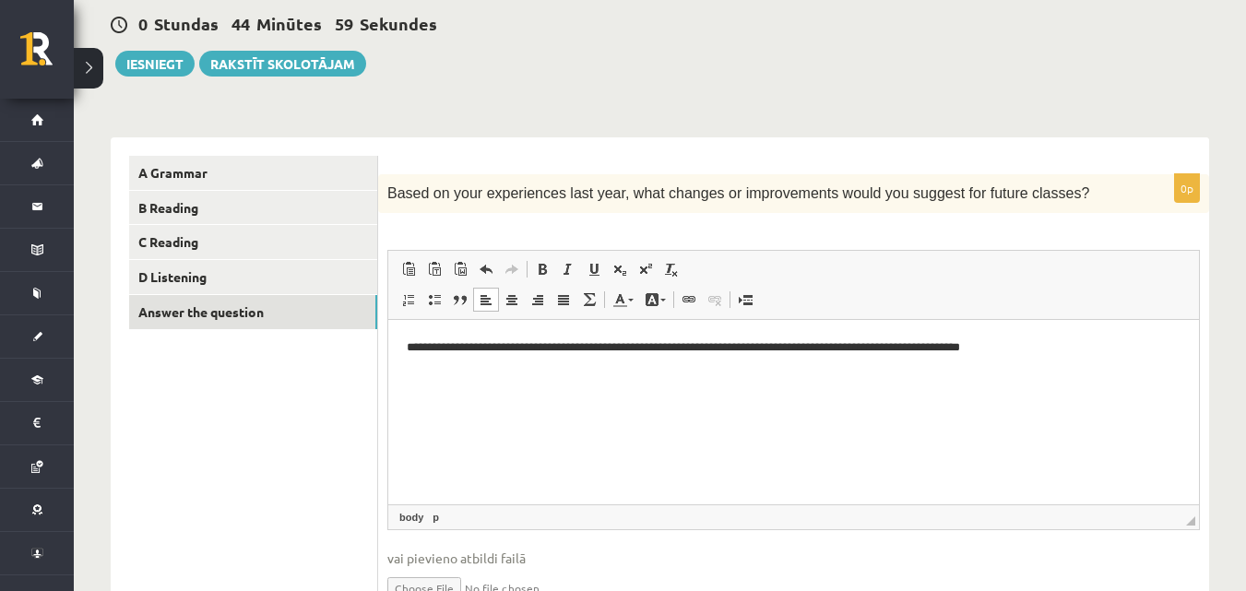
click at [410, 348] on p "**********" at bounding box center [794, 347] width 774 height 19
click at [1069, 344] on p "**********" at bounding box center [794, 347] width 774 height 19
click at [514, 352] on p "**********" at bounding box center [794, 347] width 774 height 19
click at [675, 345] on p "**********" at bounding box center [794, 347] width 774 height 19
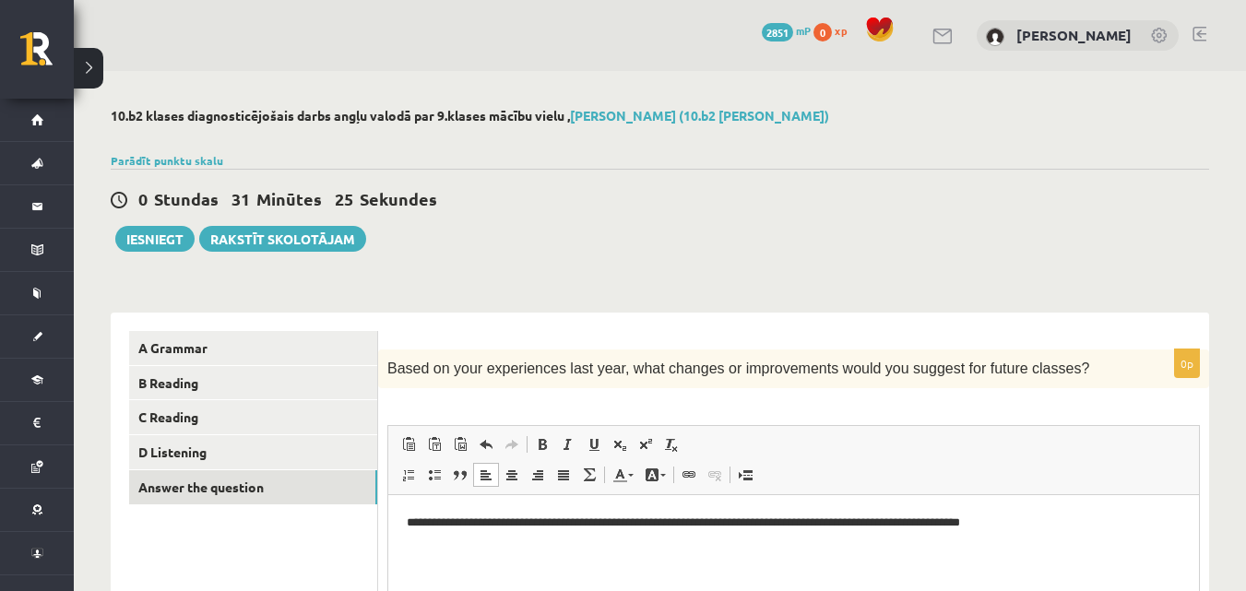
click at [430, 241] on div "0 Stundas 31 Minūtes 25 Sekundes Ieskaite saglabāta! Iesniegt Rakstīt skolotājam" at bounding box center [660, 210] width 1098 height 83
click at [256, 381] on link "B Reading" at bounding box center [253, 383] width 248 height 34
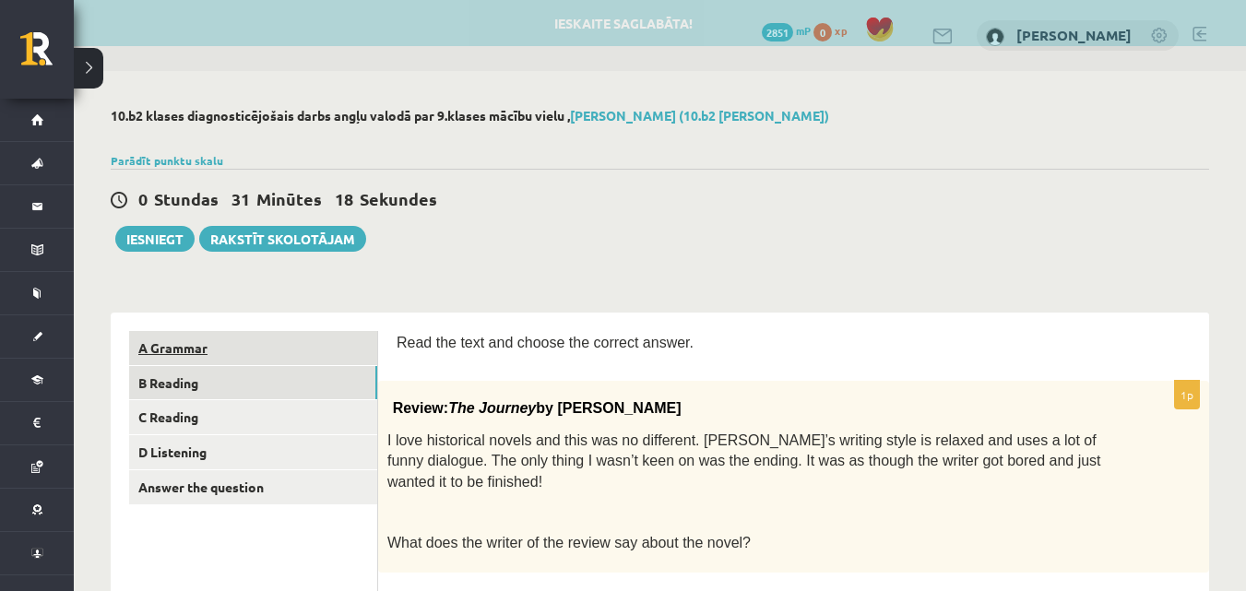
click at [294, 351] on link "A Grammar" at bounding box center [253, 348] width 248 height 34
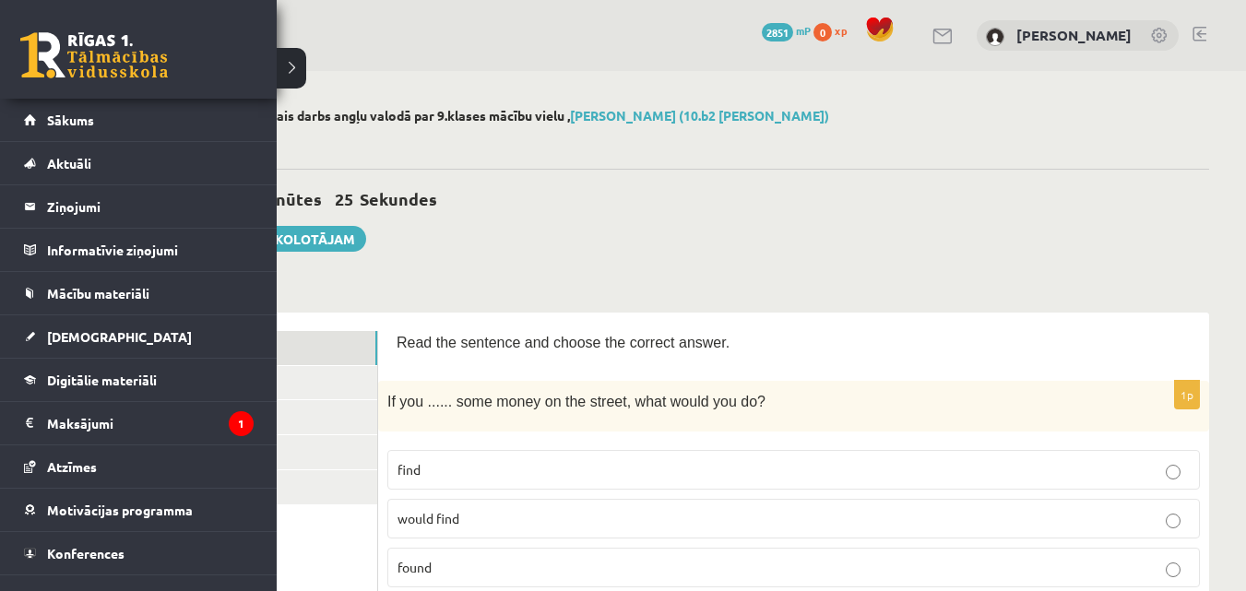
click at [45, 58] on link at bounding box center [94, 55] width 148 height 46
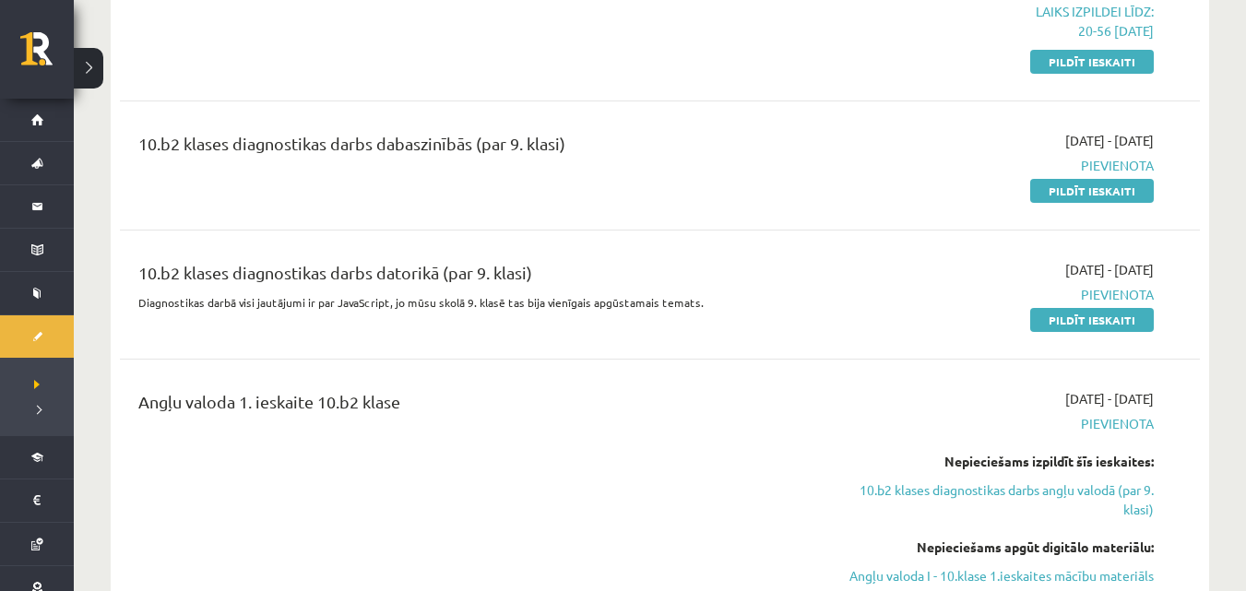
scroll to position [331, 0]
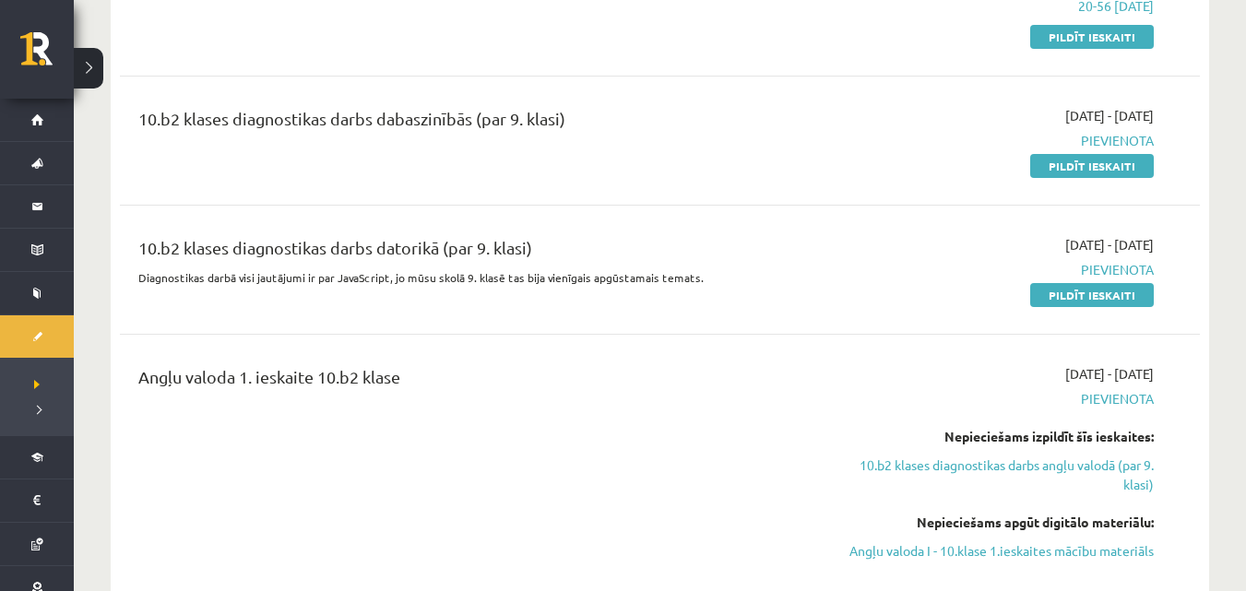
drag, startPoint x: 1252, startPoint y: 19, endPoint x: 1255, endPoint y: 31, distance: 12.3
click at [1093, 161] on link "Pildīt ieskaiti" at bounding box center [1092, 166] width 124 height 24
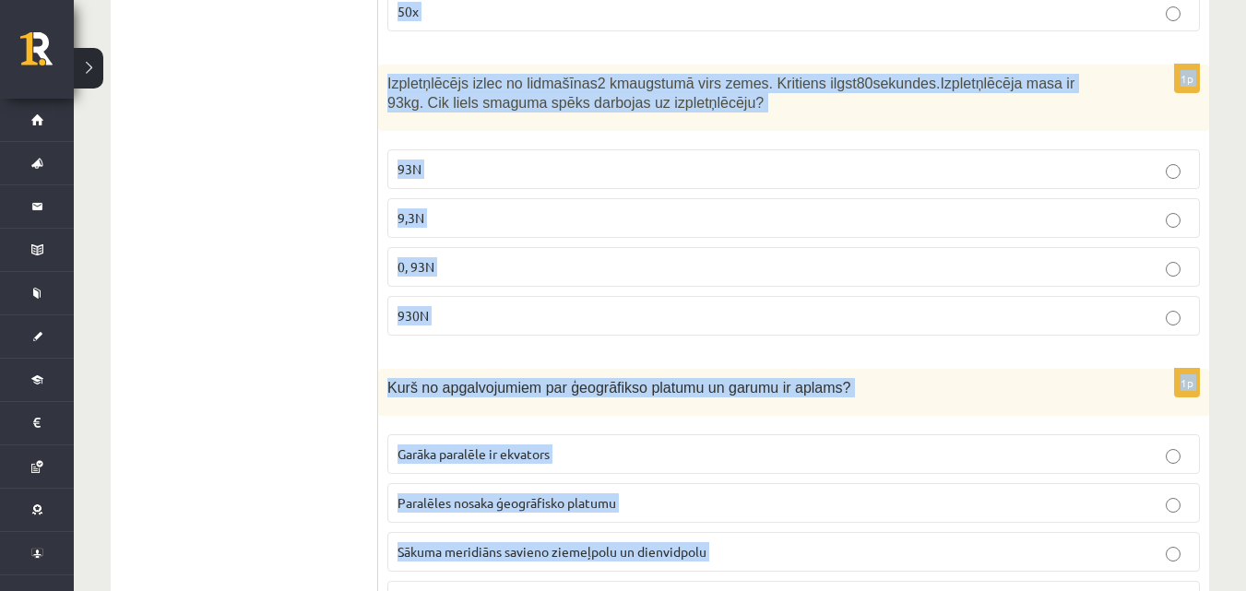
scroll to position [8794, 0]
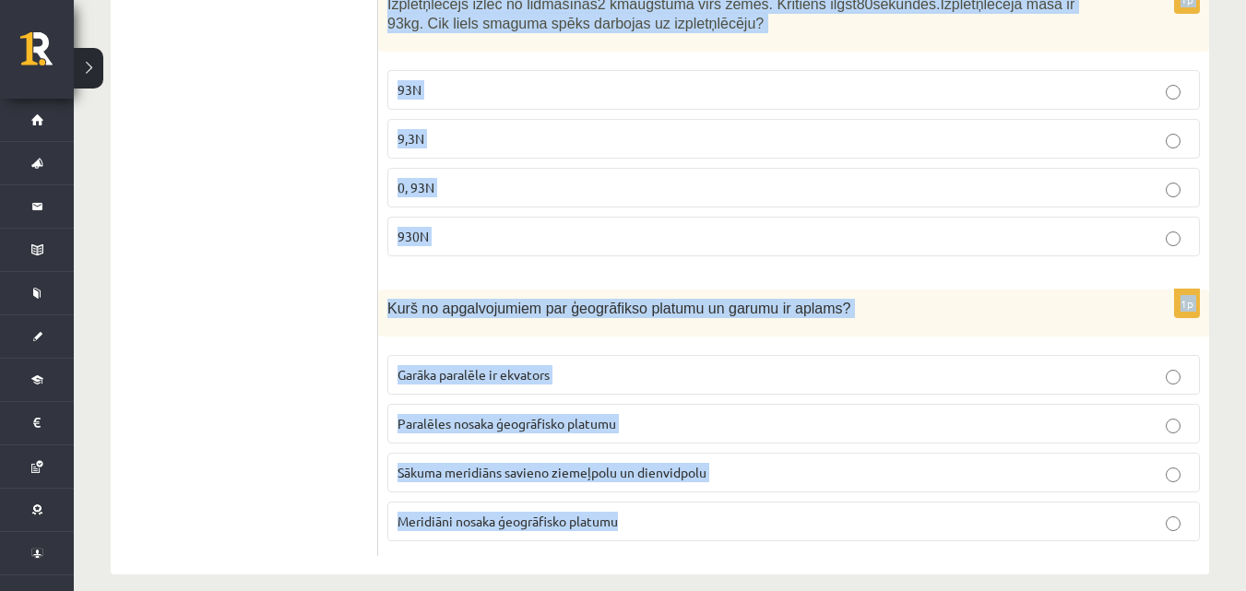
drag, startPoint x: 385, startPoint y: 364, endPoint x: 812, endPoint y: 539, distance: 461.4
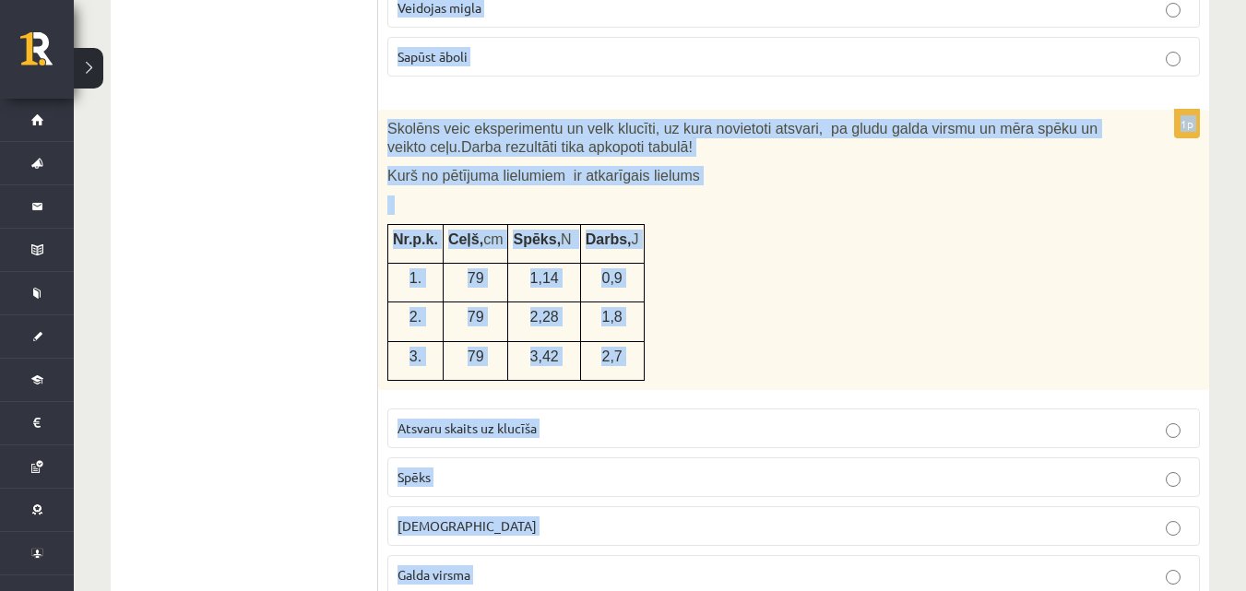
scroll to position [807, 0]
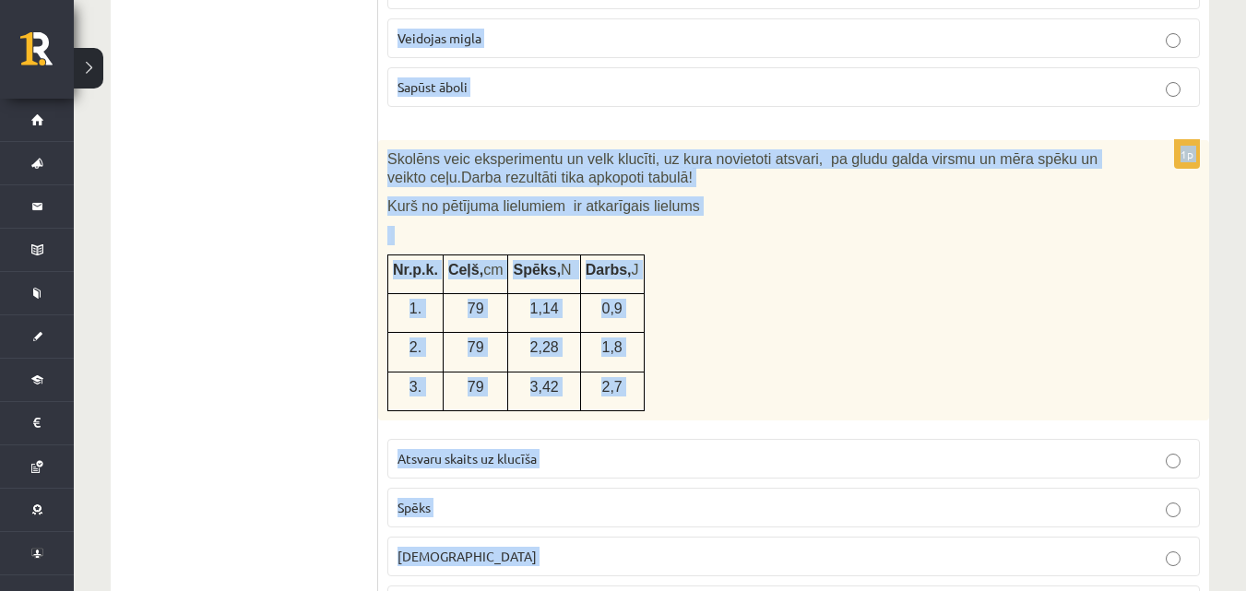
click at [846, 366] on div "Skolēns veic eksperimentu un velk klucīti, uz kura novietoti atsvari, pa gludu …" at bounding box center [793, 280] width 831 height 280
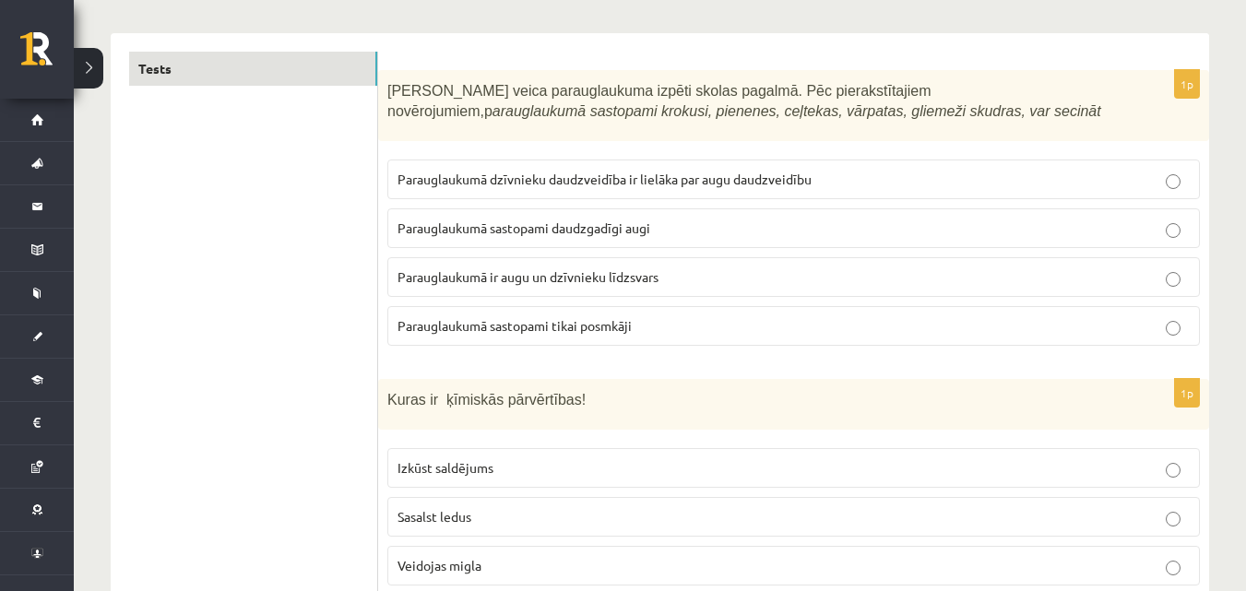
scroll to position [171, 0]
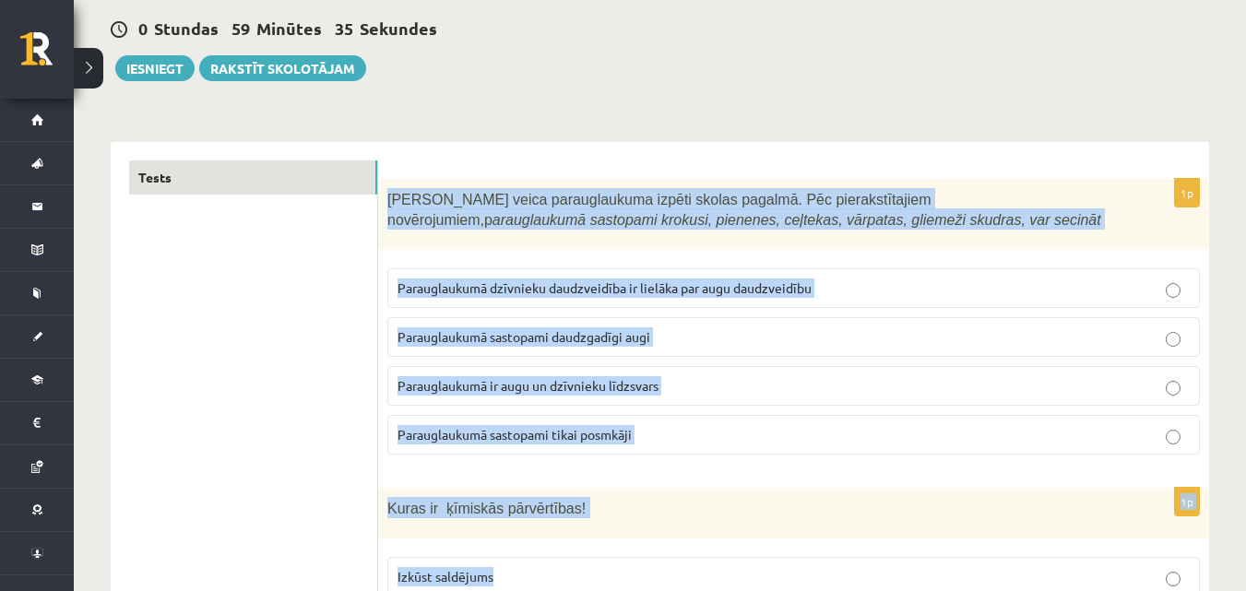
drag, startPoint x: 386, startPoint y: 184, endPoint x: 622, endPoint y: 570, distance: 451.9
click at [643, 463] on div "1p Skolēni veica parauglaukuma izpēti skolas pagalmā. Pēc pierakstītajiem novēr…" at bounding box center [793, 324] width 831 height 290
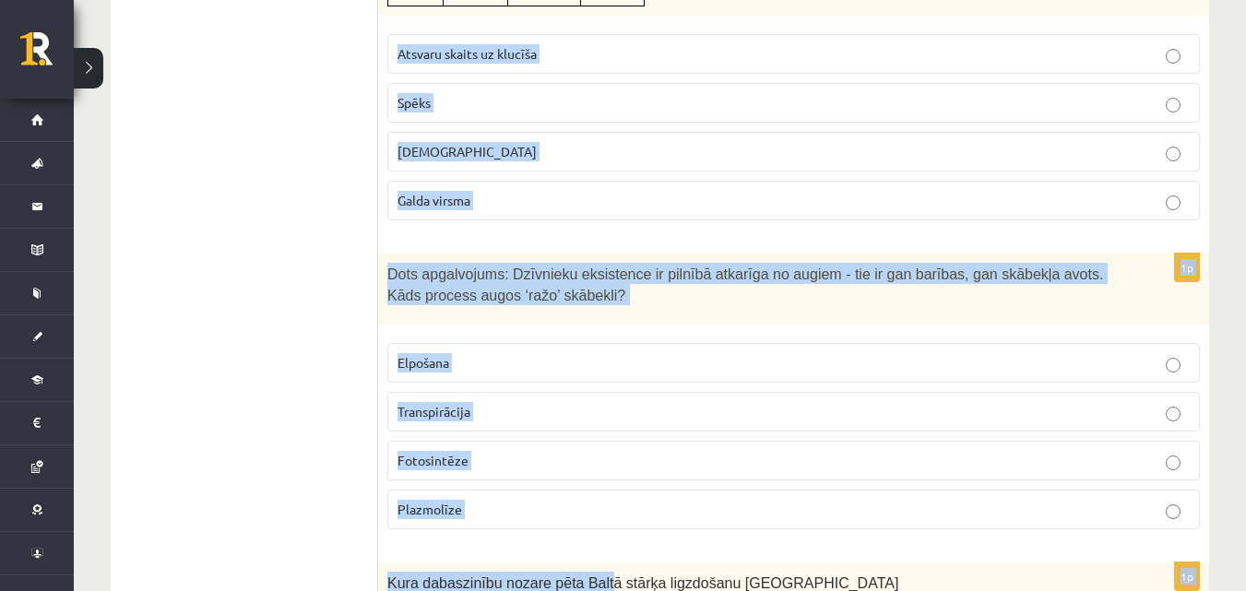
scroll to position [1228, 0]
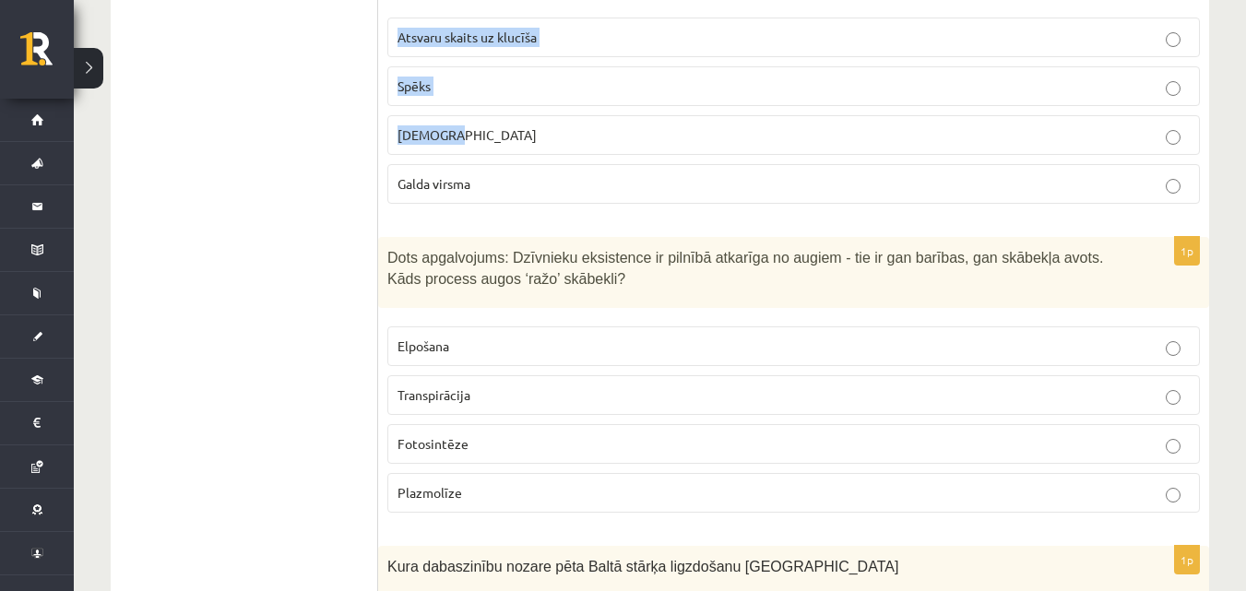
drag, startPoint x: 384, startPoint y: 198, endPoint x: 609, endPoint y: 115, distance: 240.6
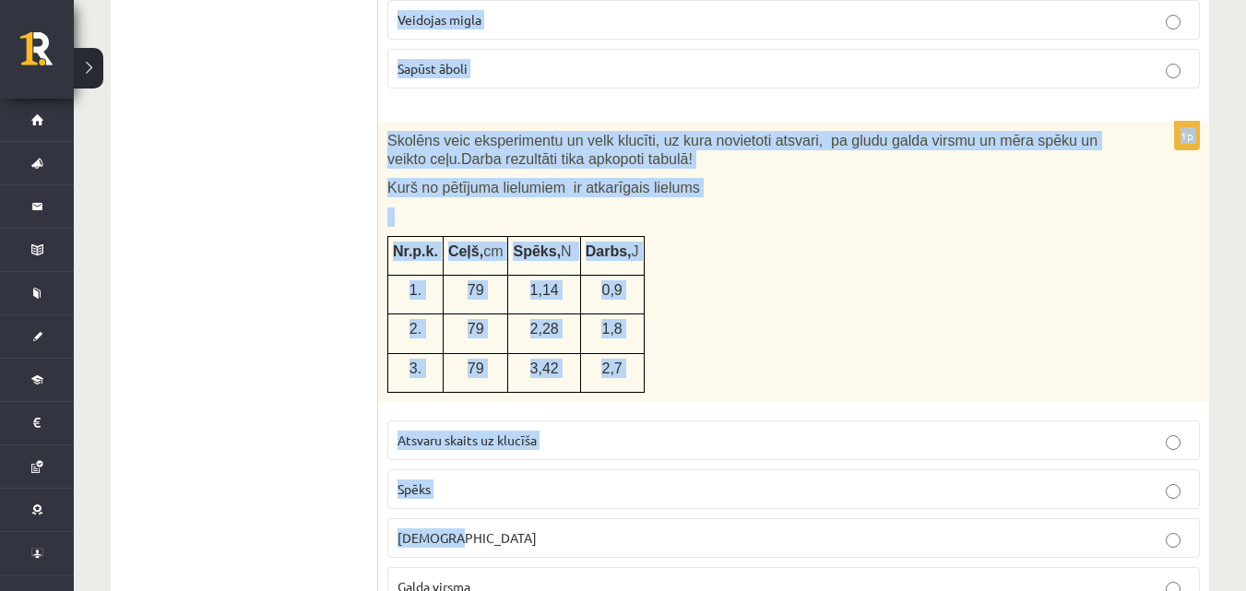
scroll to position [685, 0]
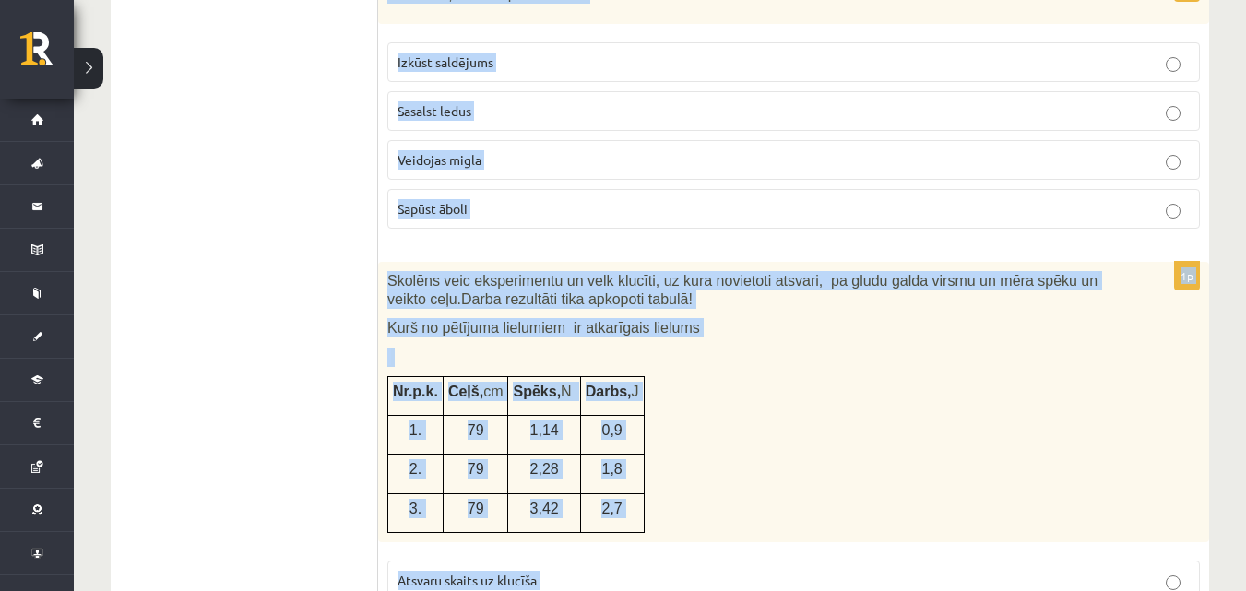
click at [502, 238] on div "1p Kuras ir ķīmiskās pārvērtības! Izkūst saldējums Sasalst ledus Veidojas migla…" at bounding box center [793, 108] width 831 height 270
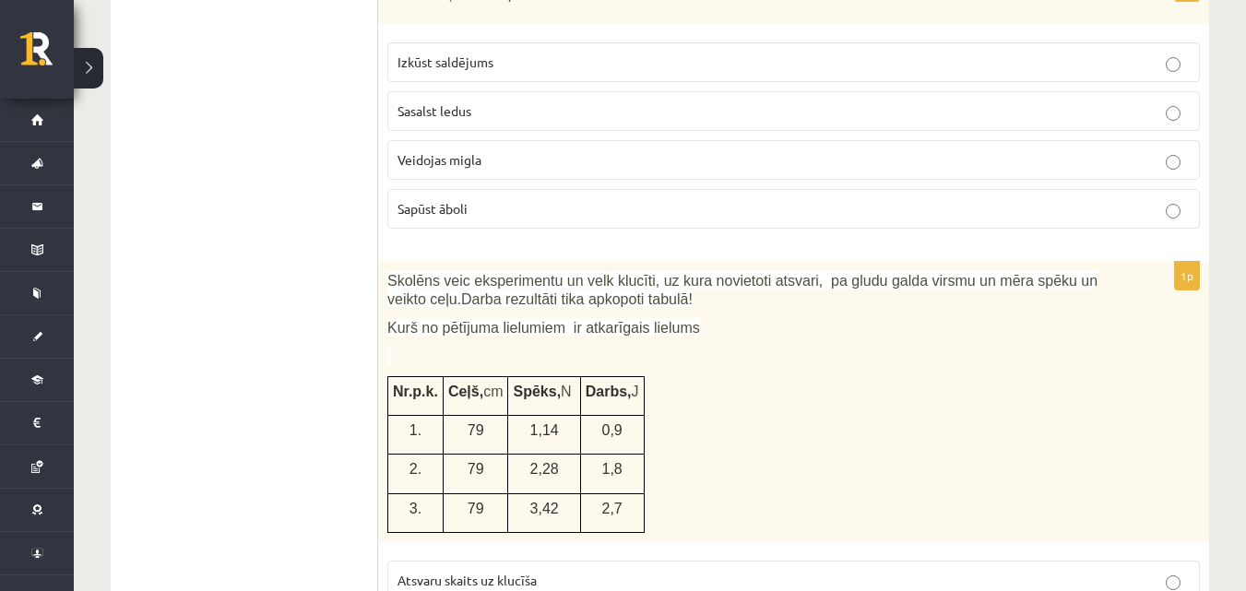
drag, startPoint x: 502, startPoint y: 238, endPoint x: 367, endPoint y: 108, distance: 187.8
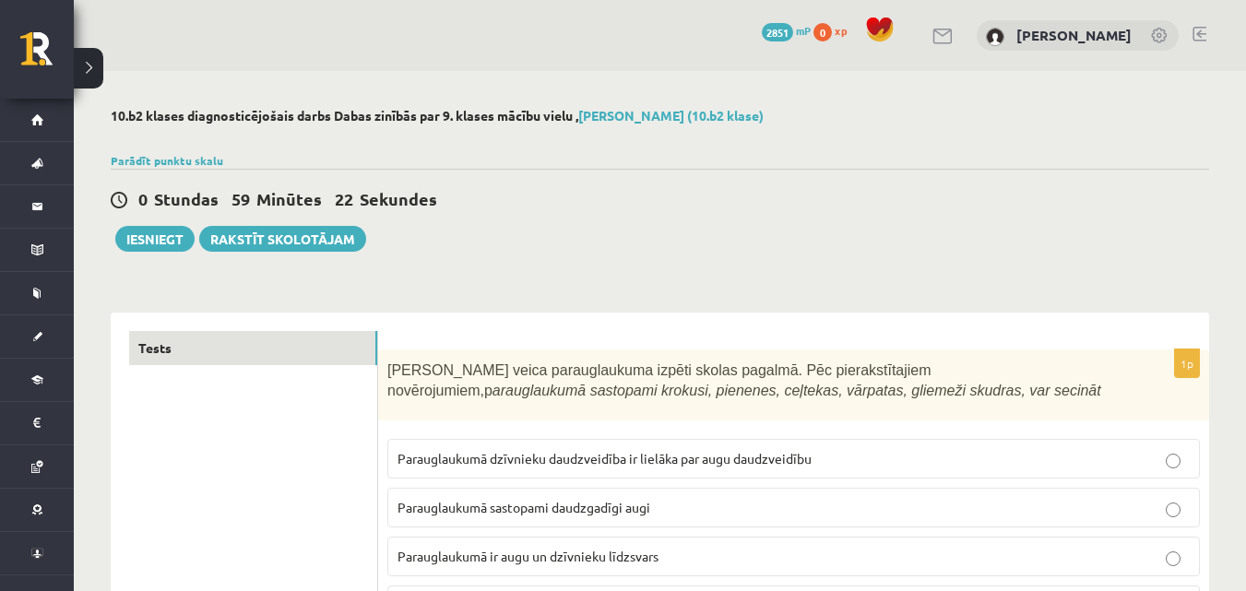
scroll to position [142, 0]
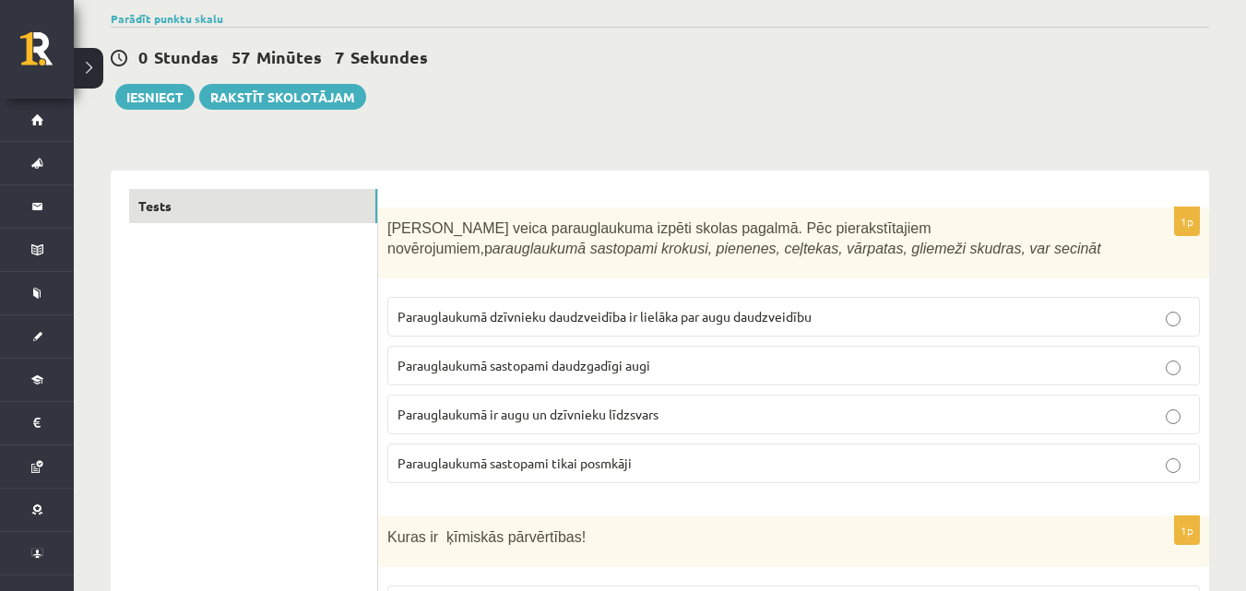
click at [522, 66] on div "0 Stundas 57 Minūtes 7 Sekundes" at bounding box center [660, 58] width 1098 height 24
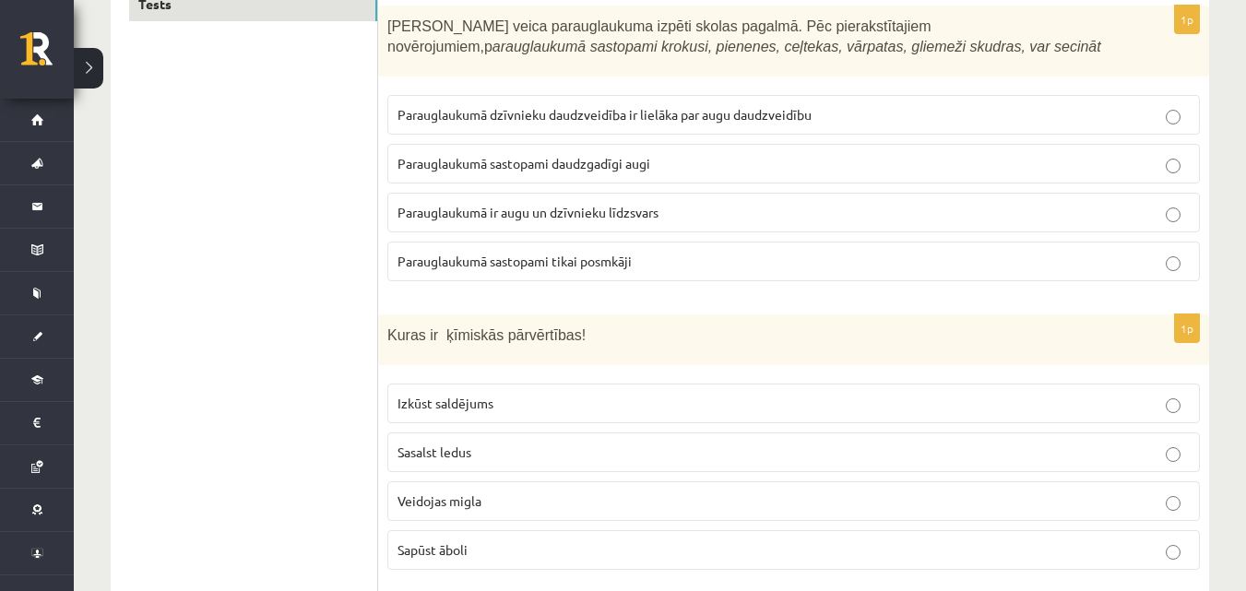
scroll to position [360, 0]
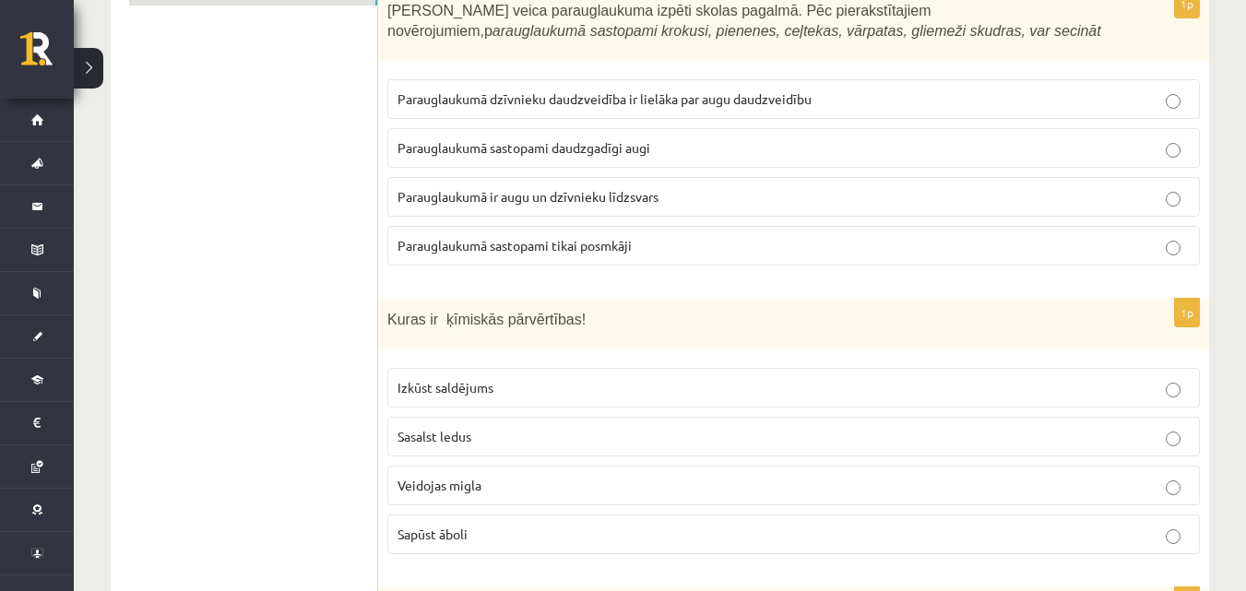
click at [608, 145] on span "Parauglaukumā sastopami daudzgadīgi augi" at bounding box center [523, 147] width 253 height 17
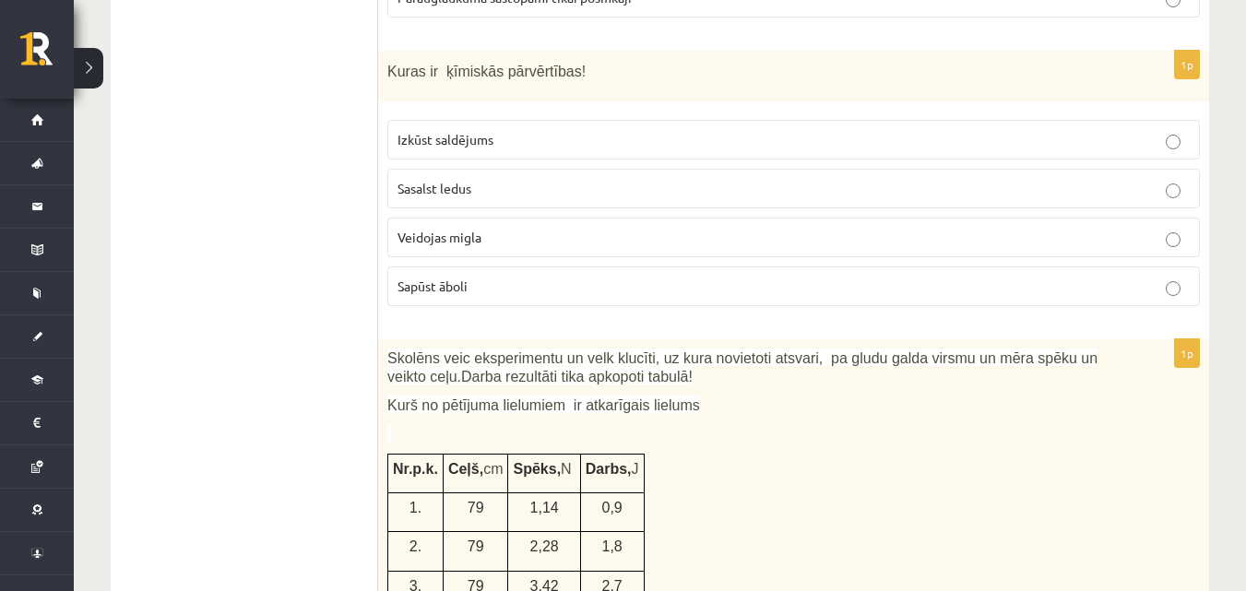
scroll to position [655, 0]
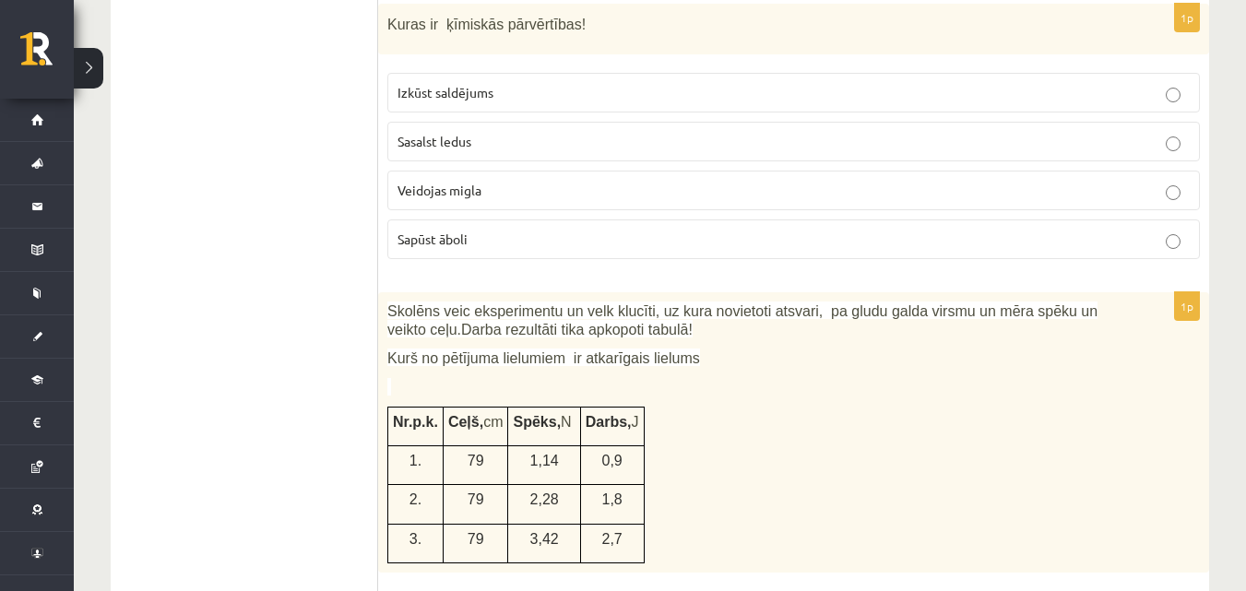
click at [492, 231] on p "Sapūst āboli" at bounding box center [793, 239] width 792 height 19
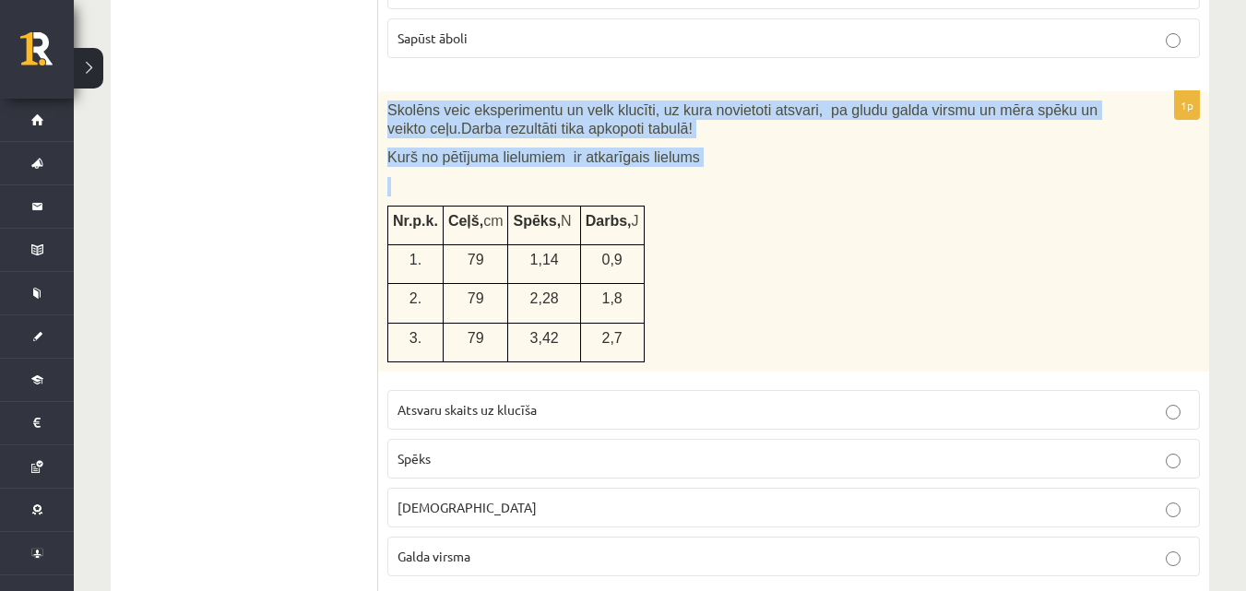
drag, startPoint x: 387, startPoint y: 107, endPoint x: 656, endPoint y: 327, distance: 347.9
click at [656, 327] on div "Skolēns veic eksperimentu un velk klucīti, uz kura novietoti atsvari, pa gludu …" at bounding box center [793, 231] width 831 height 280
copy div "Skolēns veic eksperimentu un velk klucīti, uz kura novietoti atsvari, pa gludu …"
click at [719, 276] on div "Skolēns veic eksperimentu un velk klucīti, uz kura novietoti atsvari, pa gludu …" at bounding box center [793, 231] width 831 height 280
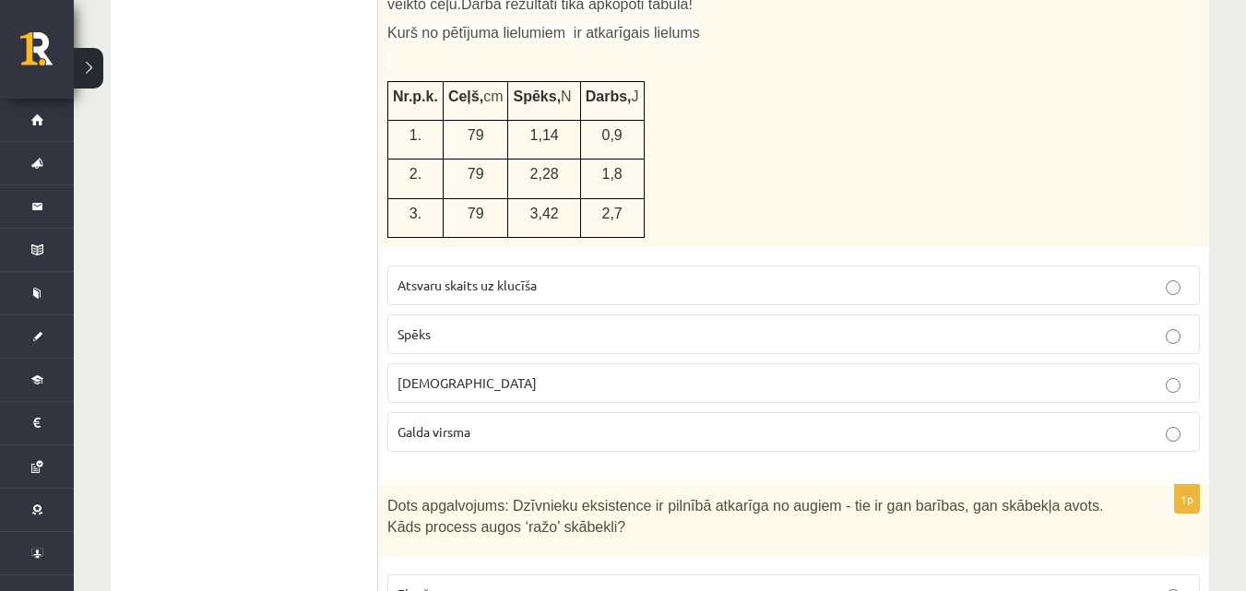
scroll to position [996, 0]
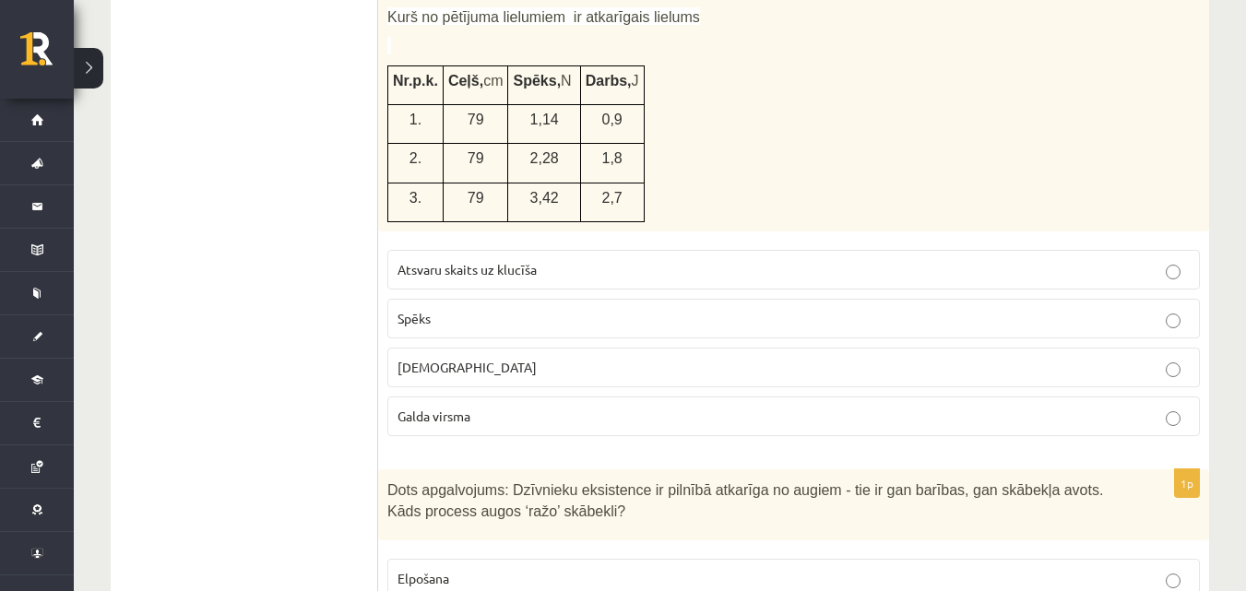
drag, startPoint x: 396, startPoint y: 23, endPoint x: 347, endPoint y: 303, distance: 284.5
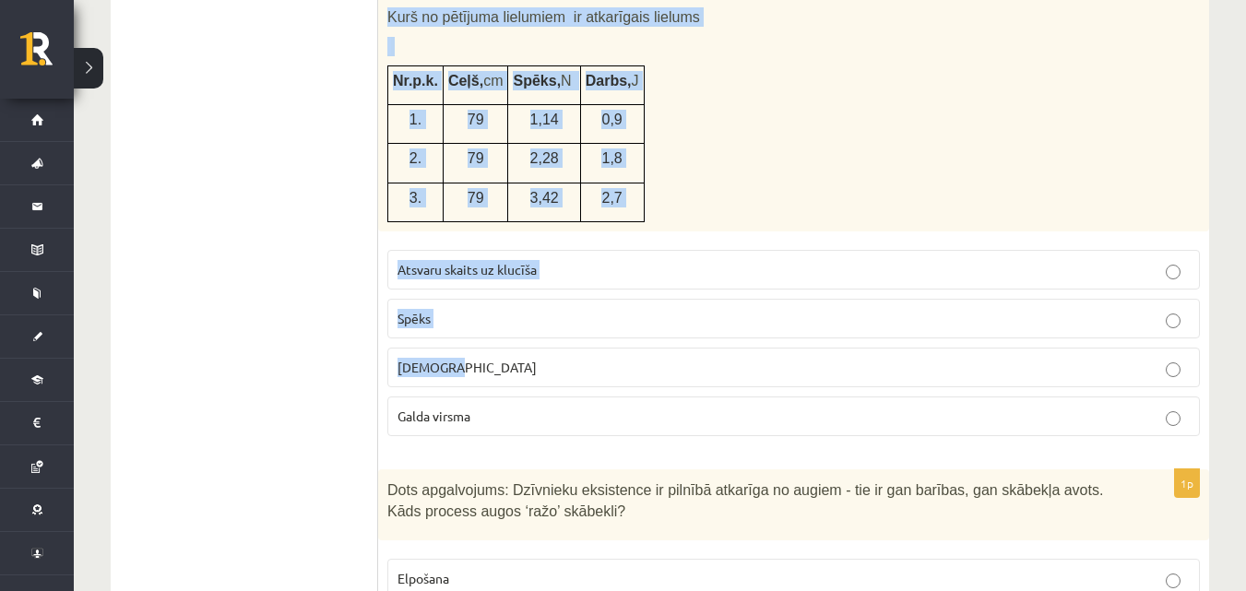
drag, startPoint x: 382, startPoint y: 18, endPoint x: 504, endPoint y: 384, distance: 385.1
click at [504, 384] on div "1p Skolēns veic eksperimentu un velk klucīti, uz kura novietoti atsvari, pa glu…" at bounding box center [793, 201] width 831 height 500
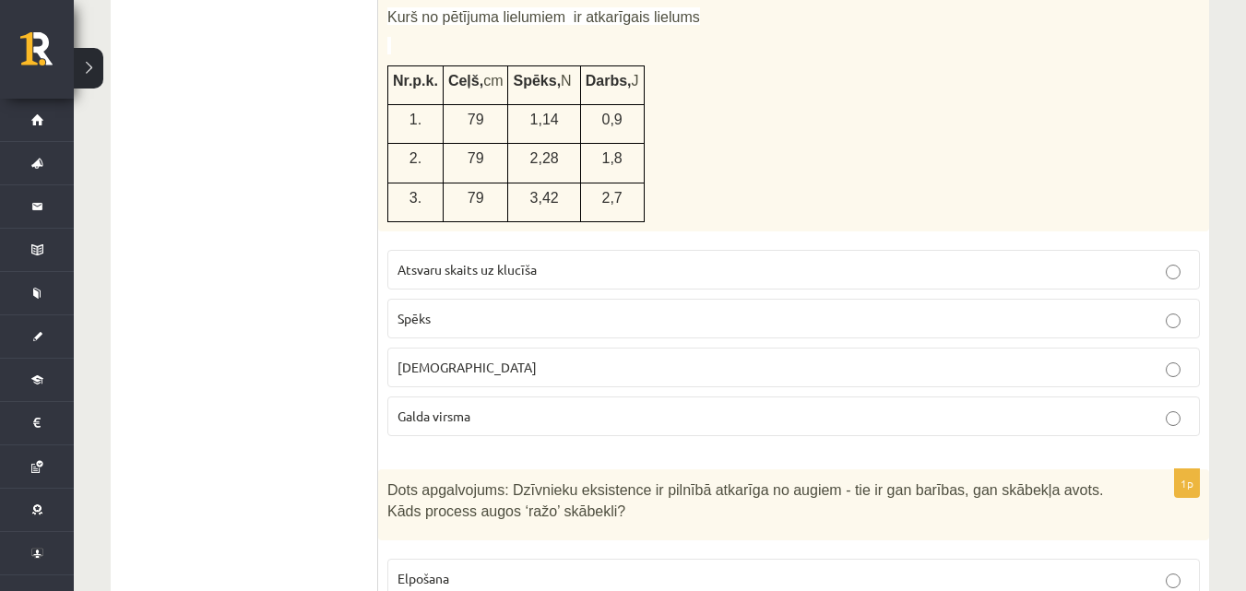
click at [490, 436] on label "Galda virsma" at bounding box center [793, 416] width 812 height 40
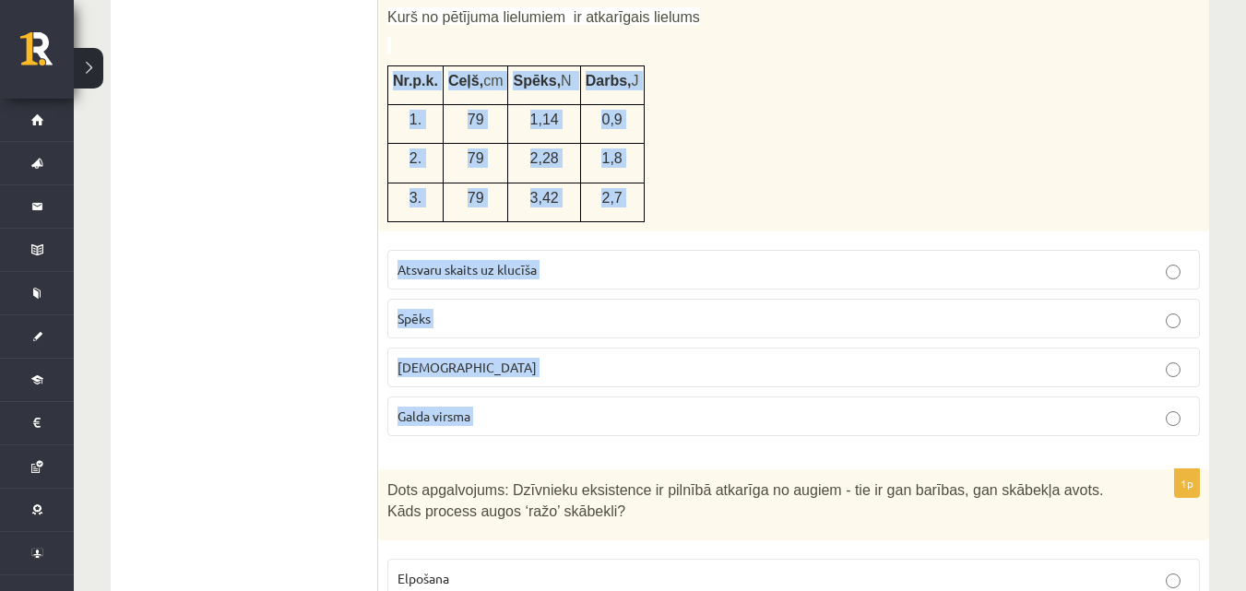
drag, startPoint x: 490, startPoint y: 436, endPoint x: 380, endPoint y: 80, distance: 372.4
click at [380, 80] on div "1p Skolēns veic eksperimentu un velk klucīti, uz kura novietoti atsvari, pa glu…" at bounding box center [793, 201] width 831 height 500
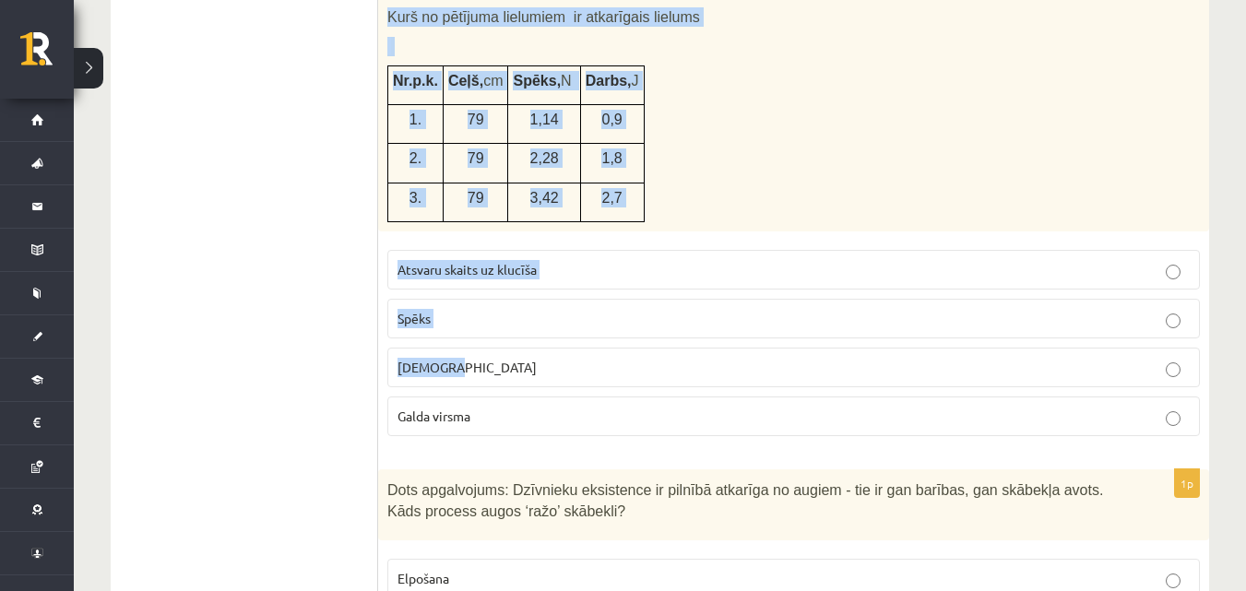
drag, startPoint x: 384, startPoint y: 7, endPoint x: 486, endPoint y: 356, distance: 363.2
click at [486, 356] on div "1p Skolēns veic eksperimentu un velk klucīti, uz kura novietoti atsvari, pa glu…" at bounding box center [793, 201] width 831 height 500
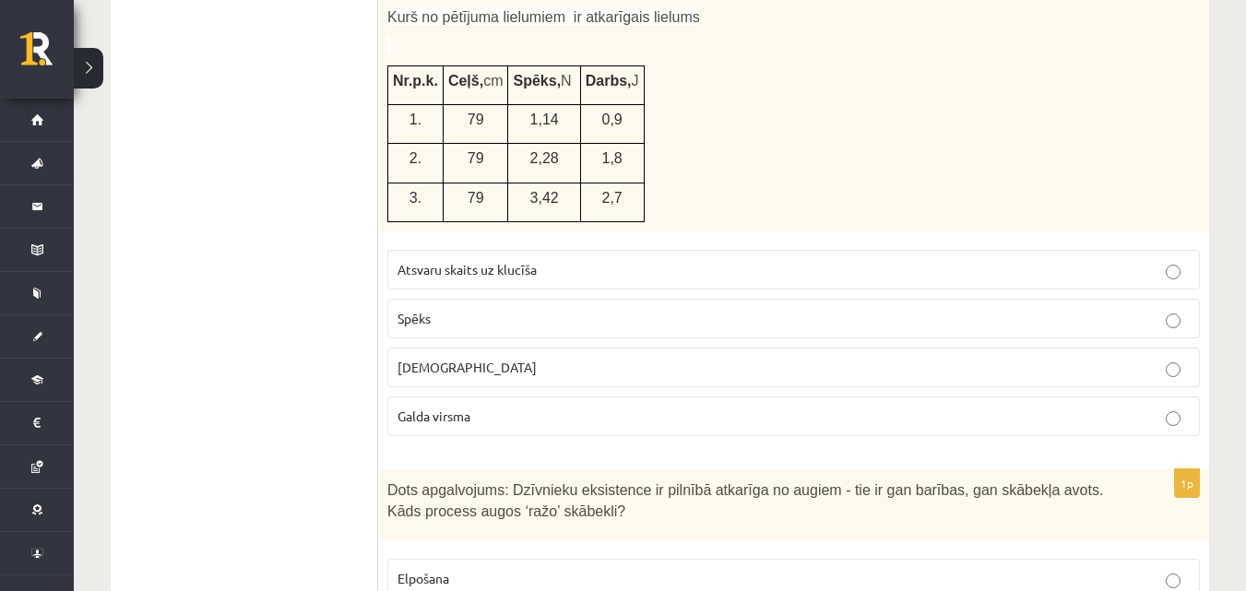
click at [479, 421] on p "Galda virsma" at bounding box center [793, 416] width 792 height 19
drag, startPoint x: 479, startPoint y: 421, endPoint x: 352, endPoint y: 108, distance: 338.3
copy div "1p Skolēni veica parauglaukuma izpēti skolas pagalmā. Pēc pierakstītajiem novēr…"
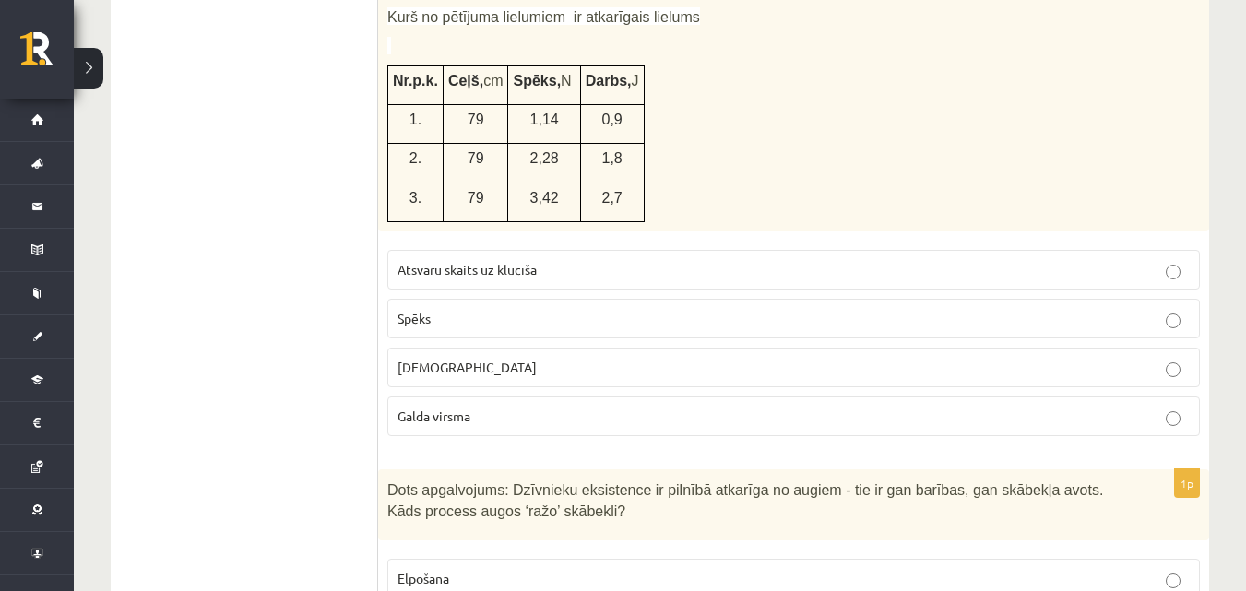
click at [384, 245] on div "1p Skolēns veic eksperimentu un velk klucīti, uz kura novietoti atsvari, pa glu…" at bounding box center [793, 201] width 831 height 500
drag, startPoint x: 374, startPoint y: 244, endPoint x: 507, endPoint y: 431, distance: 229.5
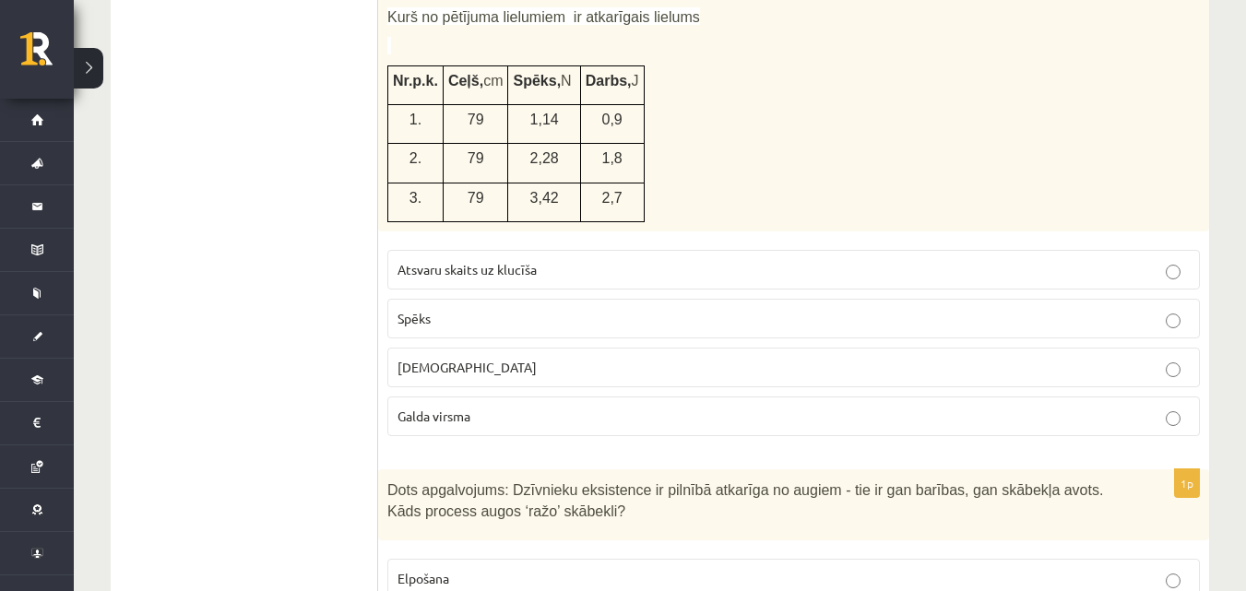
click at [505, 435] on label "Galda virsma" at bounding box center [793, 416] width 812 height 40
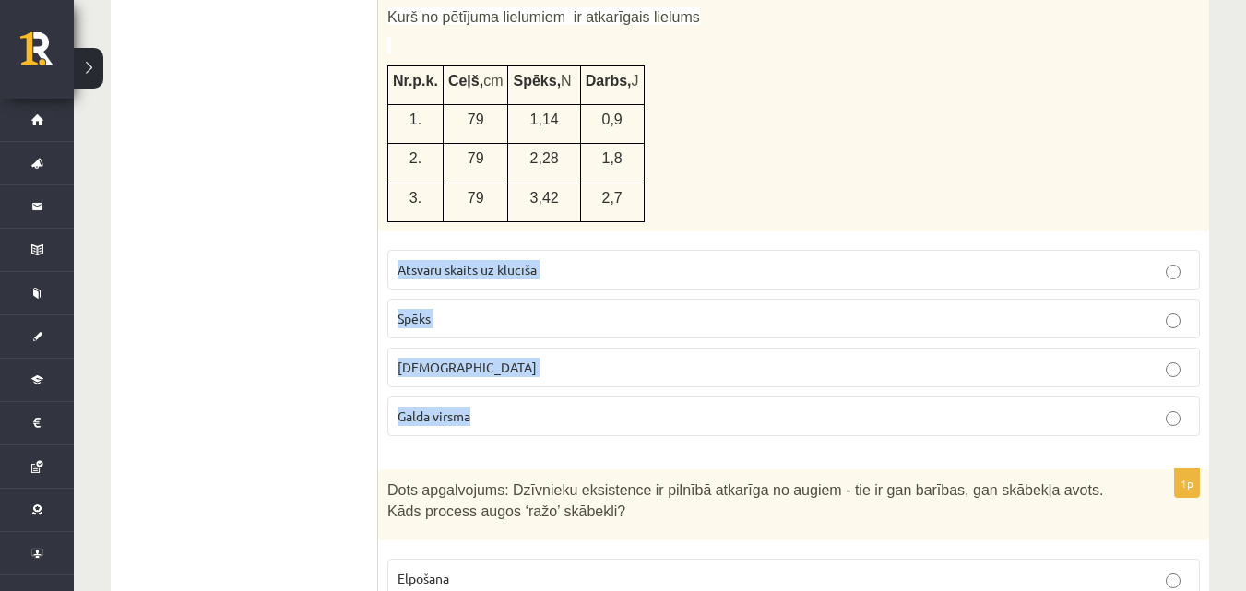
drag, startPoint x: 505, startPoint y: 435, endPoint x: 390, endPoint y: 270, distance: 201.3
click at [390, 270] on fieldset "Atsvaru skaits uz klucīša Spēks Attālums Galda virsma" at bounding box center [793, 341] width 812 height 201
copy fieldset "Atsvaru skaits uz klucīša Spēks Attālums Galda virsma"
click at [451, 312] on p "Spēks" at bounding box center [793, 318] width 792 height 19
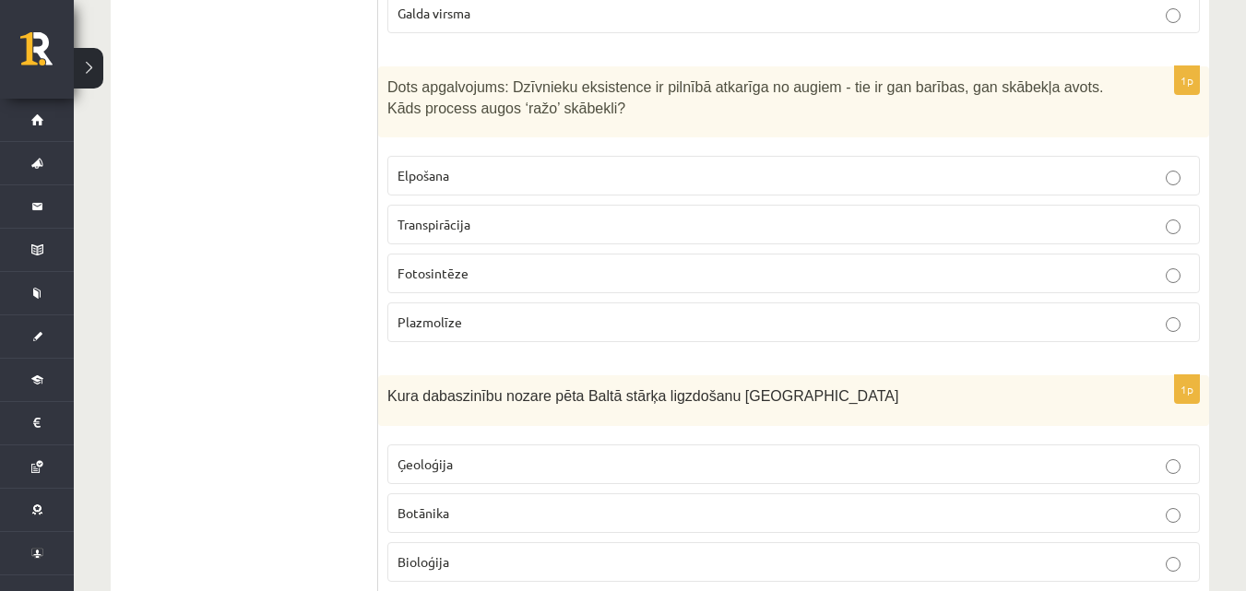
scroll to position [1414, 0]
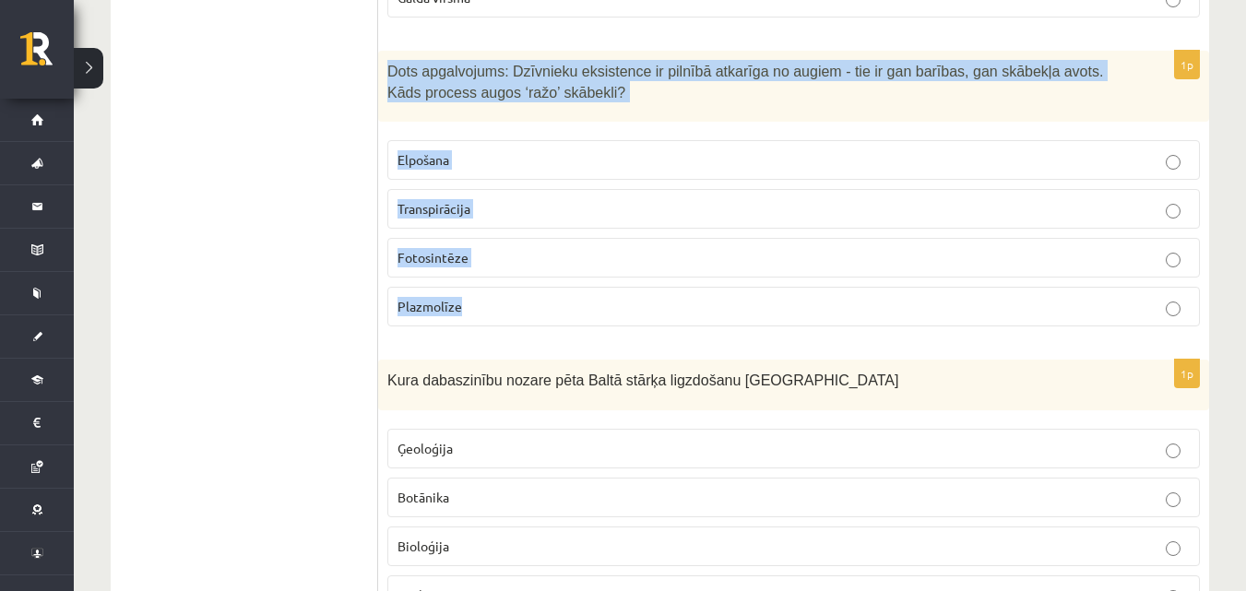
drag, startPoint x: 383, startPoint y: 65, endPoint x: 538, endPoint y: 334, distance: 311.0
click at [538, 334] on div "1p Dots apgalvojums: Dzīvnieku eksistence ir pilnībā atkarīga no augiem - tie i…" at bounding box center [793, 196] width 831 height 290
copy div "Dots apgalvojums: Dzīvnieku eksistence ir pilnībā atkarīga no augiem - tie ir g…"
click at [439, 263] on span "Fotosintēze" at bounding box center [432, 257] width 71 height 17
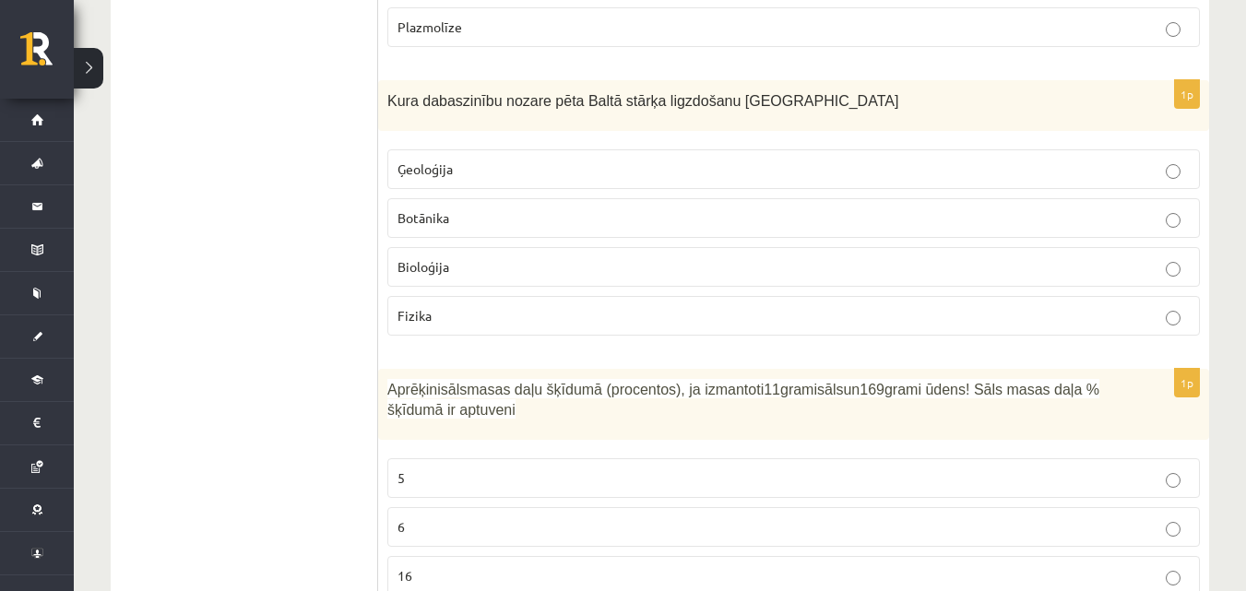
scroll to position [1709, 0]
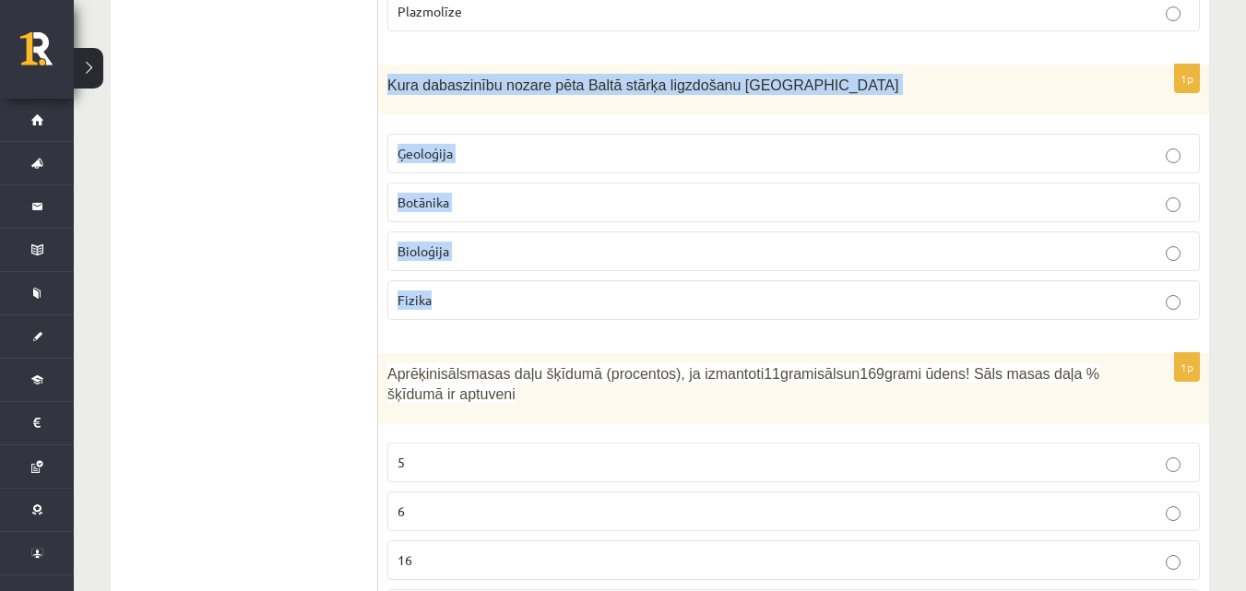
drag, startPoint x: 381, startPoint y: 86, endPoint x: 475, endPoint y: 284, distance: 219.4
click at [475, 284] on div "1p Kura dabaszinību nozare pēta Baltā stārķa ligzdošanu Latvijā Ģeoloģija Botān…" at bounding box center [793, 200] width 831 height 270
copy div "Kura dabaszinību nozare pēta Baltā stārķa ligzdošanu Latvijā Ģeoloģija Botānika…"
click at [439, 238] on label "Bioloģija" at bounding box center [793, 251] width 812 height 40
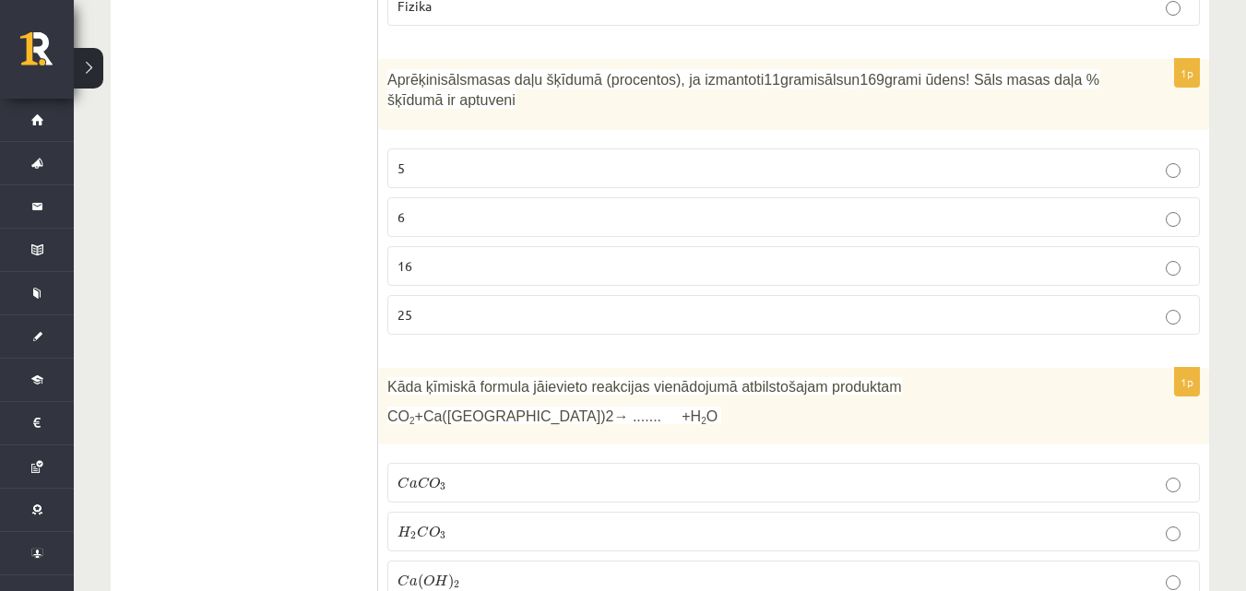
scroll to position [2019, 0]
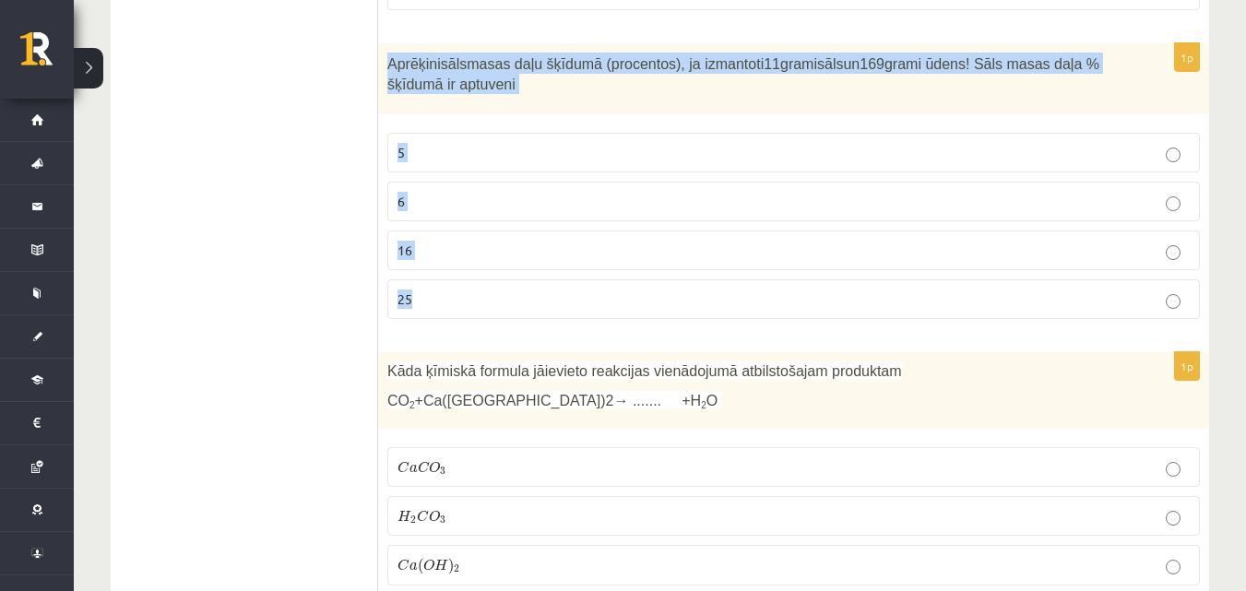
drag, startPoint x: 387, startPoint y: 65, endPoint x: 466, endPoint y: 277, distance: 226.1
click at [466, 277] on div "1p Aprēķini sāls masas daļu šķīdumā (procentos), ja izmantoti 11 grami sāls un …" at bounding box center [793, 188] width 831 height 291
copy div "Aprēķini sāls masas daļu šķīdumā (procentos), ja izmantoti 11 grami sāls un 169…"
click at [459, 205] on p "6" at bounding box center [793, 201] width 792 height 19
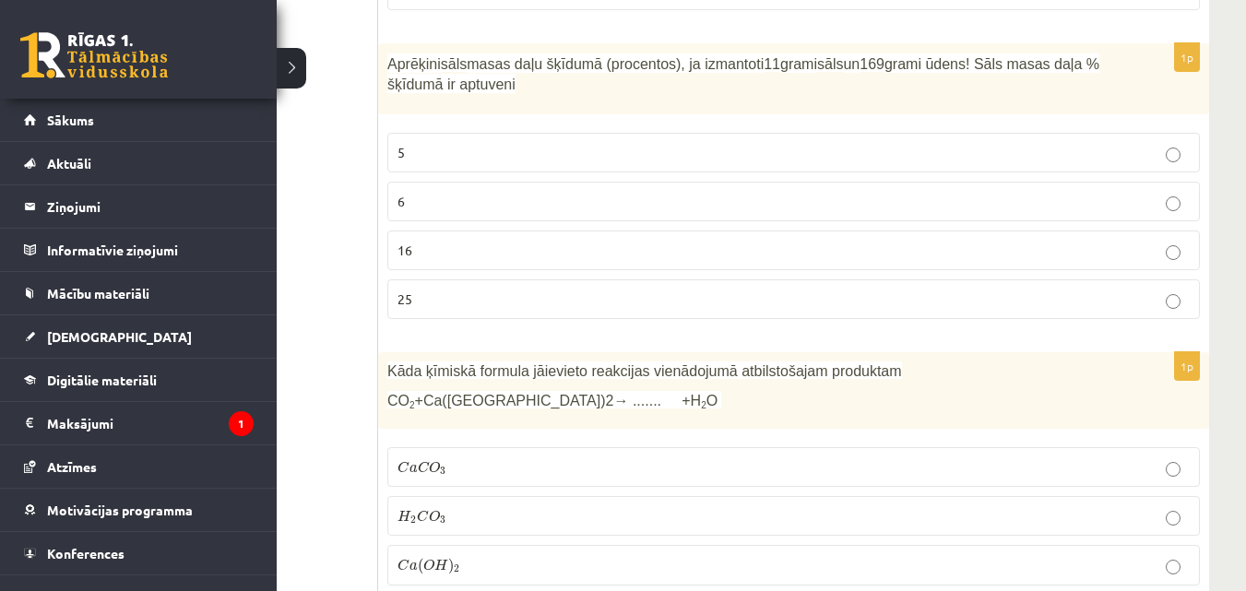
click at [56, 60] on link at bounding box center [94, 55] width 148 height 46
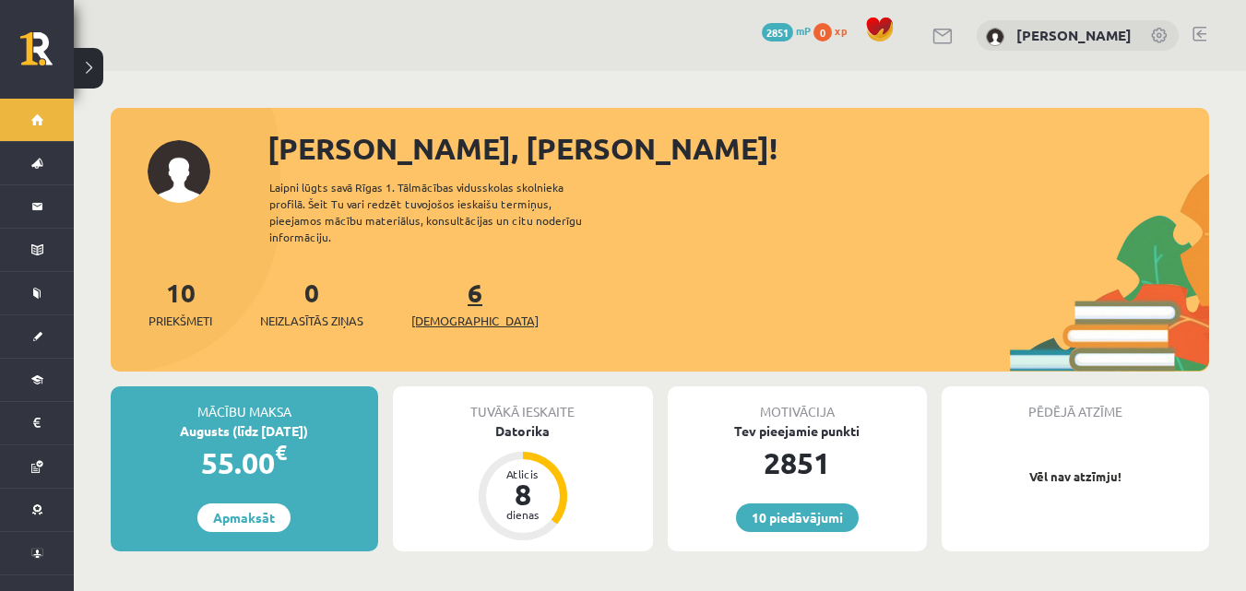
click at [439, 276] on link "6 Ieskaites" at bounding box center [474, 303] width 127 height 54
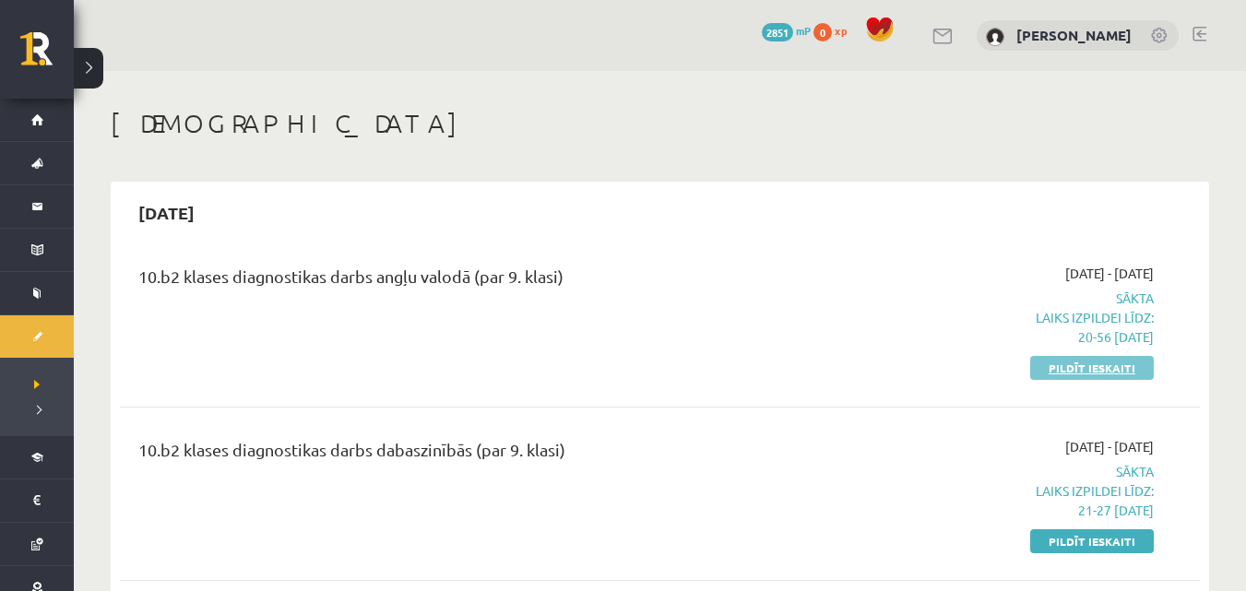
click at [1076, 374] on link "Pildīt ieskaiti" at bounding box center [1092, 368] width 124 height 24
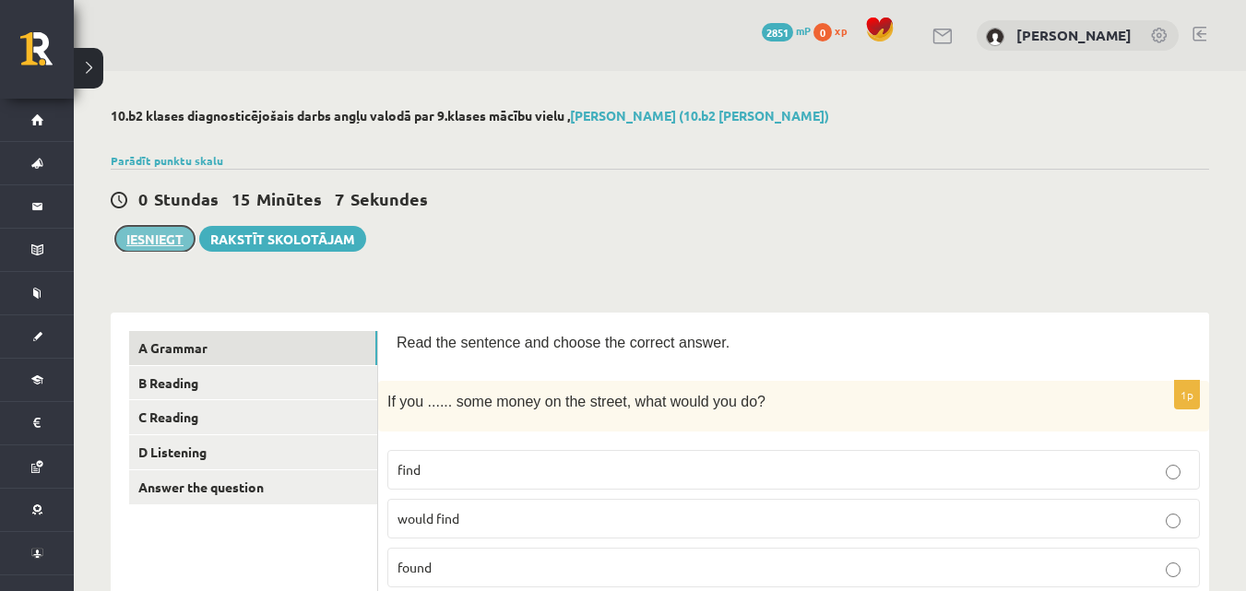
click at [149, 244] on button "Iesniegt" at bounding box center [154, 239] width 79 height 26
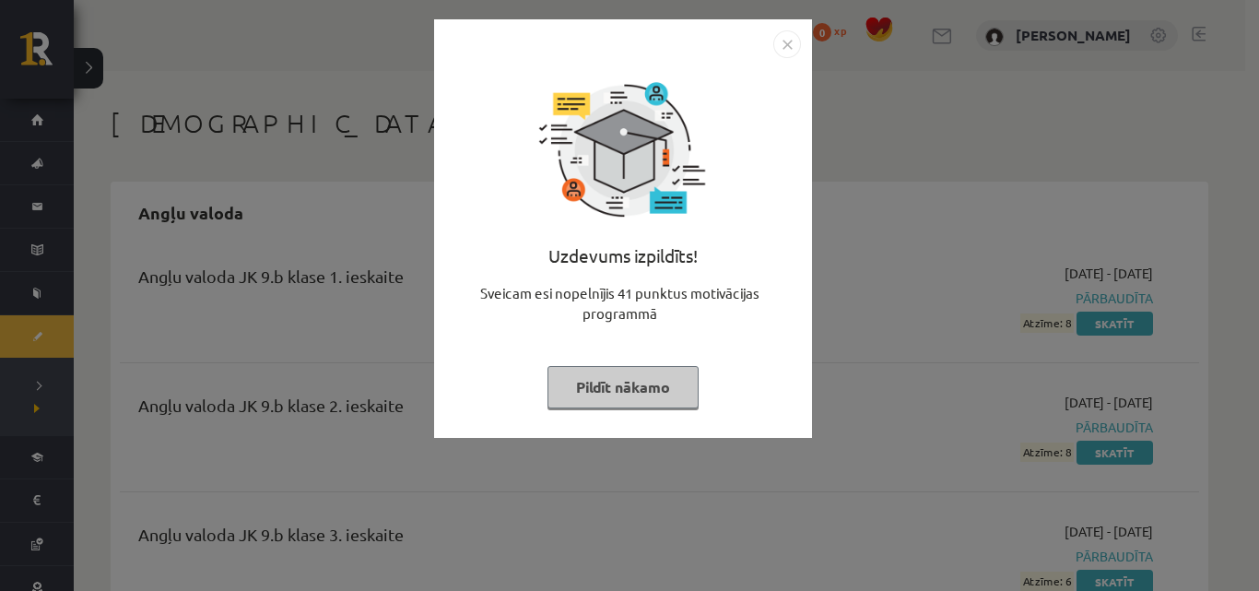
click at [592, 396] on button "Pildīt nākamo" at bounding box center [623, 387] width 151 height 42
